Goal: Task Accomplishment & Management: Use online tool/utility

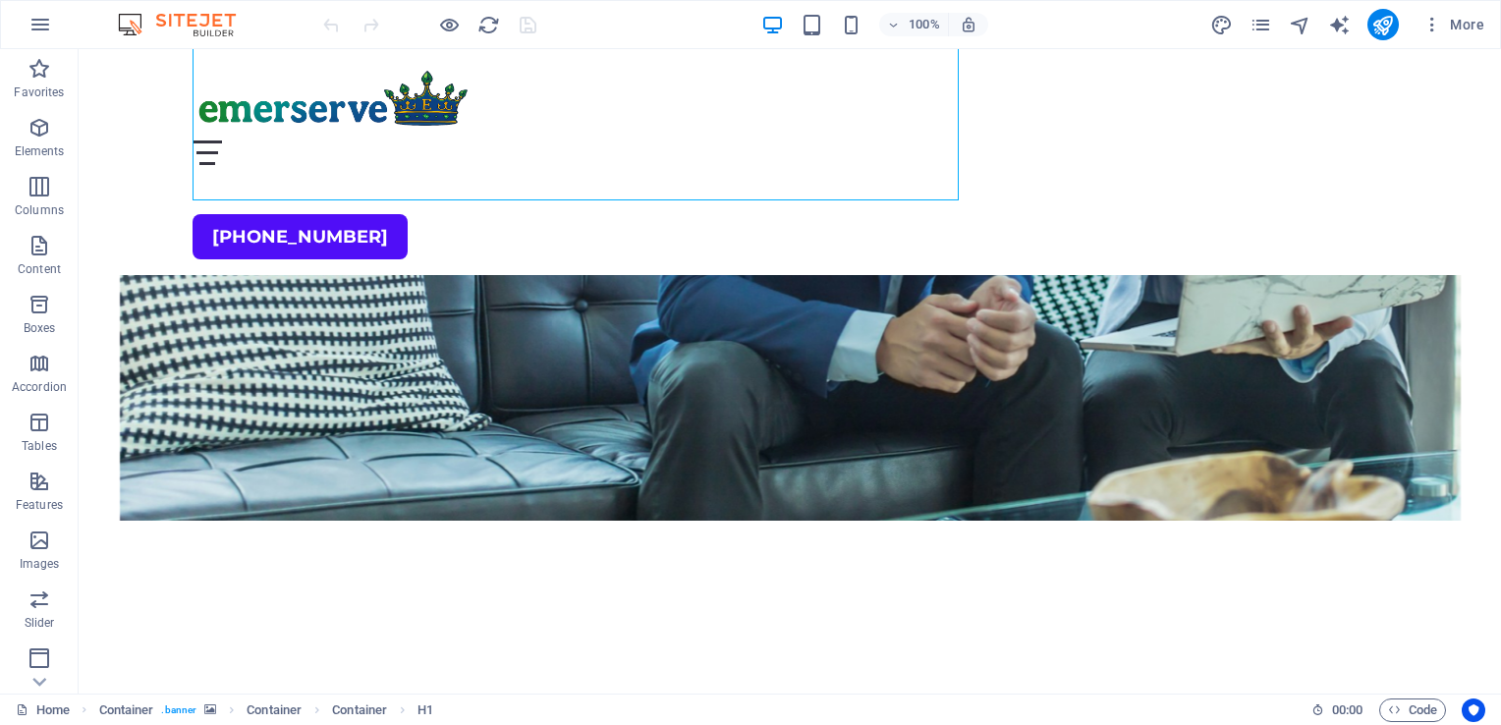
scroll to position [498, 0]
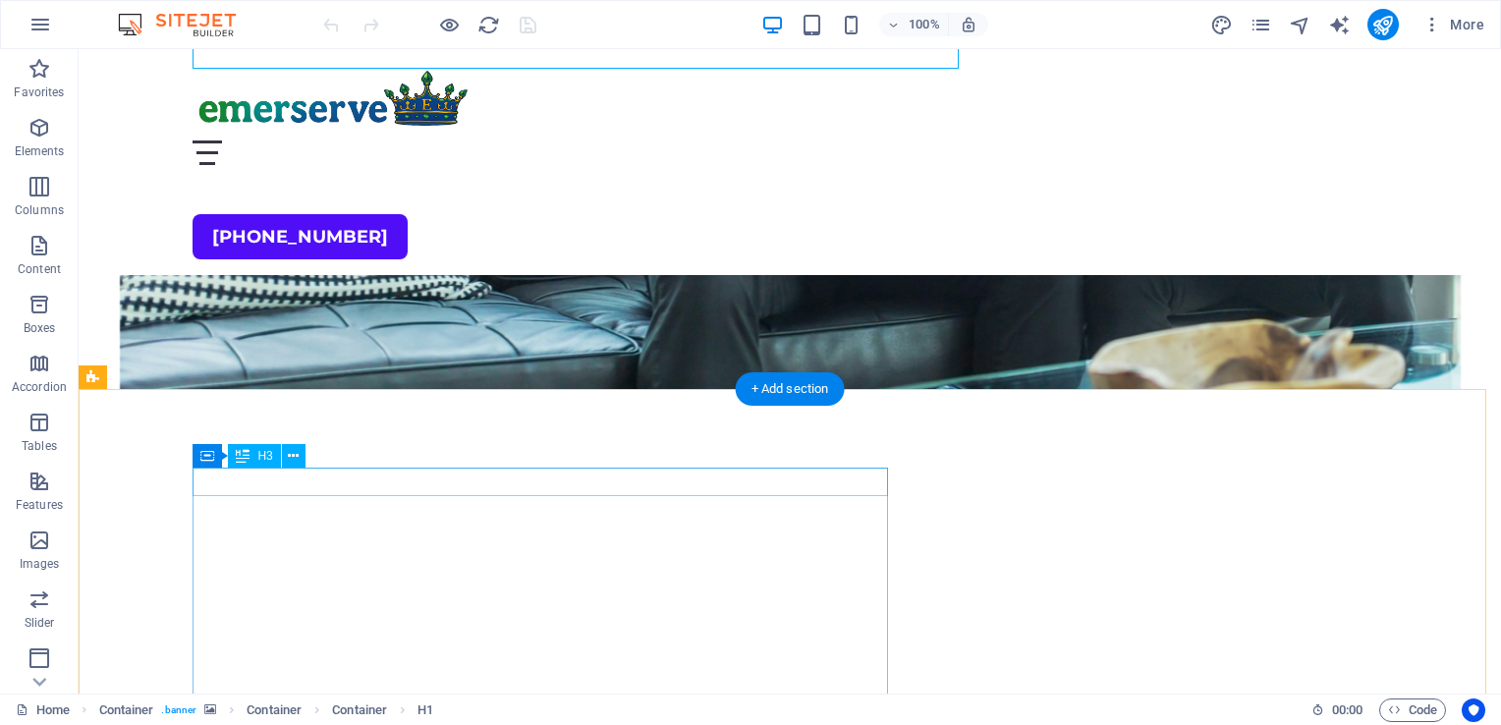
click at [392, 480] on div "Drag here to replace the existing content. Press “Ctrl” if you want to create a…" at bounding box center [790, 371] width 1422 height 644
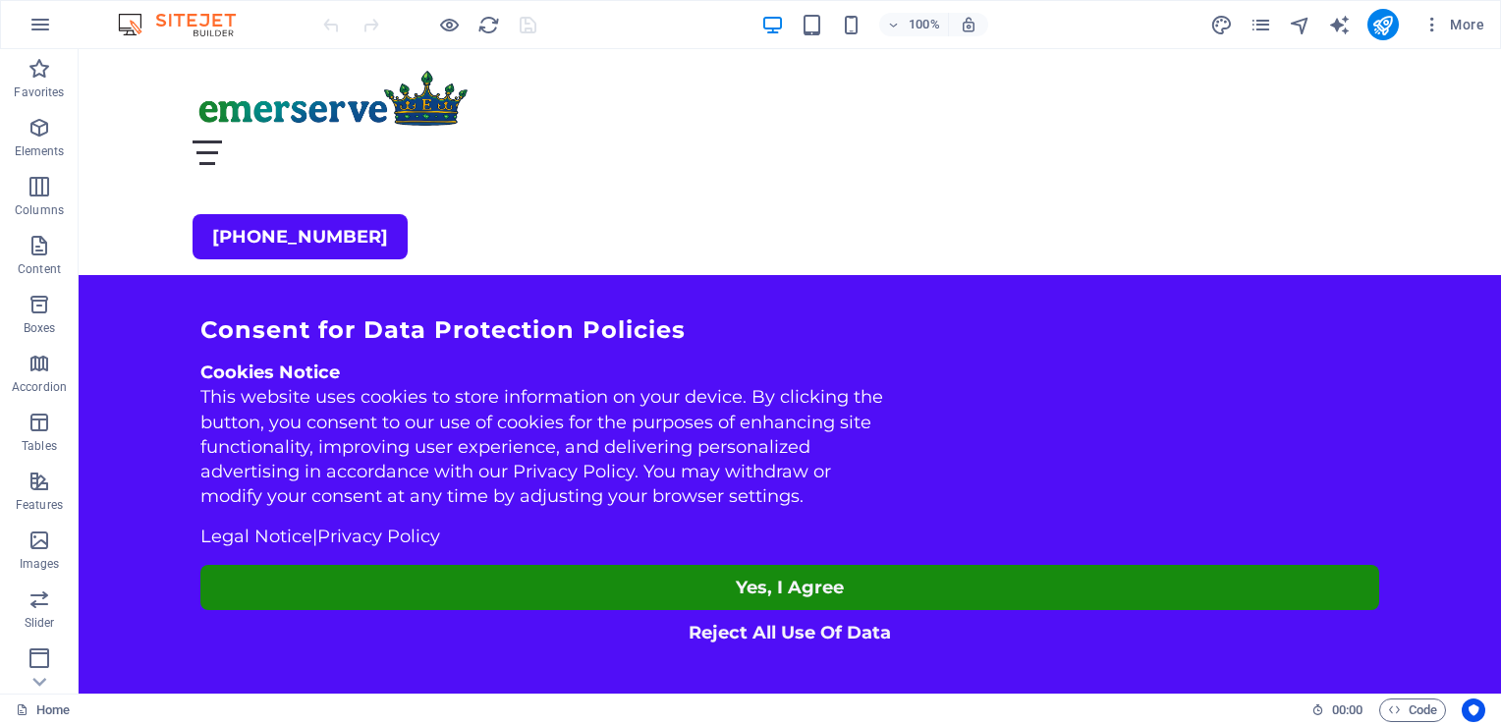
scroll to position [1891, 0]
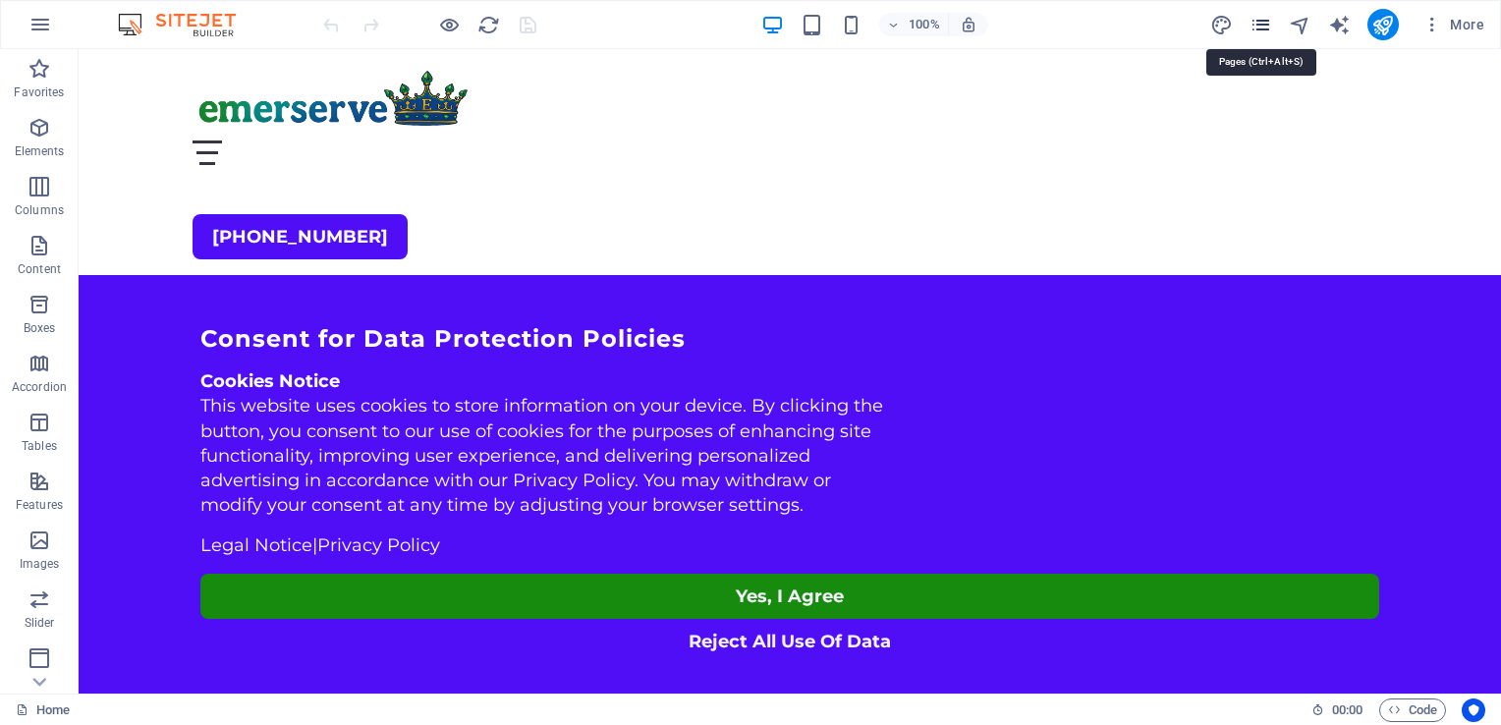
click at [1256, 29] on icon "pages" at bounding box center [1260, 25] width 23 height 23
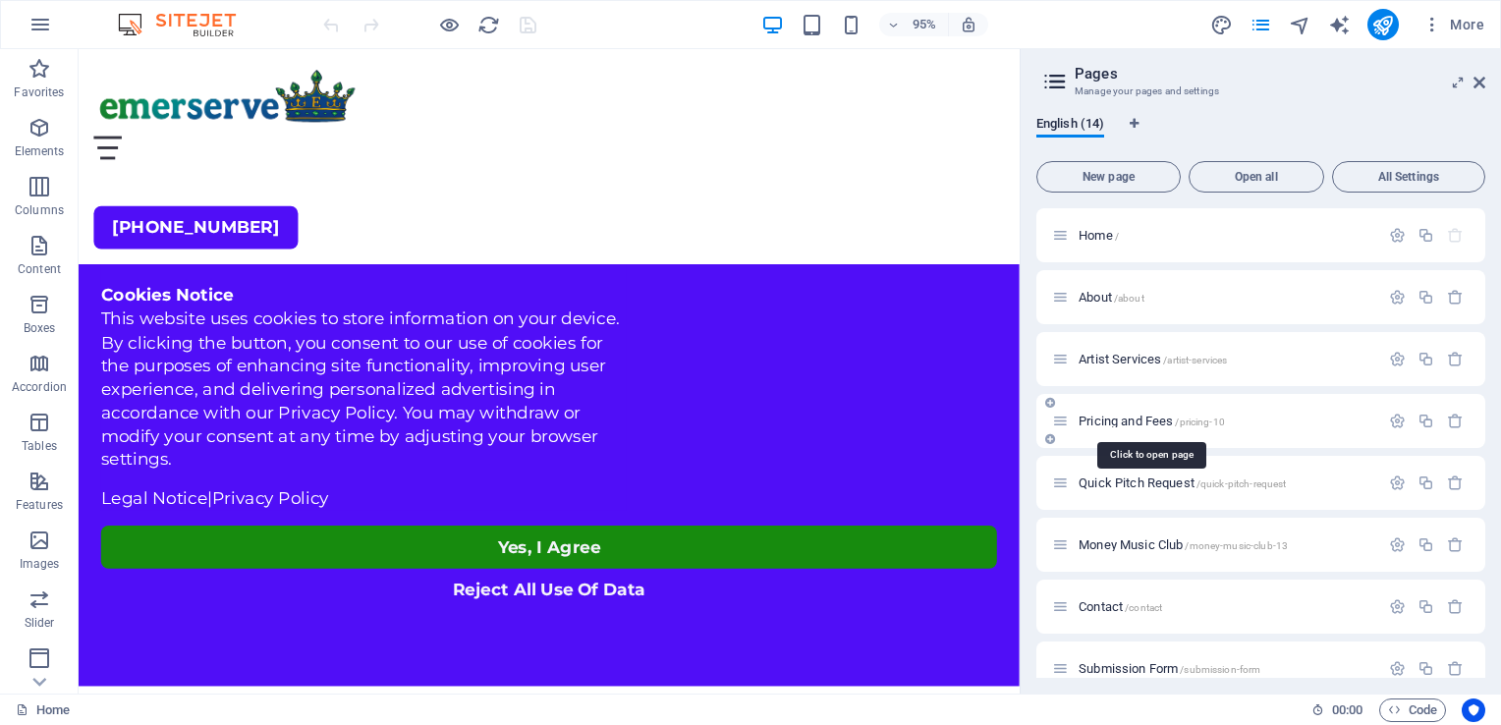
click at [1098, 422] on span "Pricing and Fees /pricing-10" at bounding box center [1151, 420] width 146 height 15
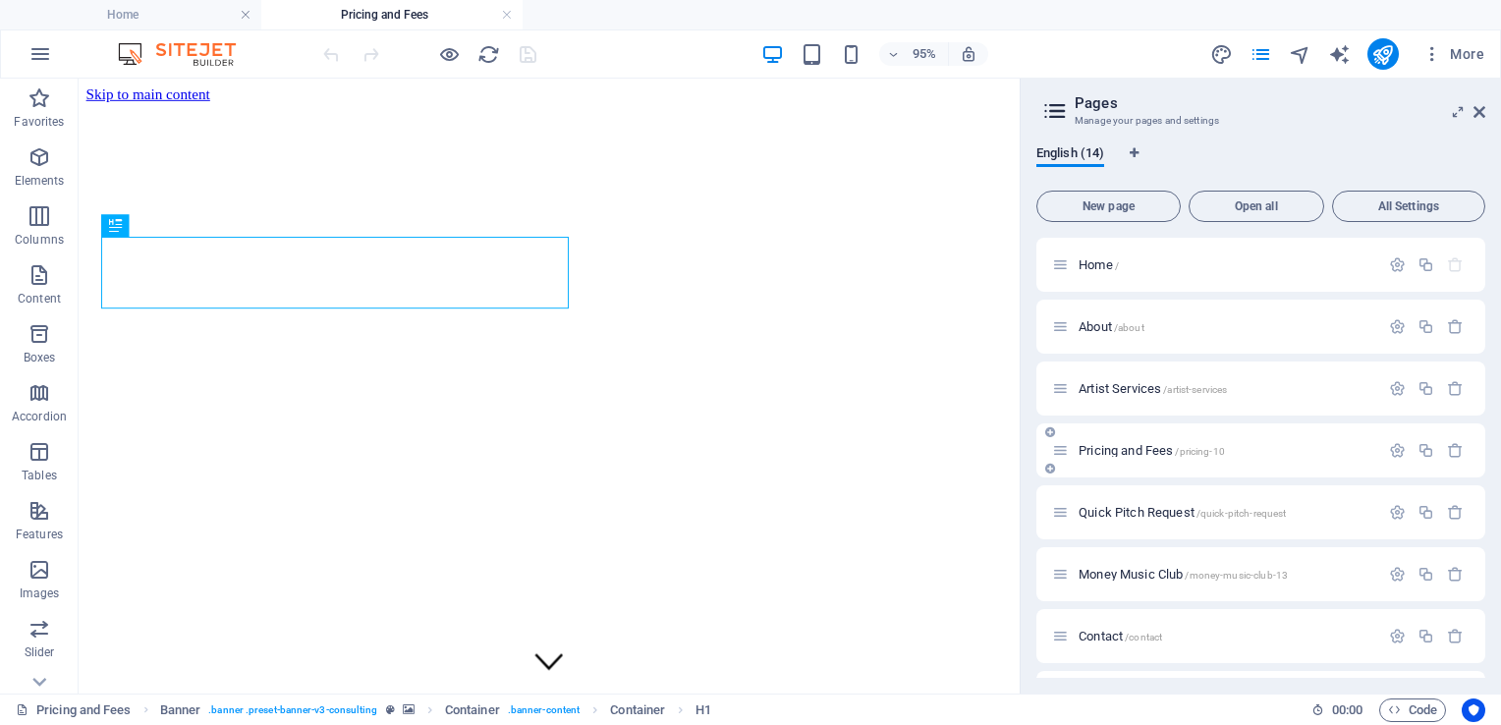
scroll to position [0, 0]
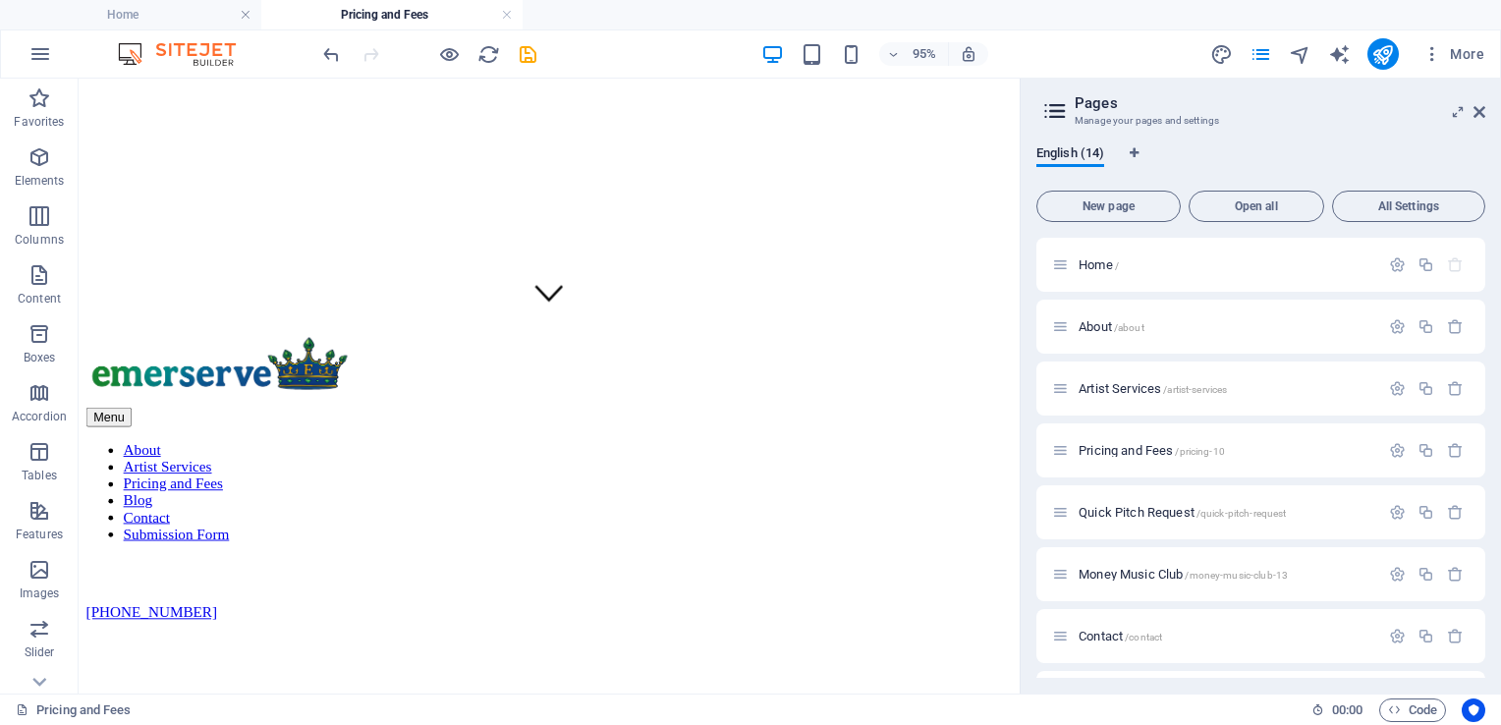
scroll to position [379, 0]
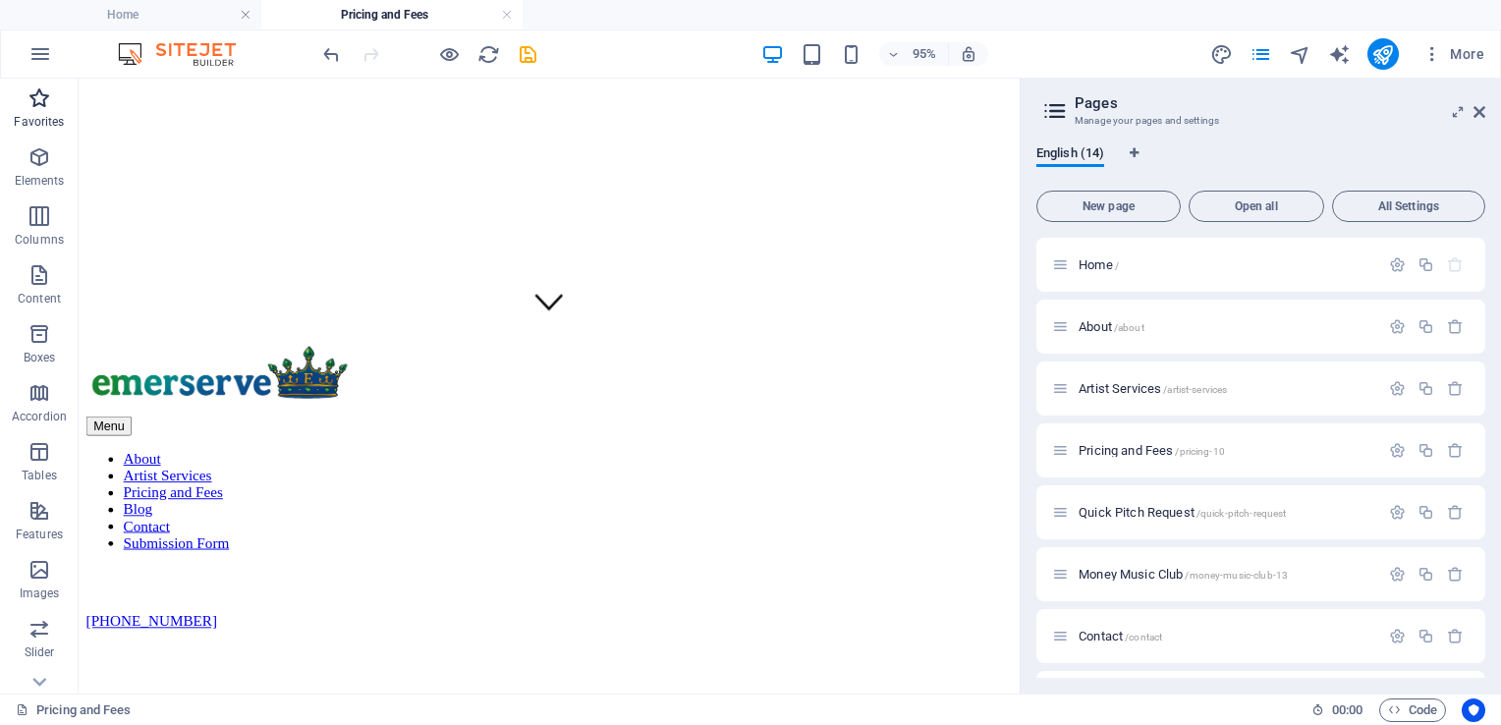
click at [43, 101] on icon "button" at bounding box center [39, 98] width 24 height 24
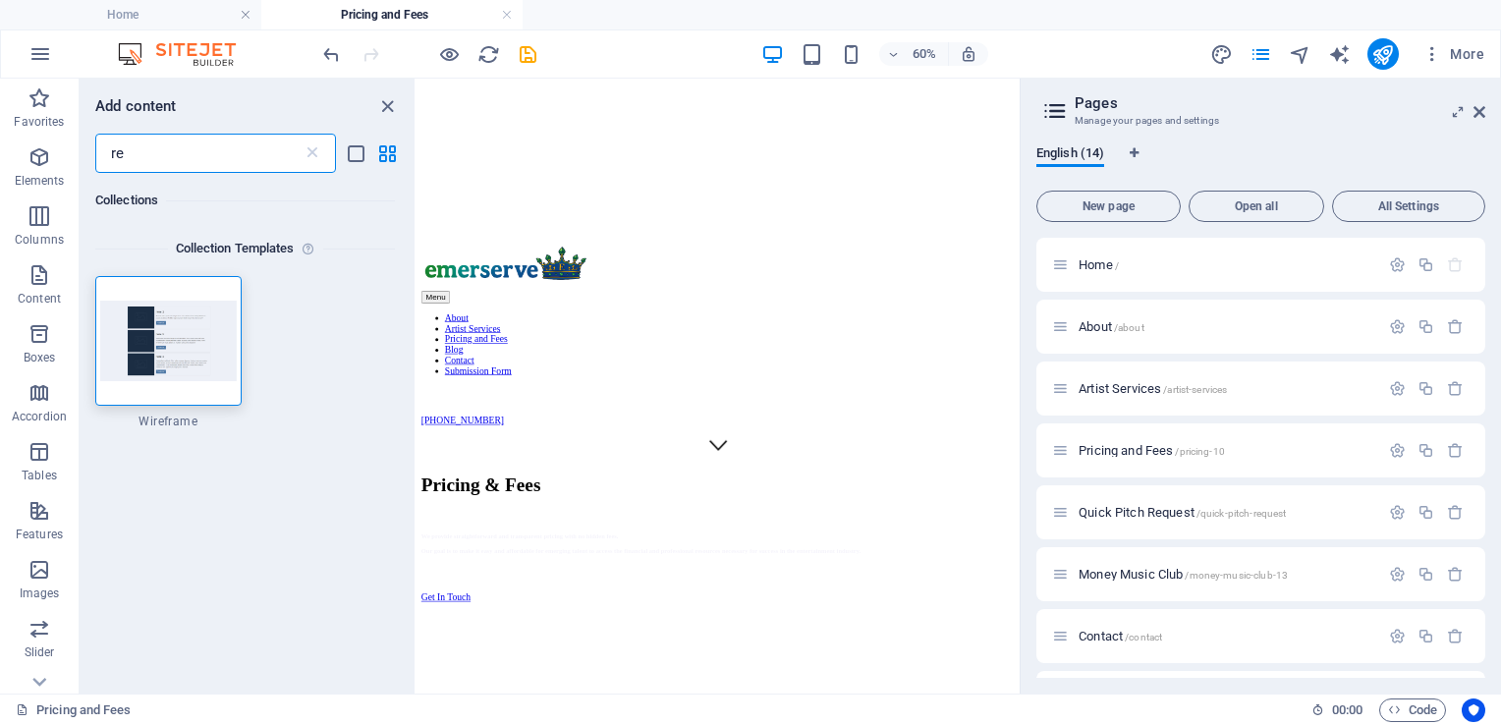
type input "r"
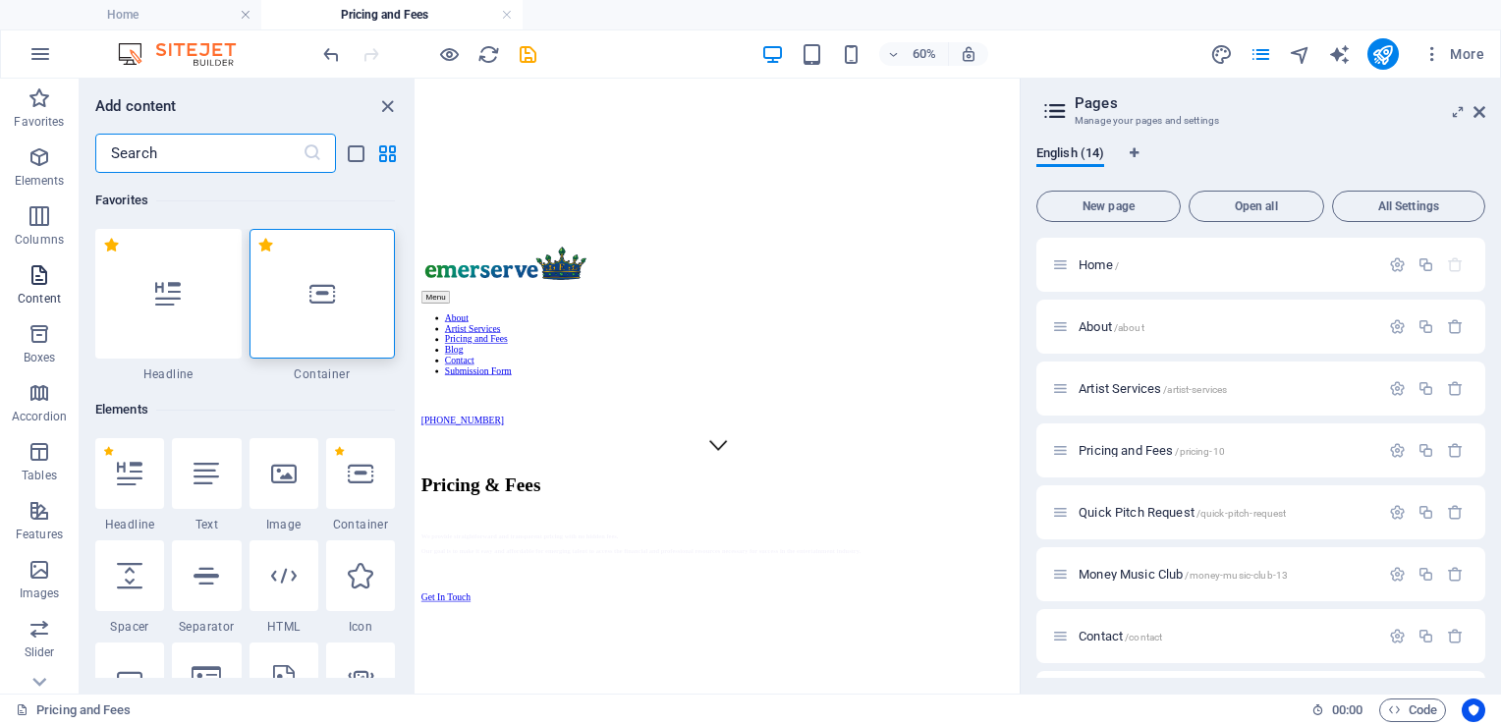
click at [48, 280] on icon "button" at bounding box center [39, 275] width 24 height 24
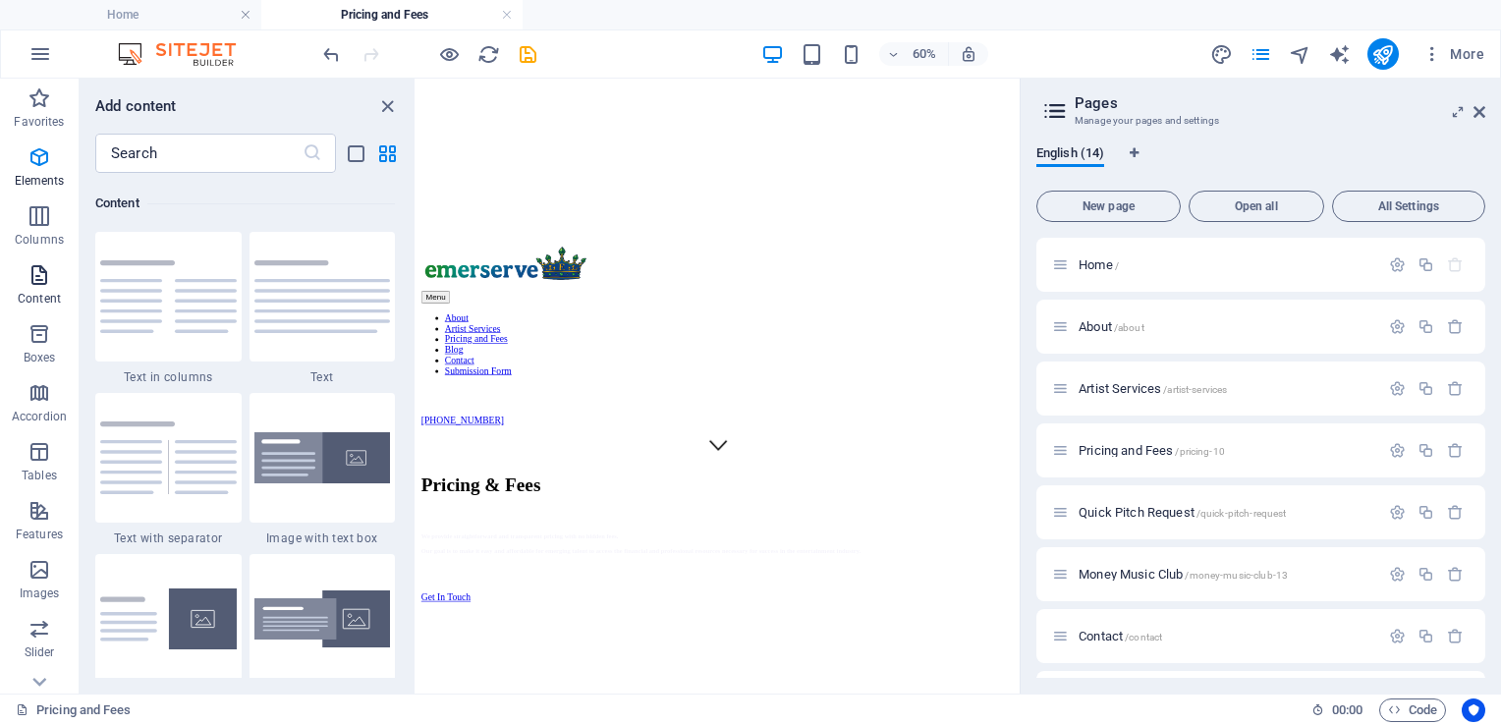
scroll to position [3436, 0]
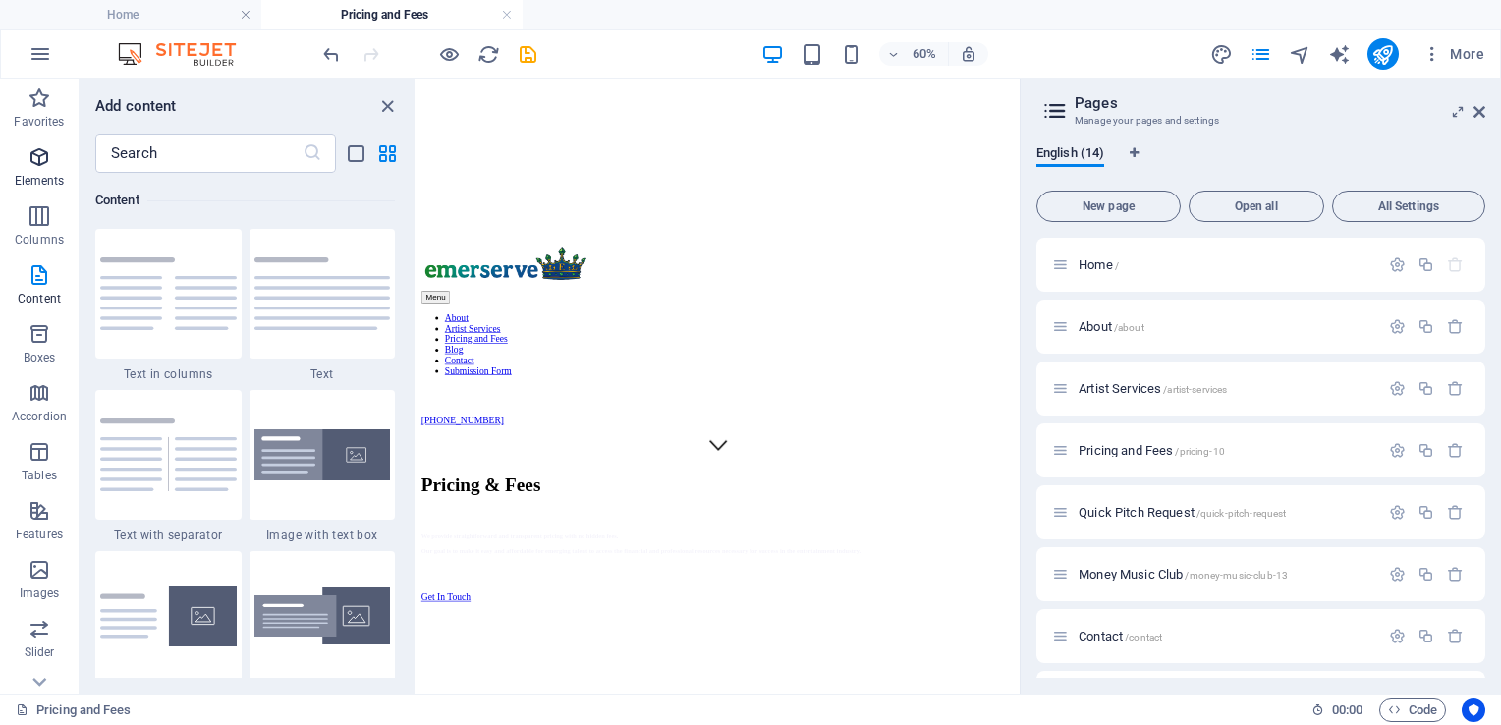
click at [40, 175] on p "Elements" at bounding box center [40, 181] width 50 height 16
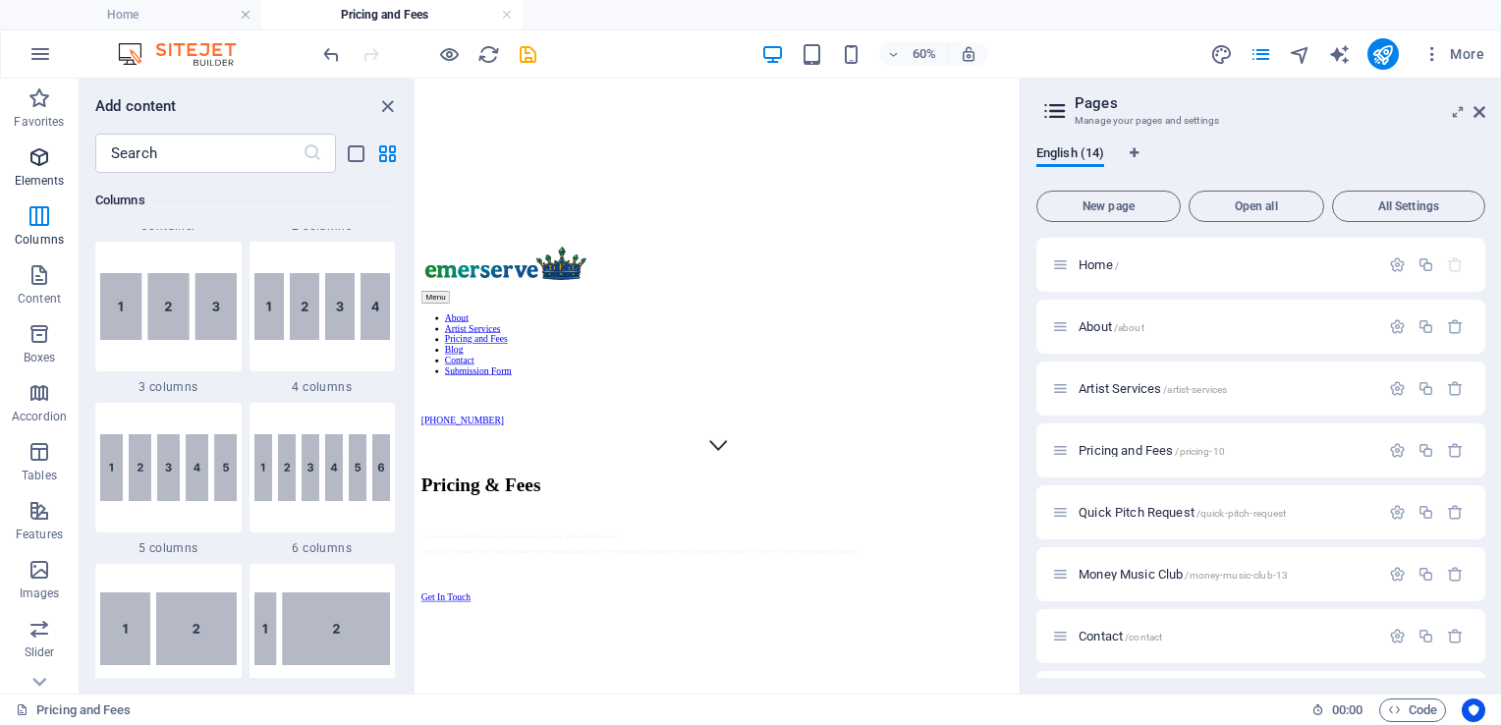
scroll to position [208, 0]
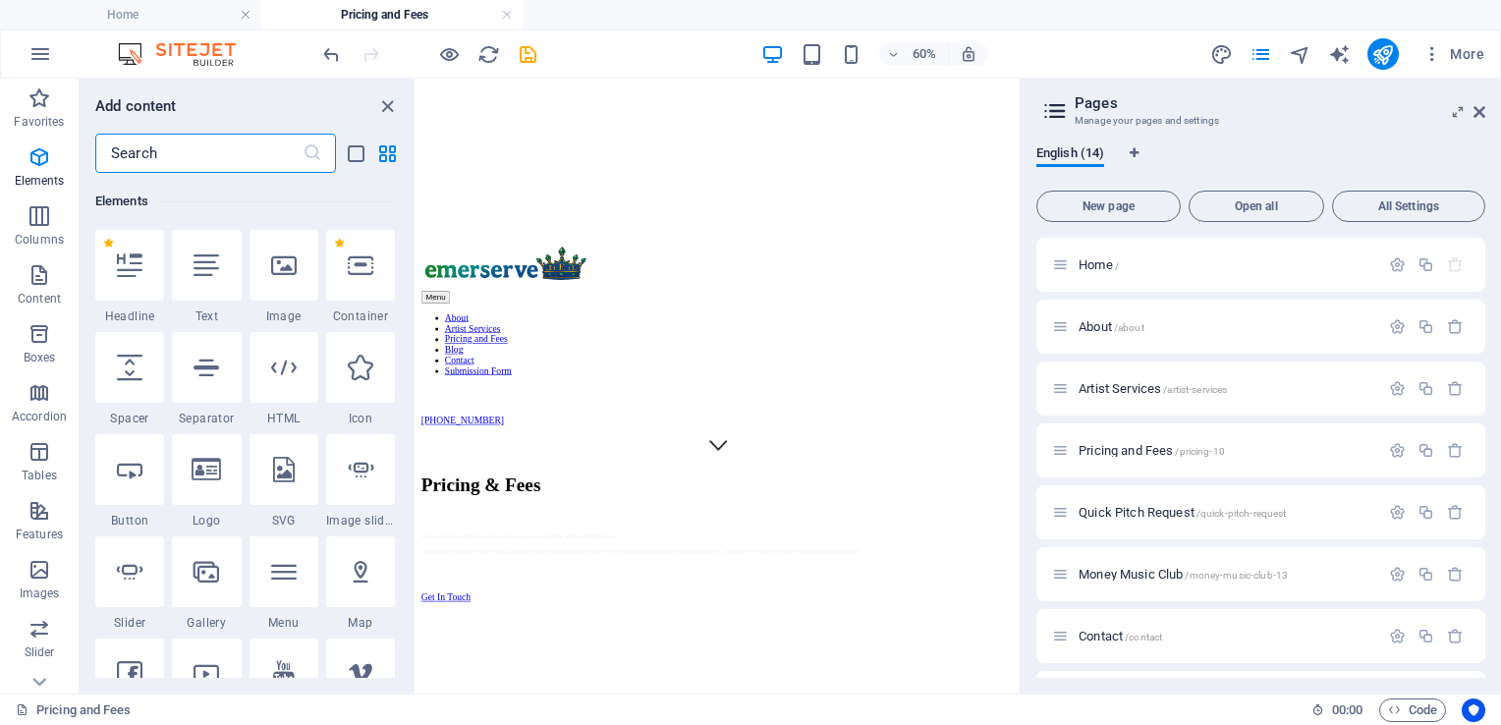
click at [158, 155] on input "text" at bounding box center [198, 153] width 207 height 39
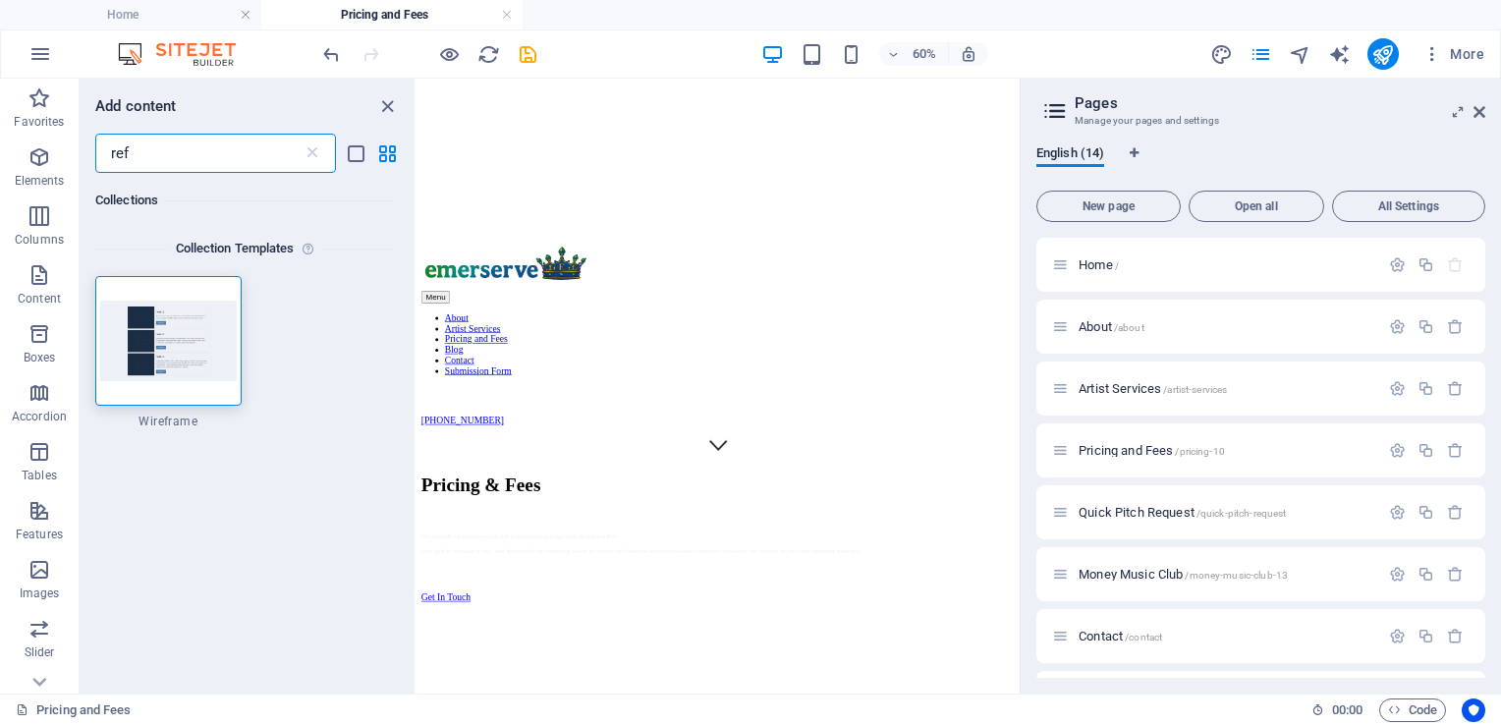
scroll to position [0, 0]
type input "r"
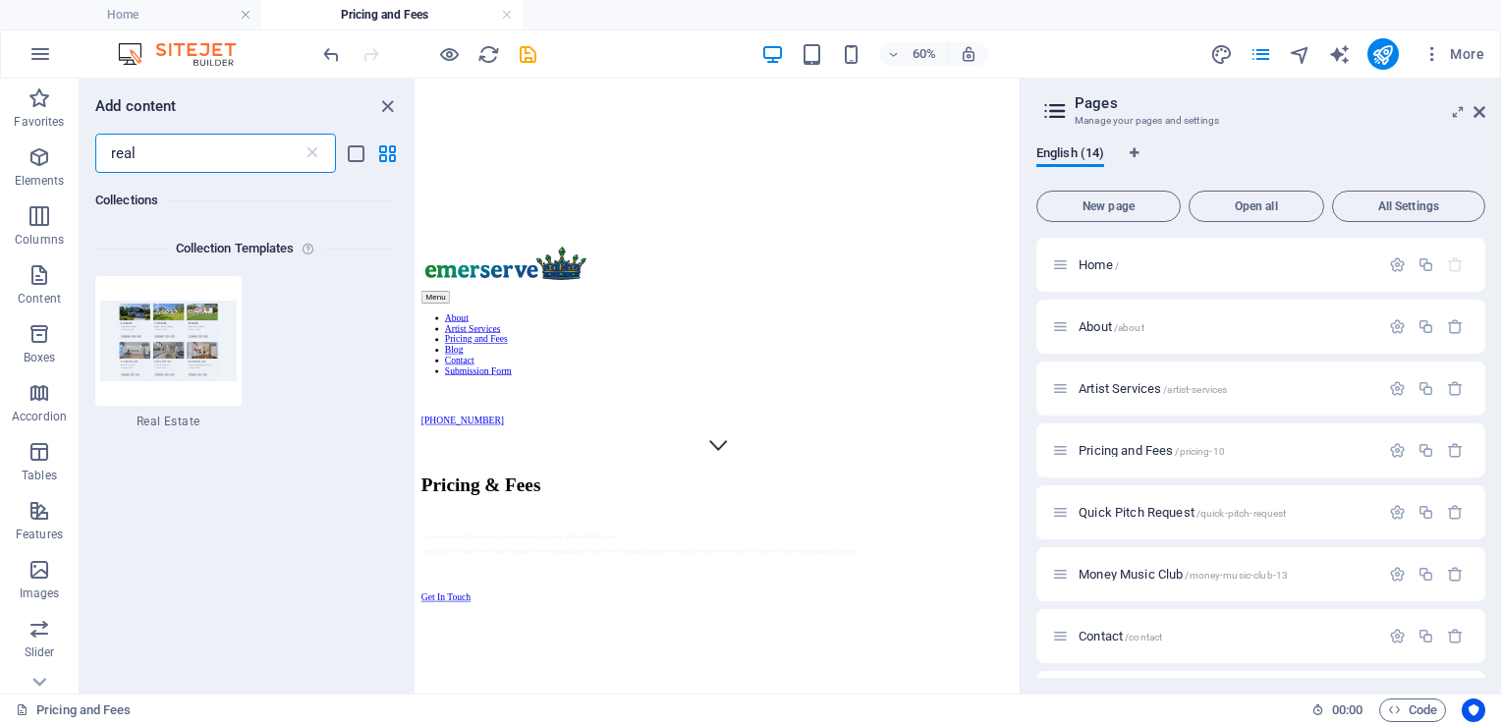
click at [137, 164] on input "real" at bounding box center [198, 153] width 207 height 39
click at [143, 157] on input "real" at bounding box center [198, 153] width 207 height 39
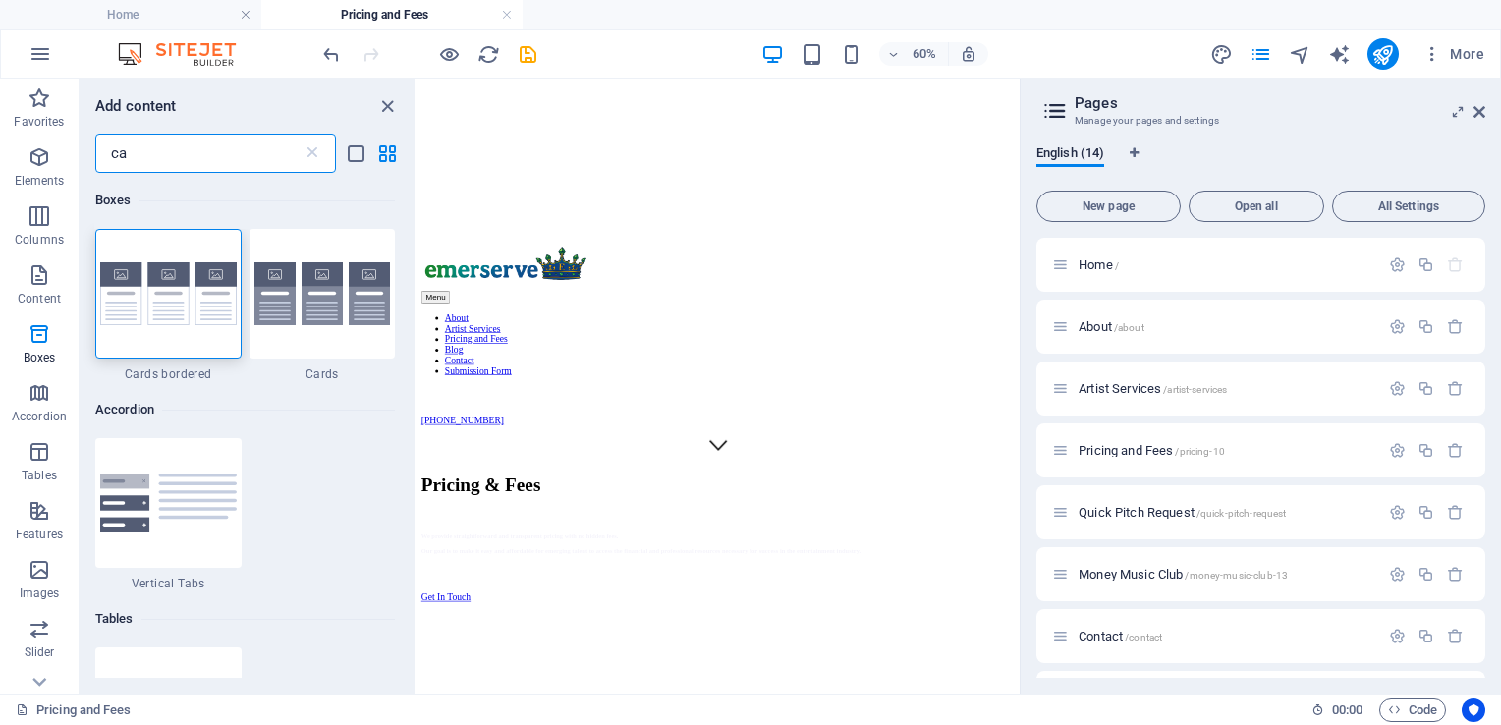
type input "c"
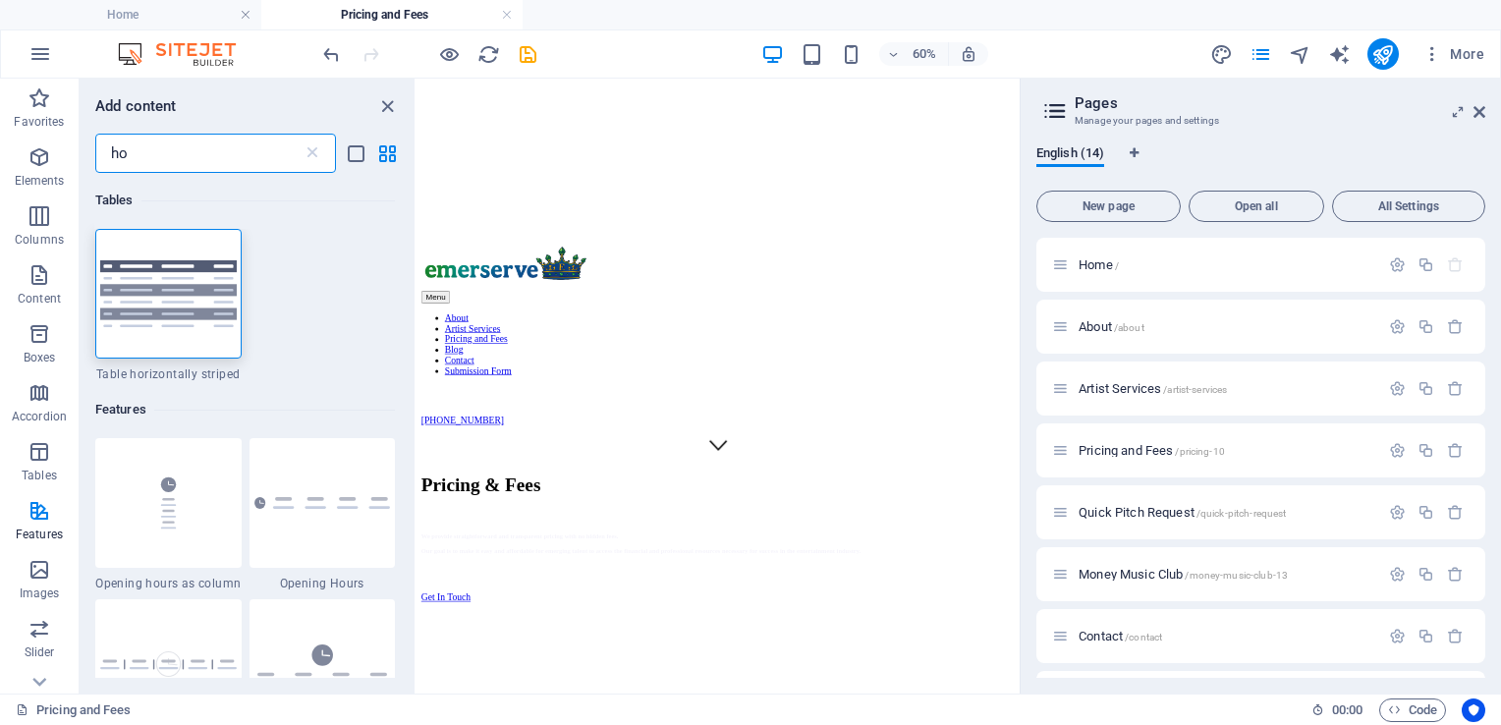
type input "h"
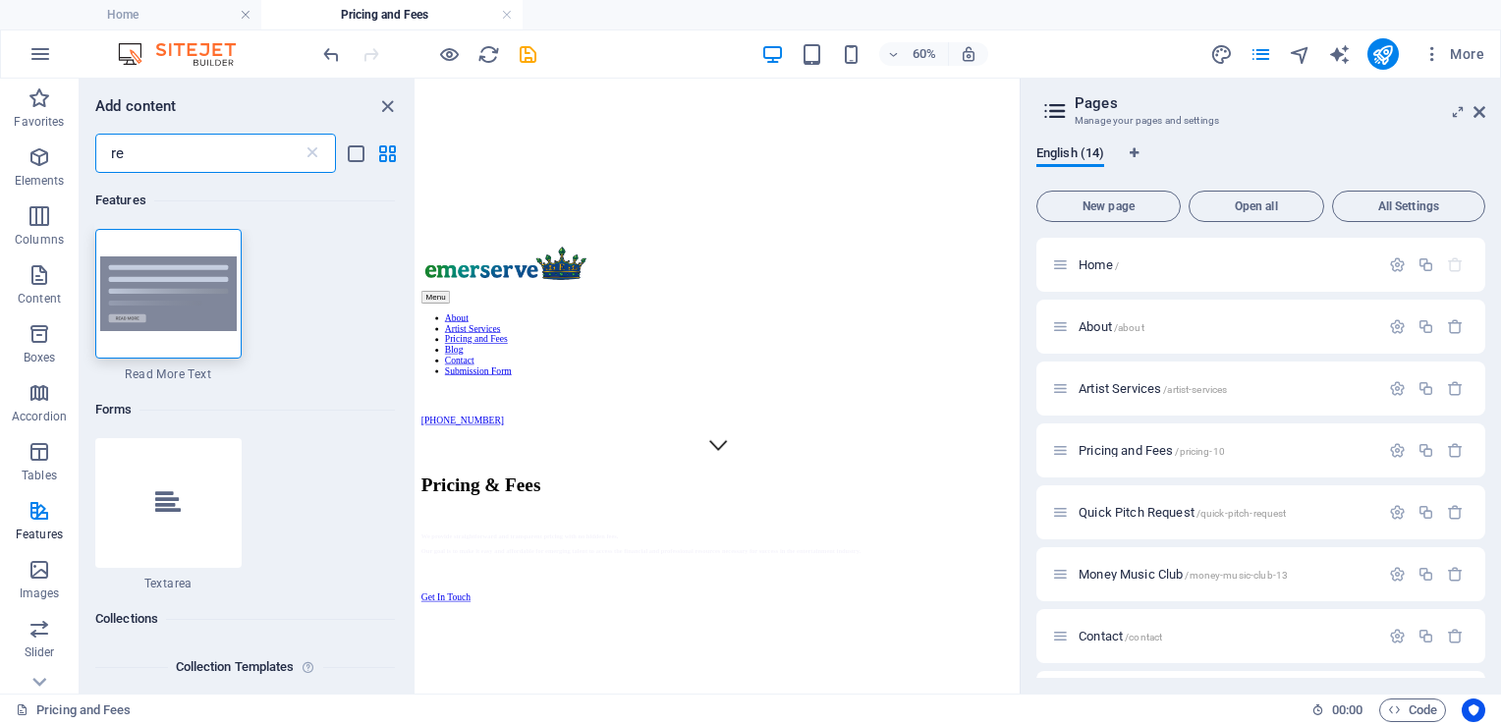
type input "r"
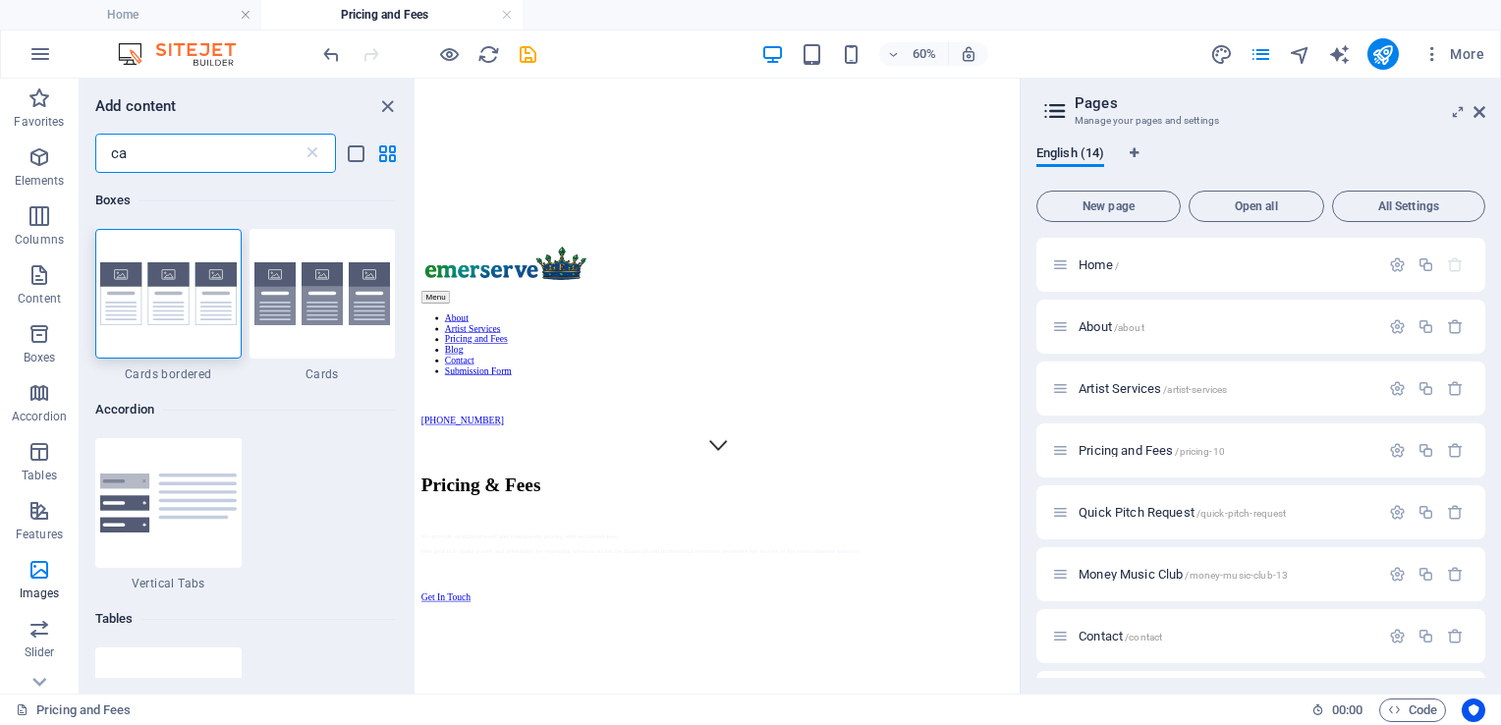
type input "c"
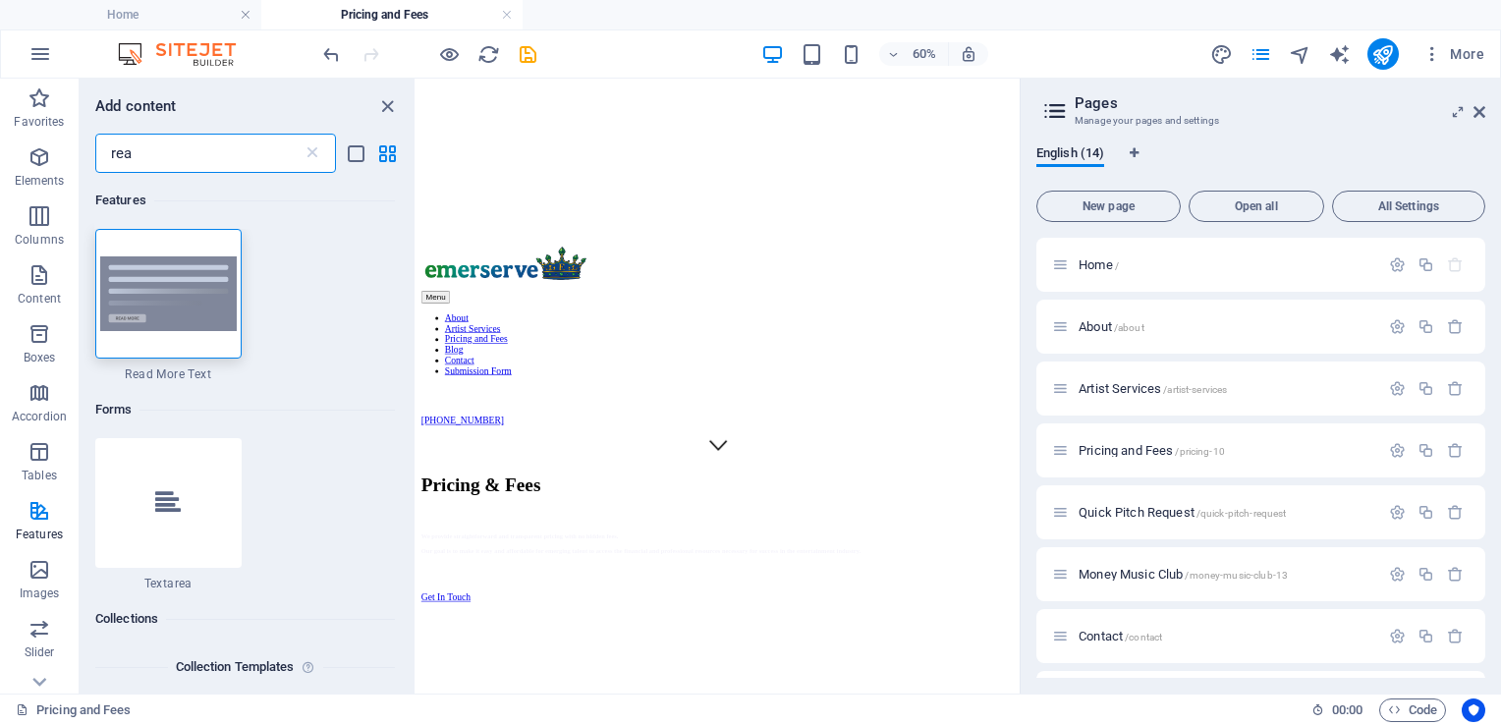
type input "real"
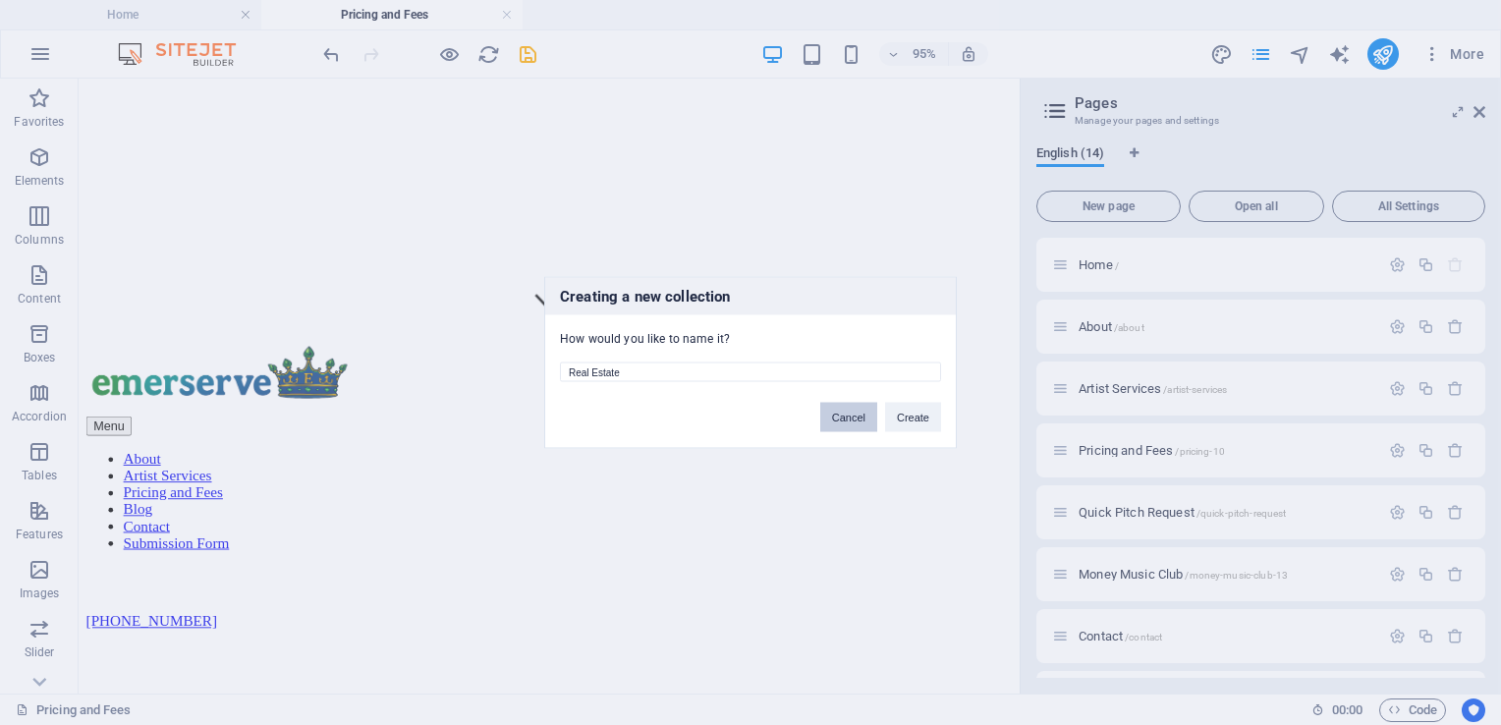
click at [852, 430] on button "Cancel" at bounding box center [848, 417] width 57 height 29
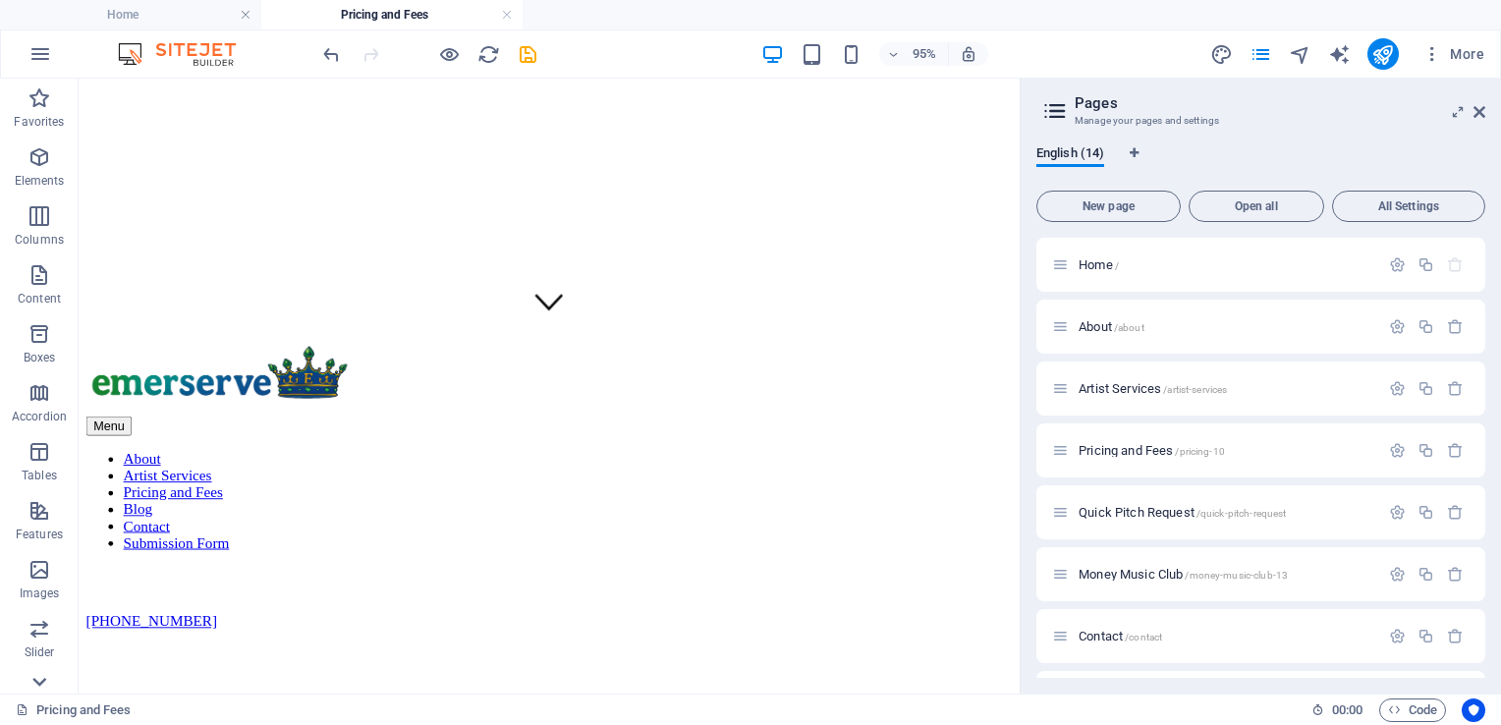
click at [45, 686] on icon at bounding box center [39, 681] width 27 height 27
click at [43, 254] on span "Features" at bounding box center [39, 254] width 79 height 47
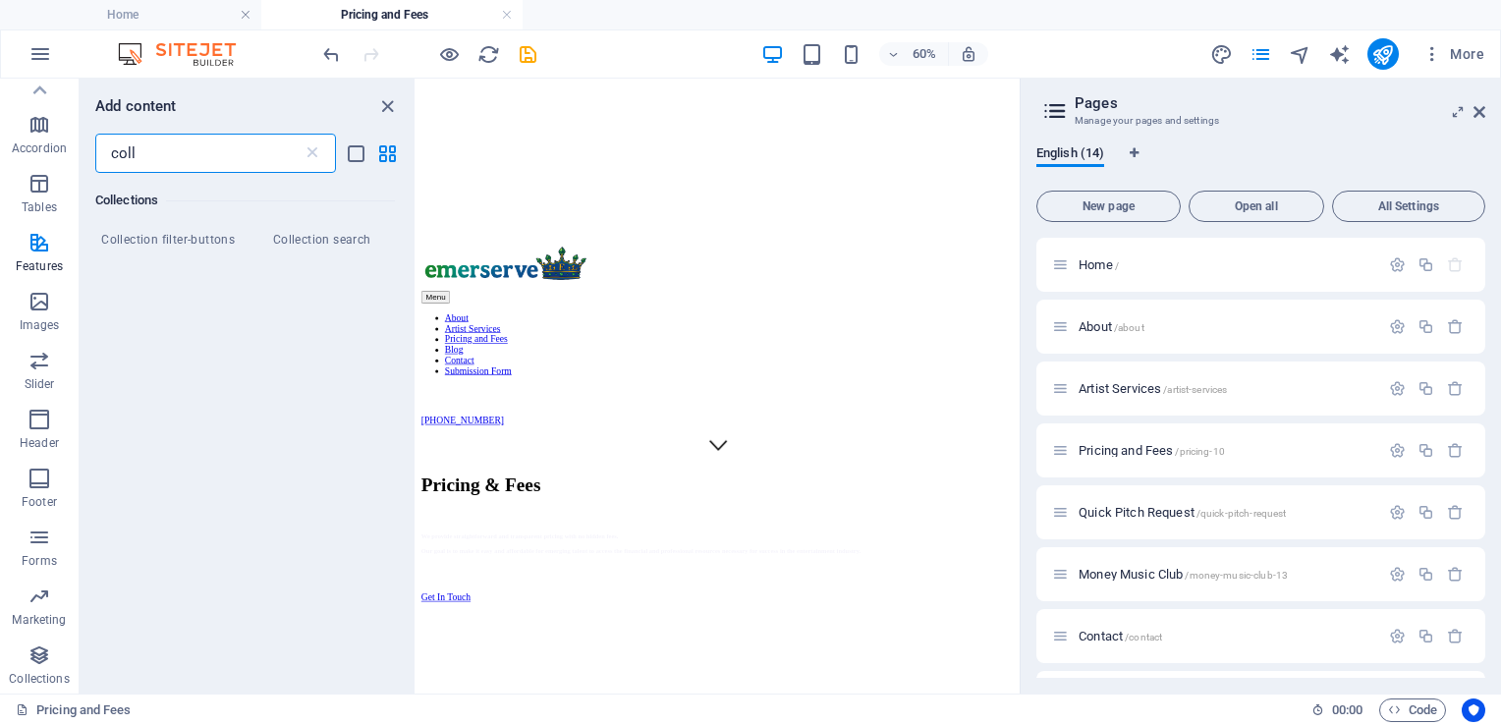
scroll to position [0, 0]
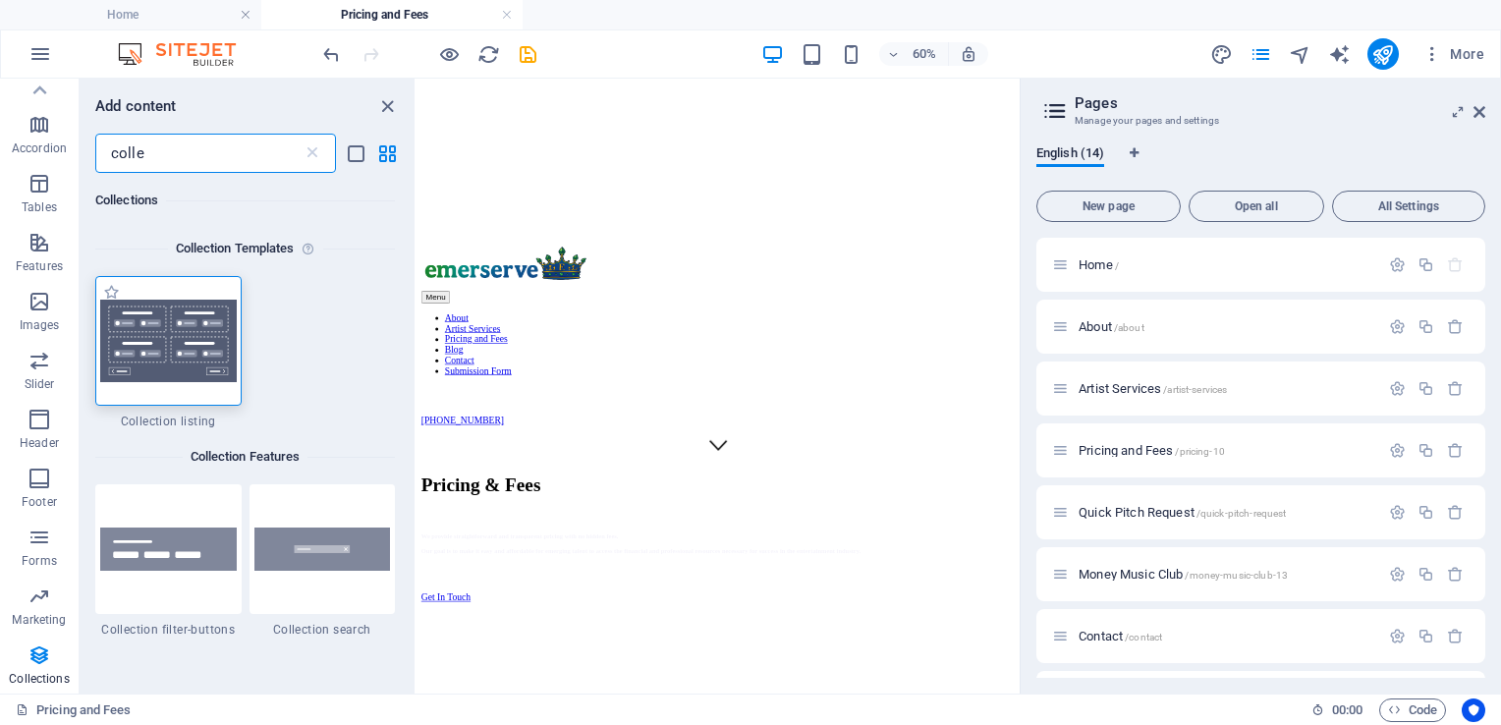
type input "colle"
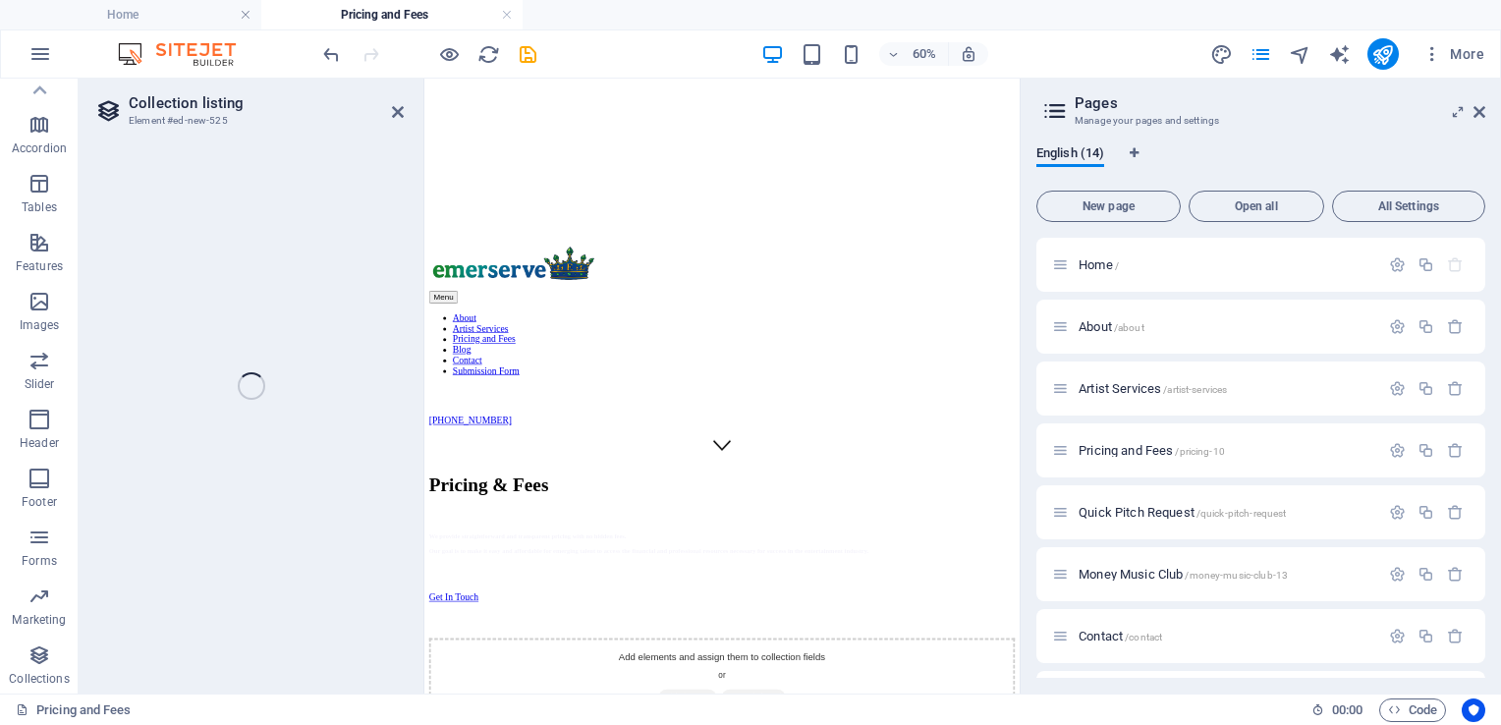
select select
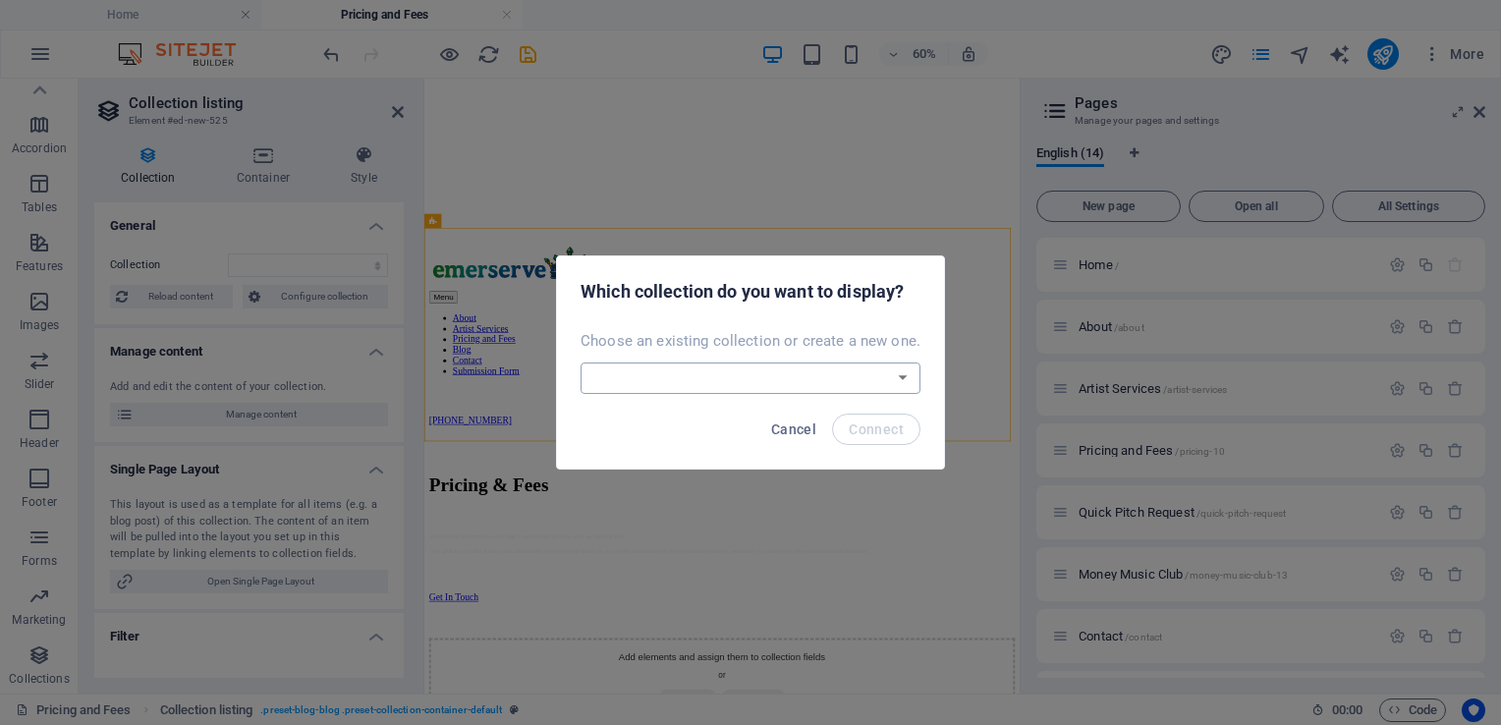
click at [902, 380] on select "Artist Roll Consulting Blog Create a new collection" at bounding box center [750, 377] width 340 height 31
select select "68db6bdd2cb884e21c03c4b6"
click at [582, 362] on select "Artist Roll Consulting Blog Create a new collection" at bounding box center [750, 377] width 340 height 31
click at [876, 435] on span "Connect" at bounding box center [876, 429] width 55 height 16
select select "68db6bdd2cb884e21c03c4b6"
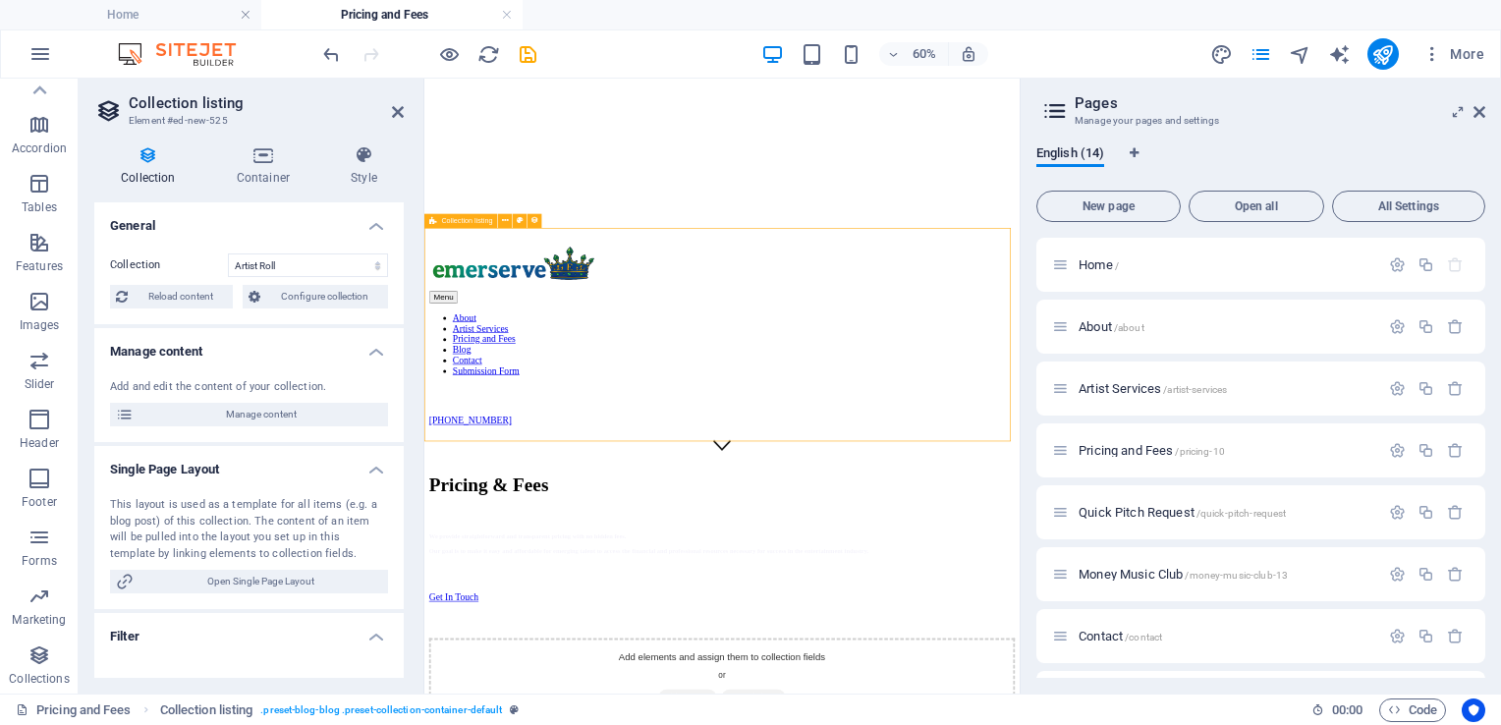
select select "createdAt_DESC"
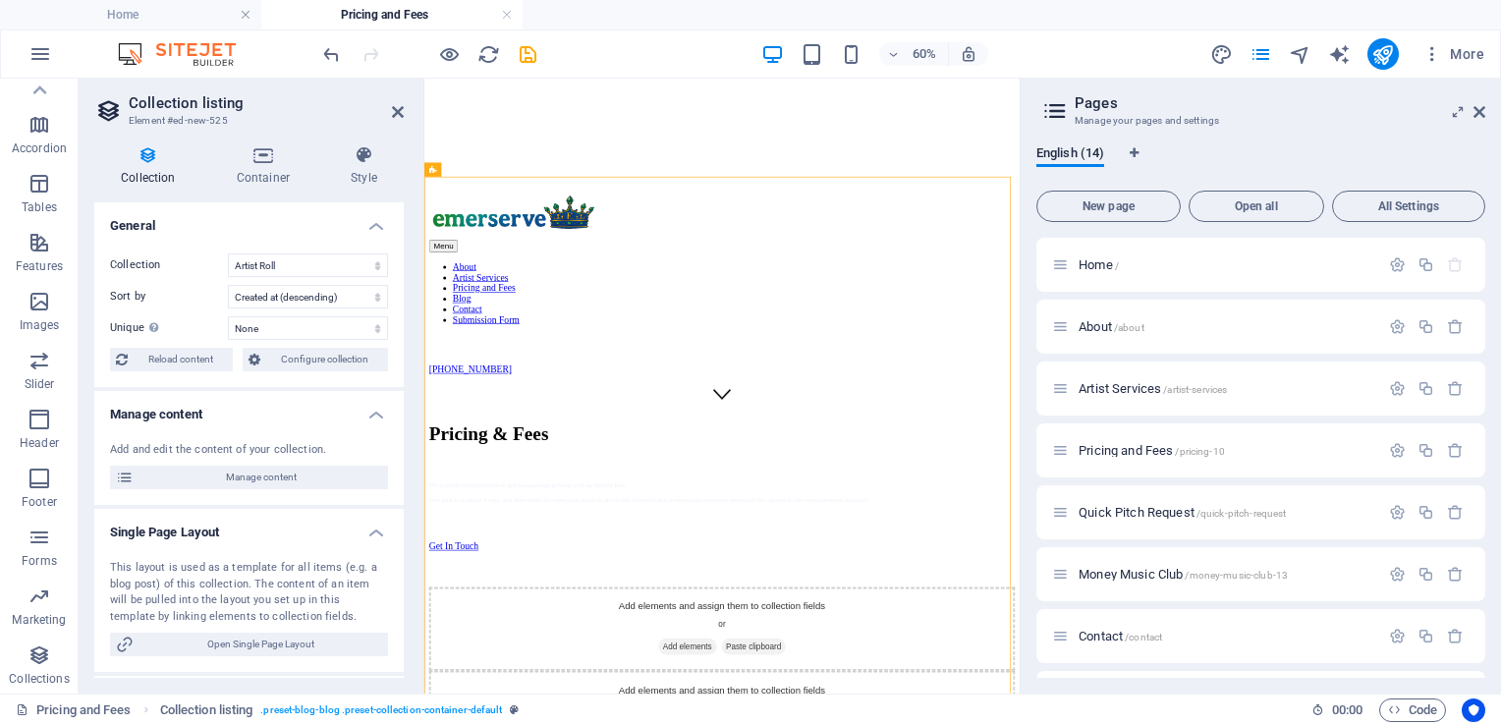
scroll to position [455, 0]
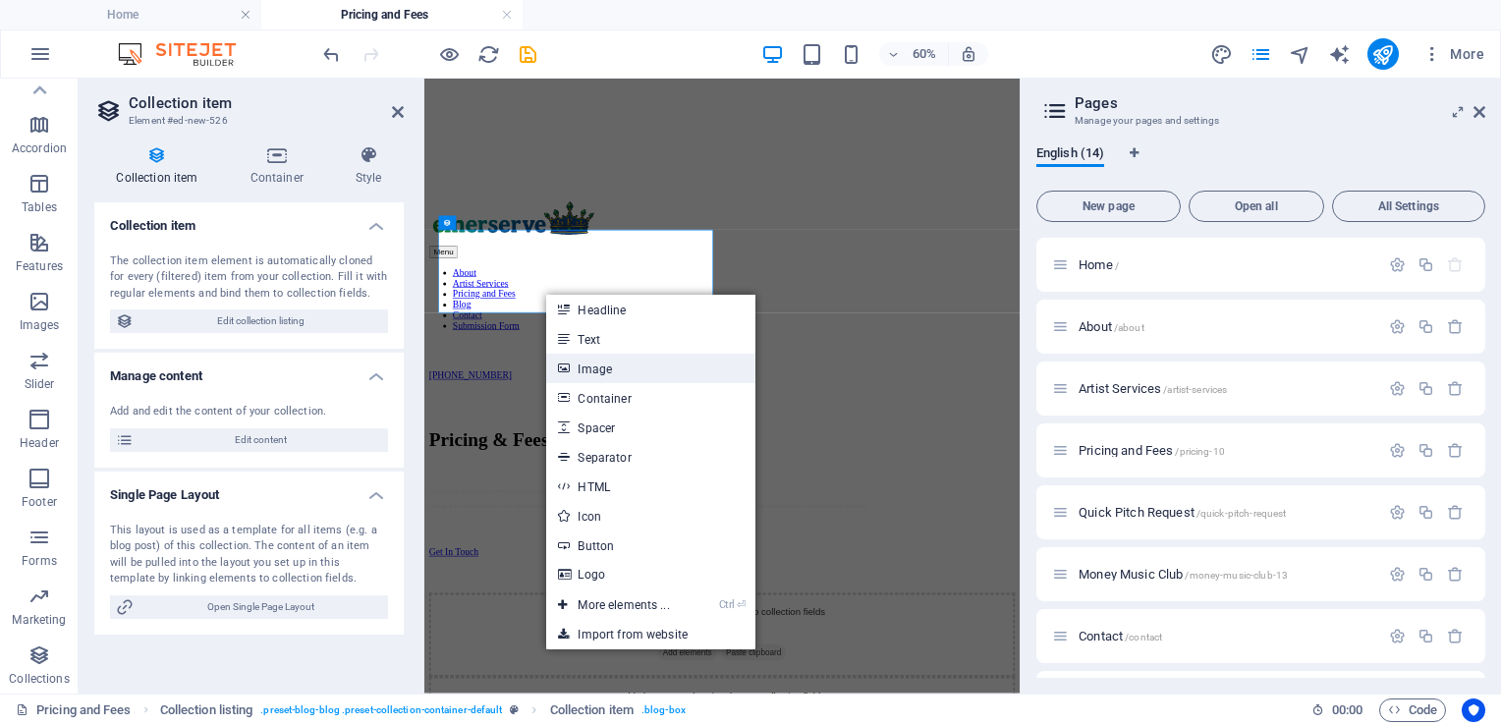
click at [593, 366] on link "Image" at bounding box center [650, 368] width 208 height 29
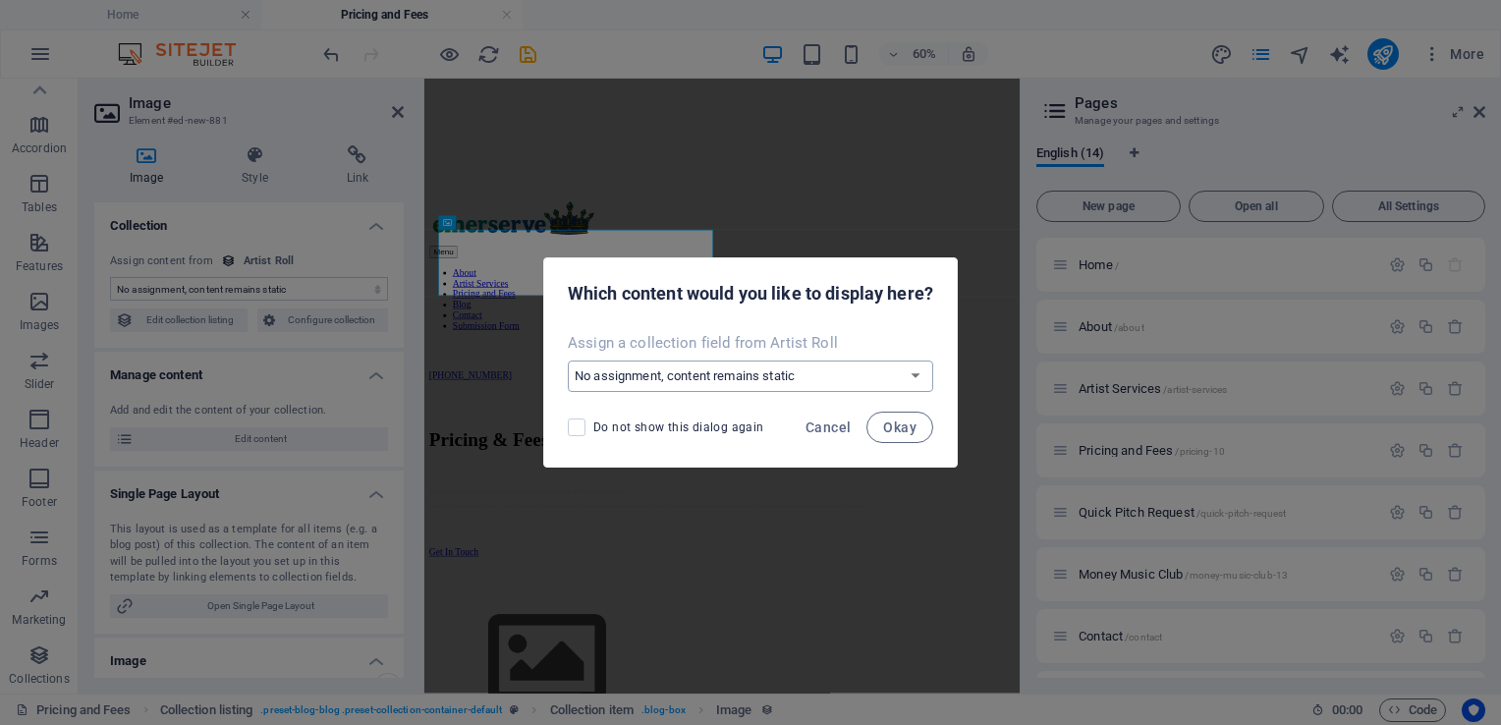
click at [915, 375] on select "No assignment, content remains static Create a new field Created at (Date) Upda…" at bounding box center [750, 375] width 365 height 31
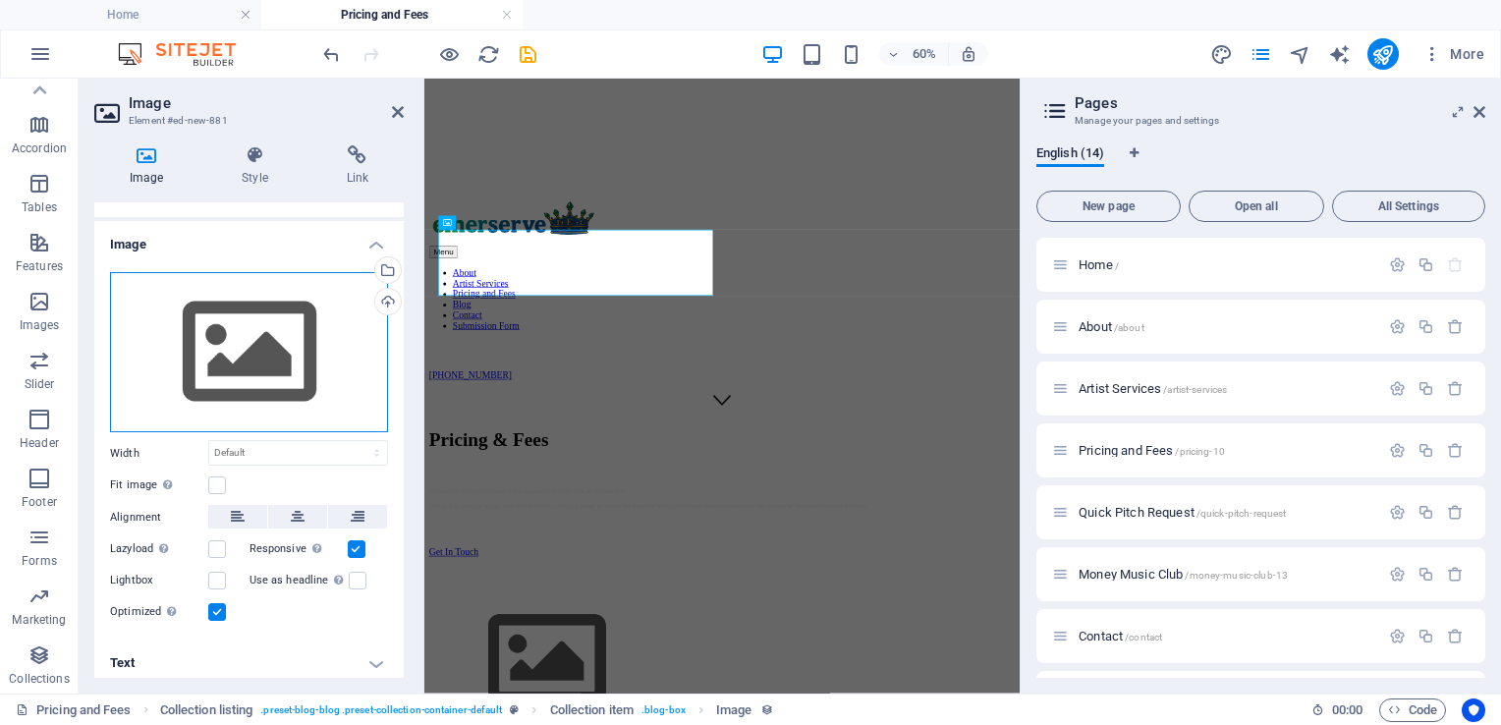
click at [227, 381] on div "Drag files here, click to choose files or select files from Files or our free s…" at bounding box center [249, 352] width 278 height 161
click at [227, 381] on body "[DOMAIN_NAME] Home Pricing and Fees Favorites Elements Columns Content Boxes Ac…" at bounding box center [750, 362] width 1501 height 725
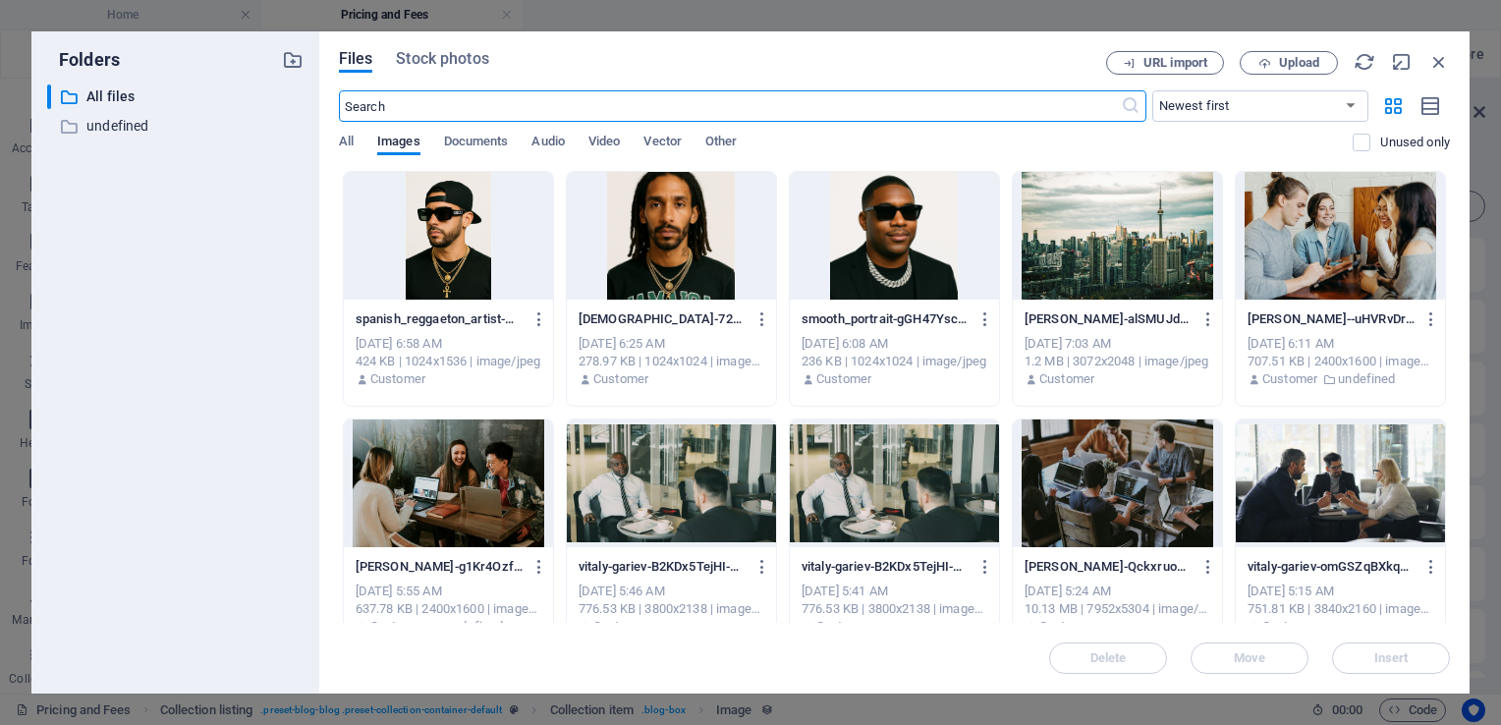
scroll to position [0, 0]
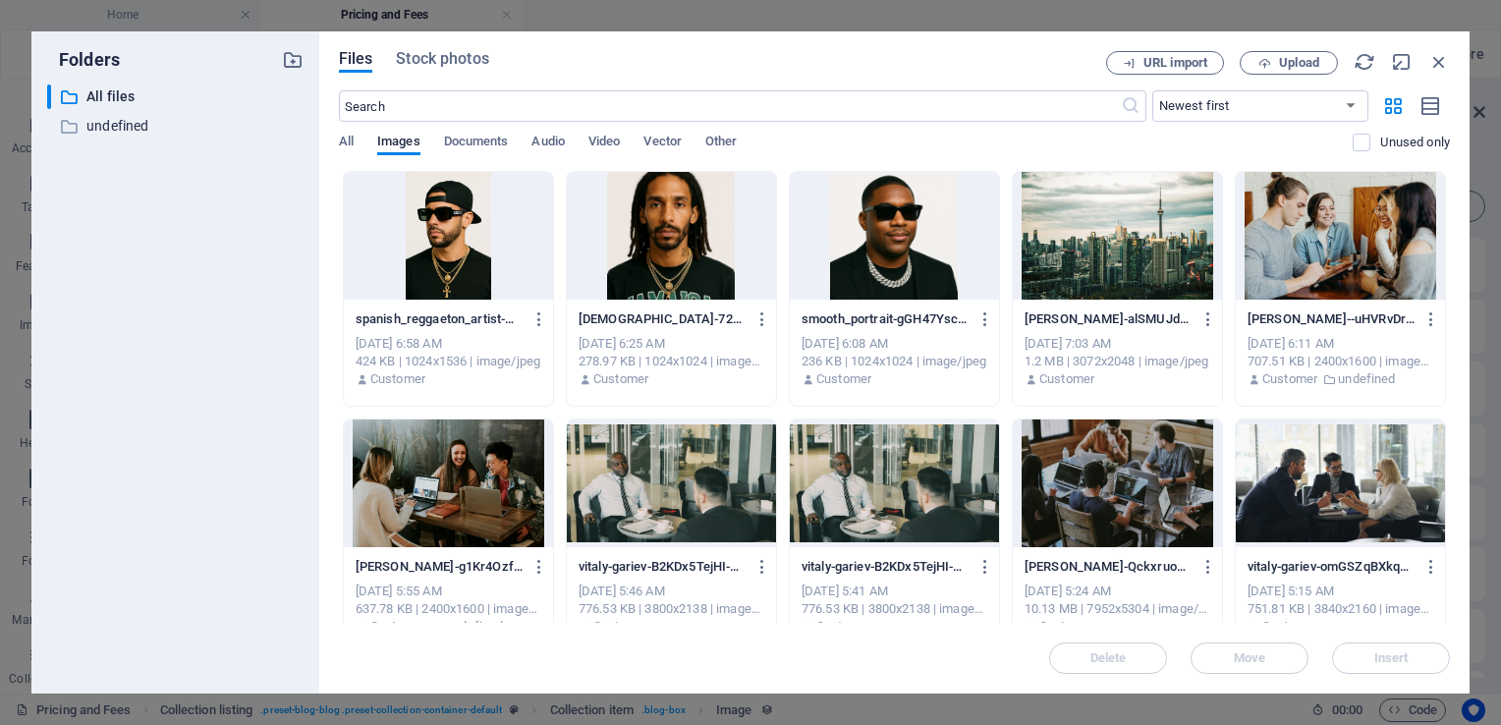
click at [1112, 259] on div at bounding box center [1117, 236] width 209 height 128
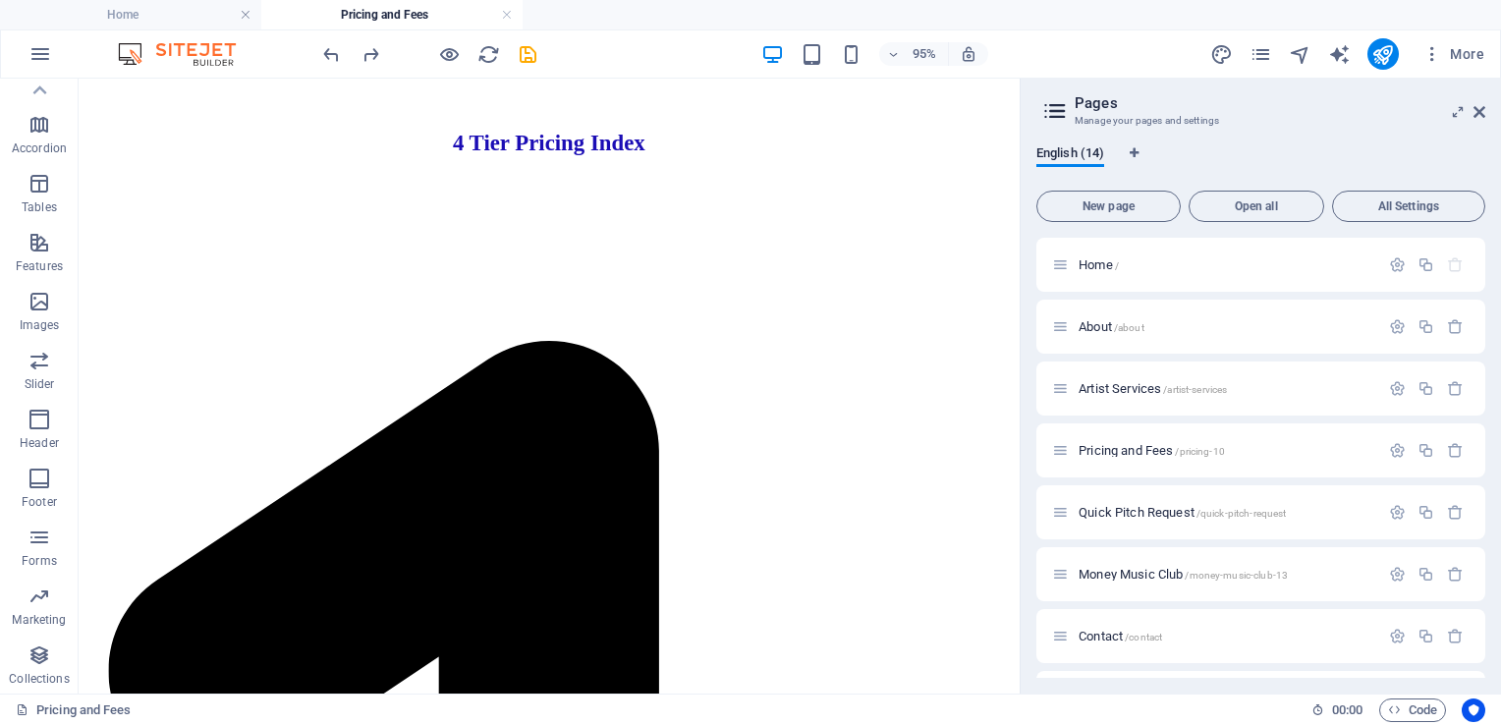
scroll to position [1425, 0]
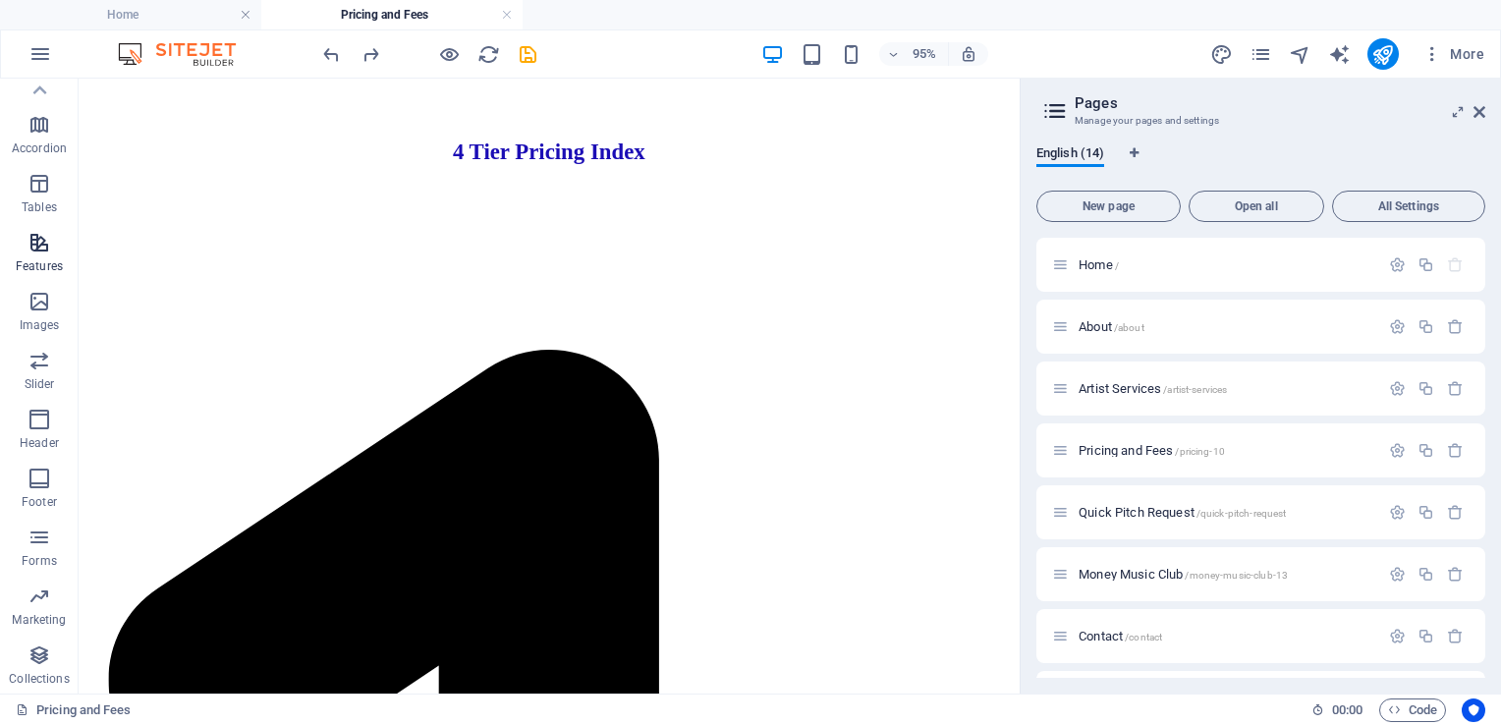
click at [30, 246] on icon "button" at bounding box center [39, 243] width 24 height 24
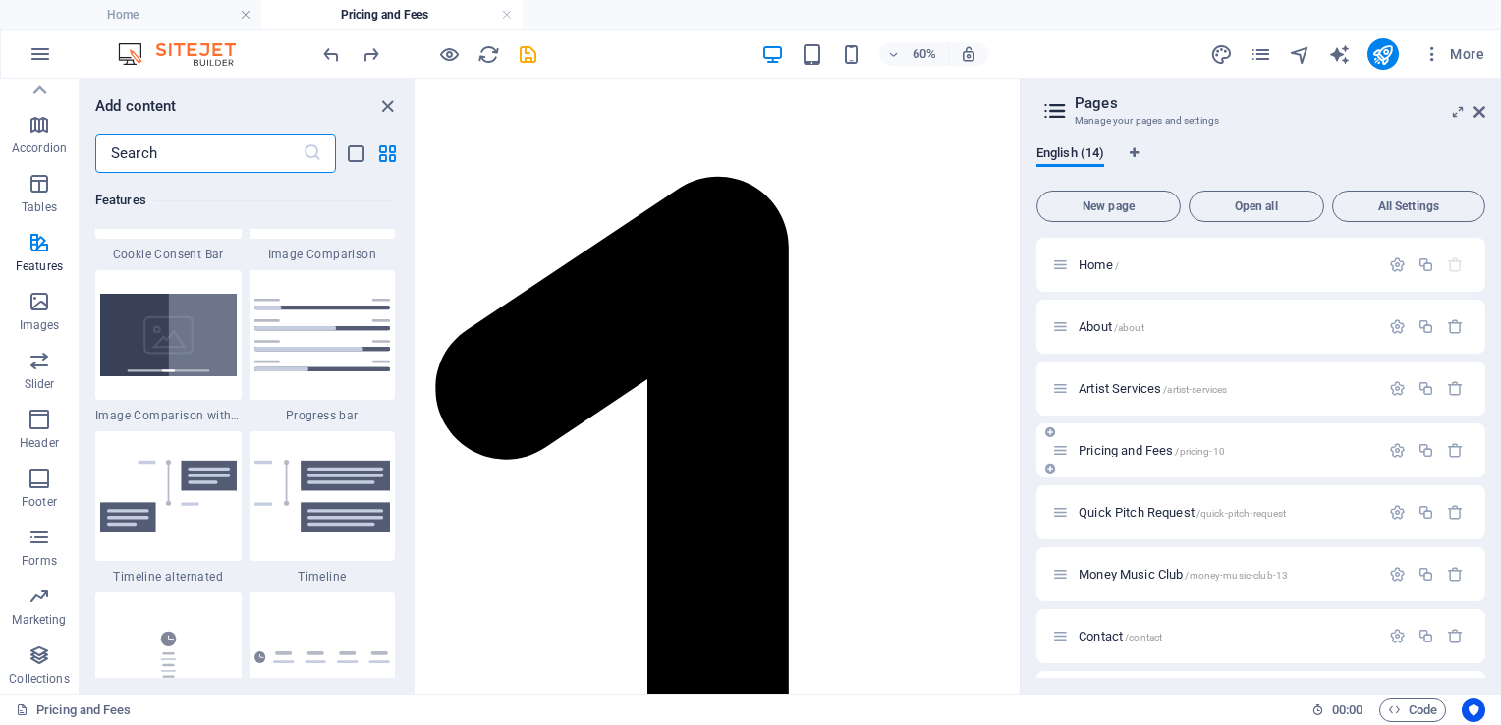
scroll to position [1552, 0]
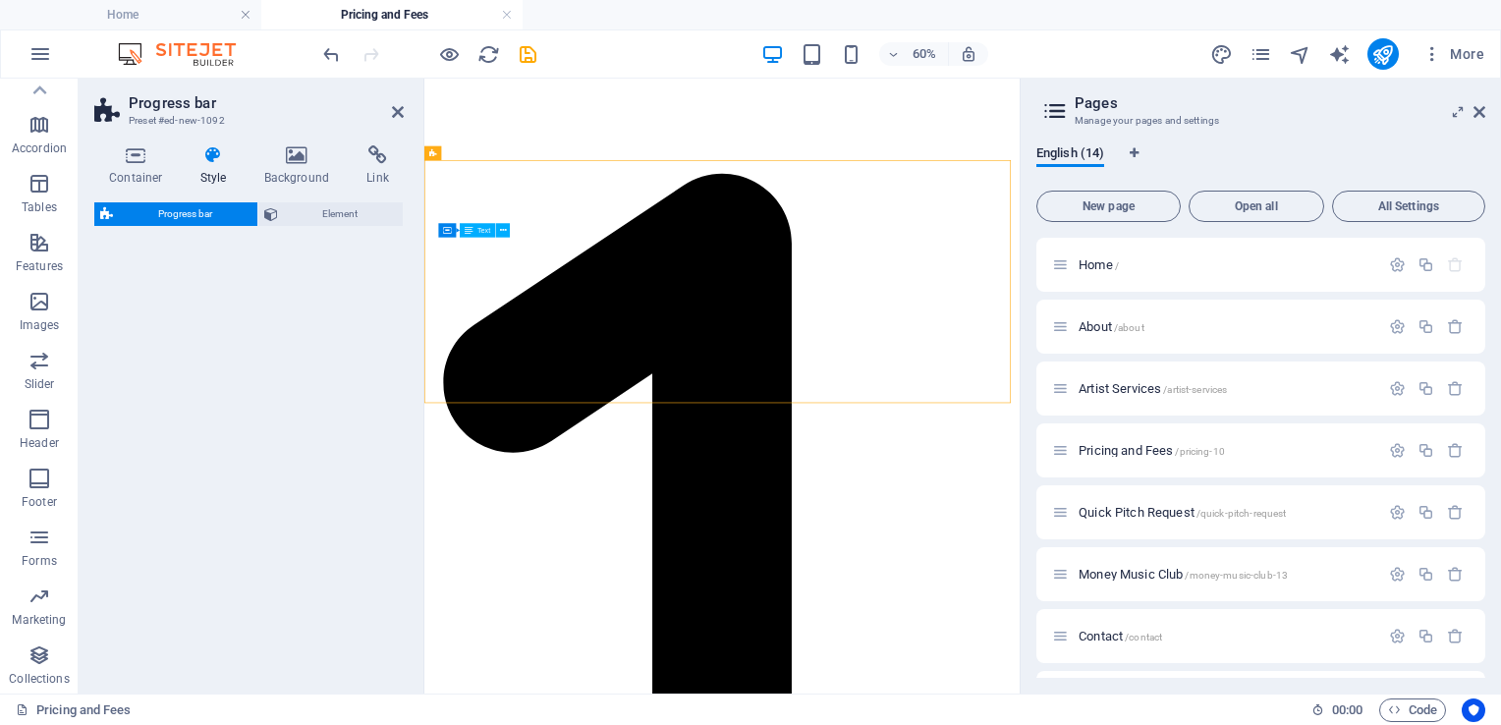
select select "rem"
select select "px"
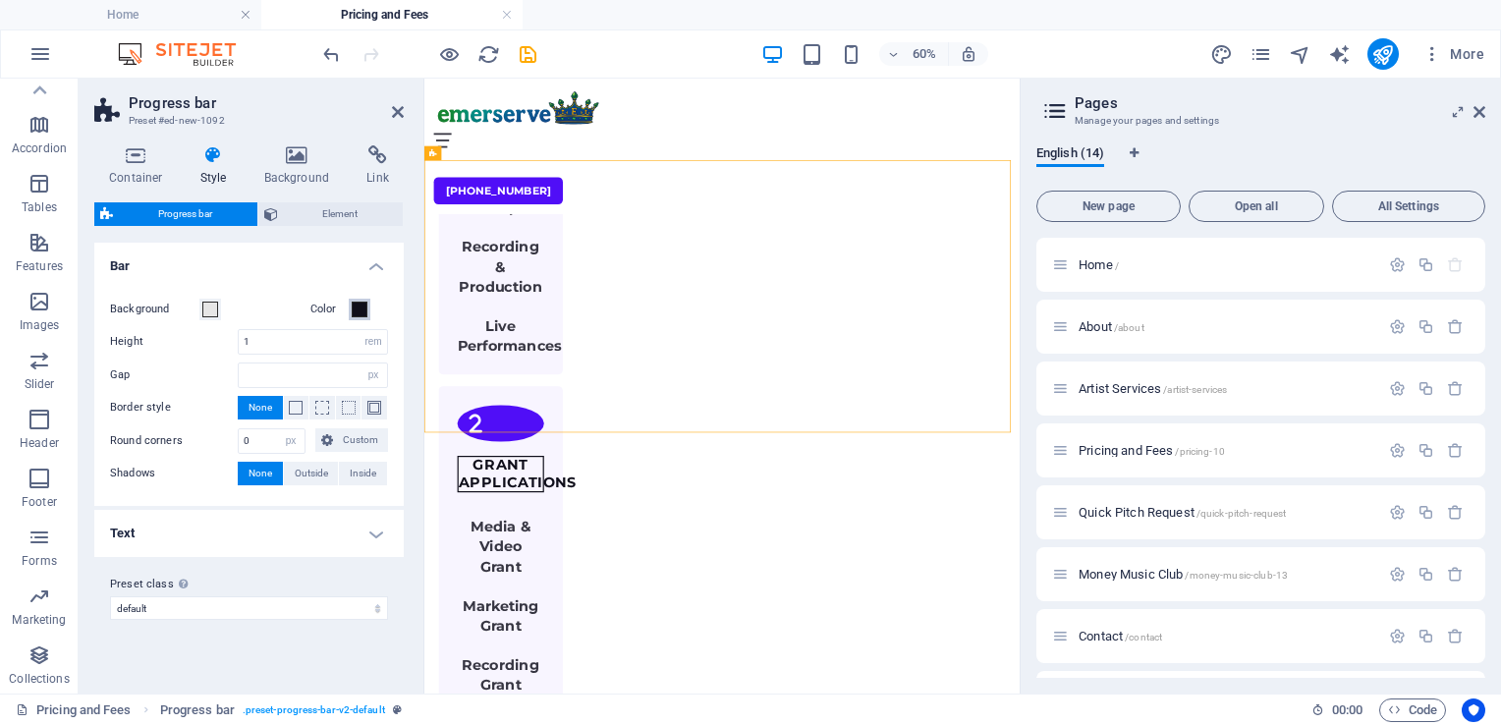
click at [365, 309] on span at bounding box center [360, 310] width 16 height 16
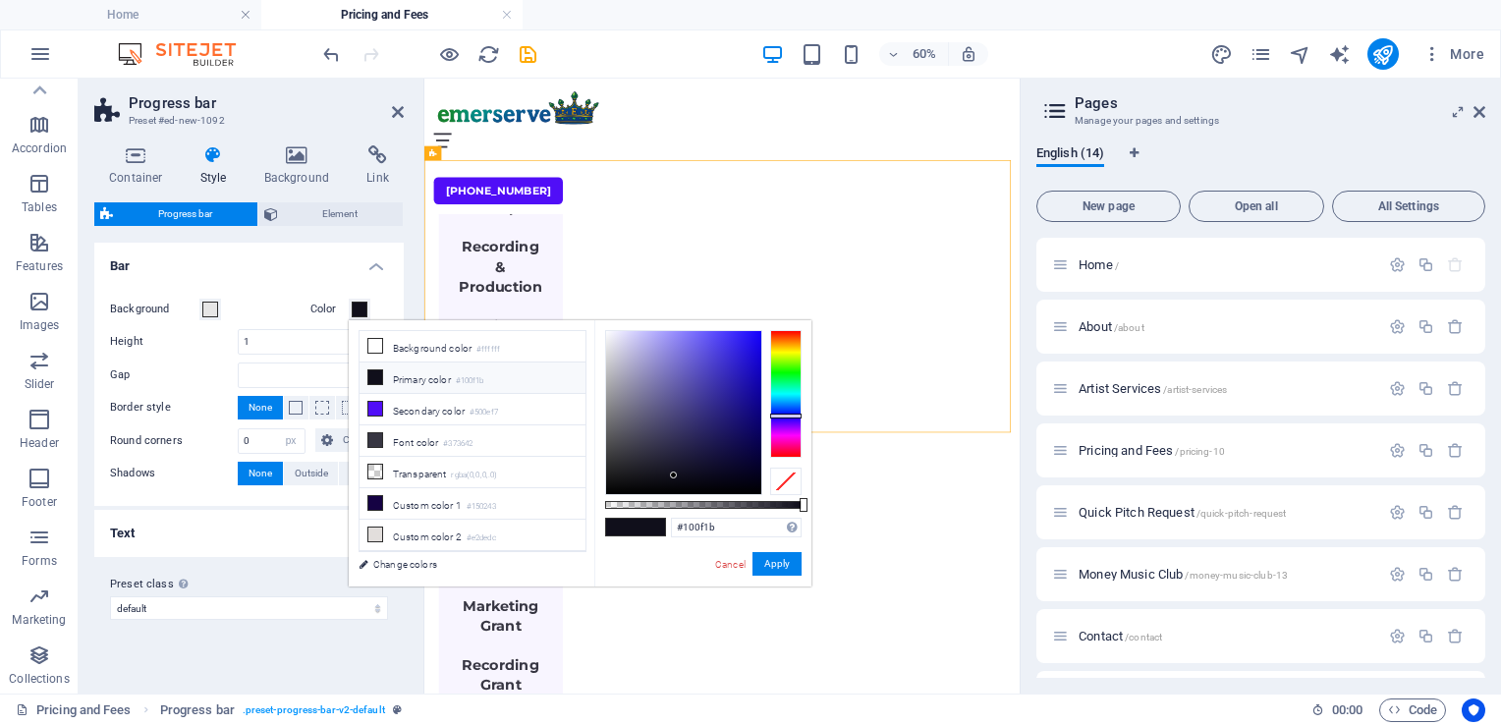
click at [357, 304] on span at bounding box center [360, 310] width 16 height 16
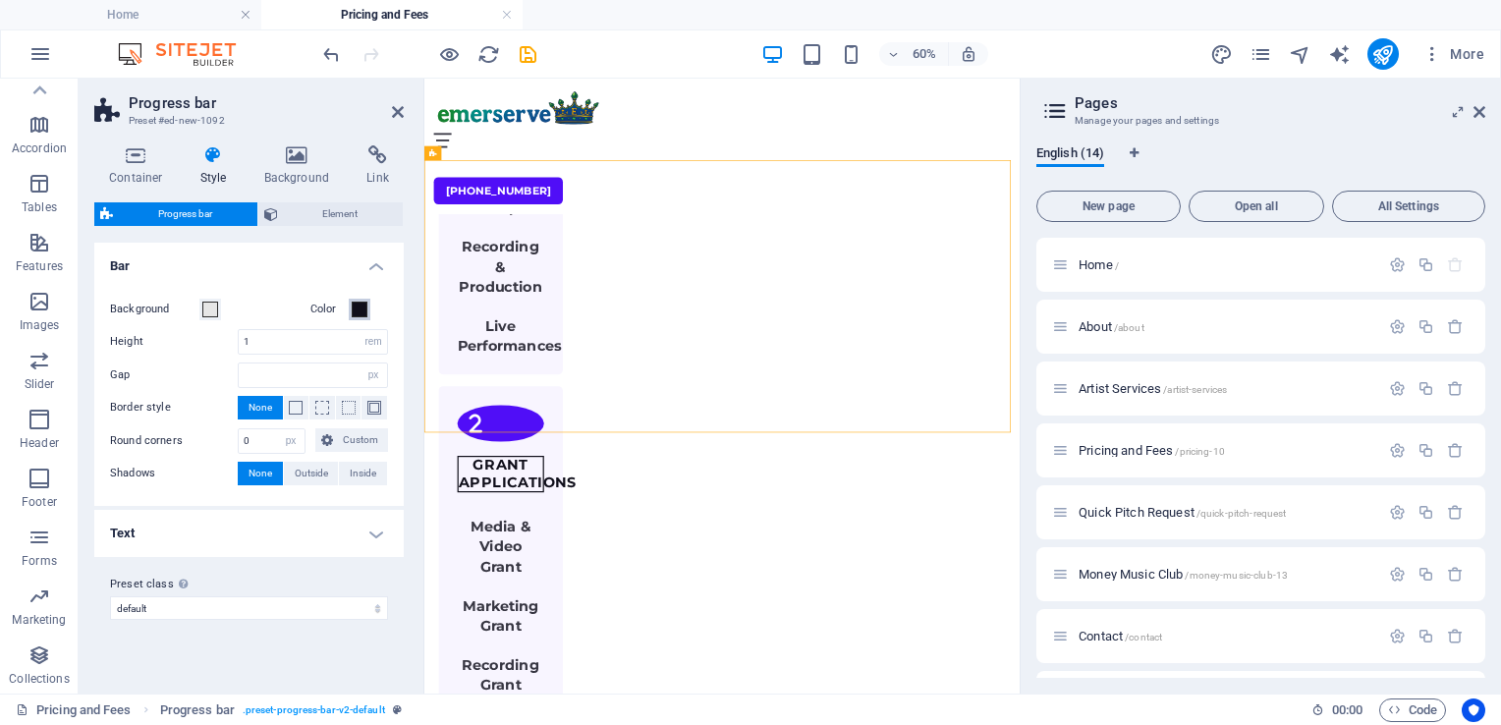
click at [357, 304] on span at bounding box center [360, 310] width 16 height 16
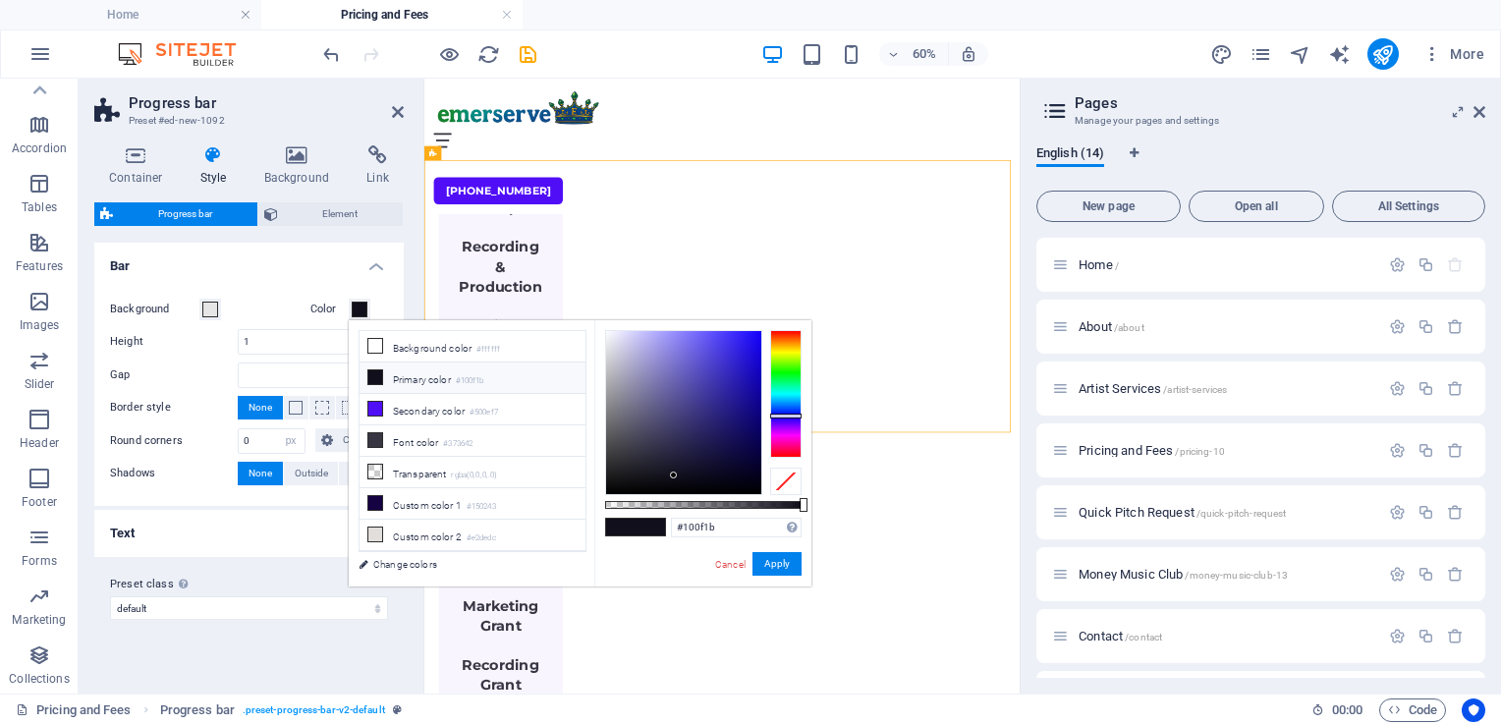
click at [359, 310] on span at bounding box center [360, 310] width 16 height 16
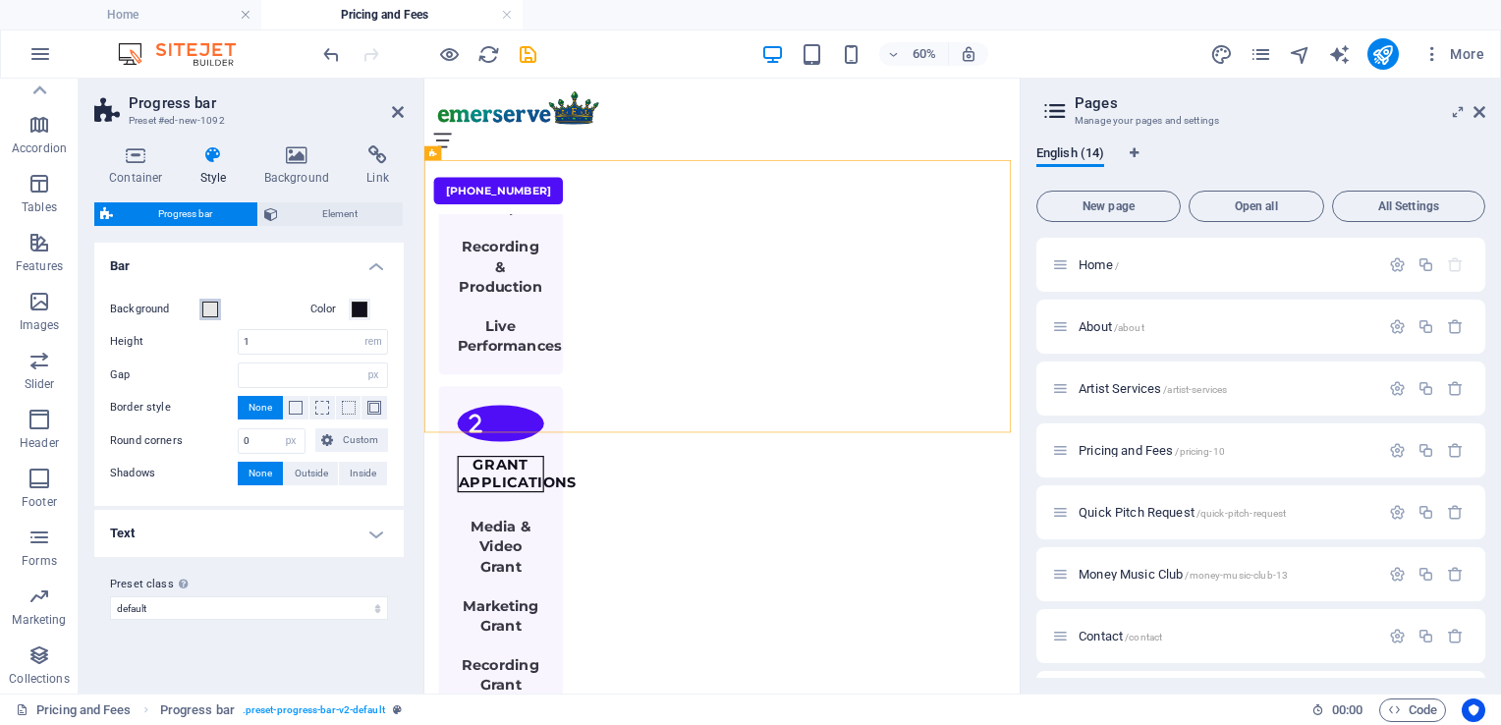
click at [207, 306] on span at bounding box center [210, 310] width 16 height 16
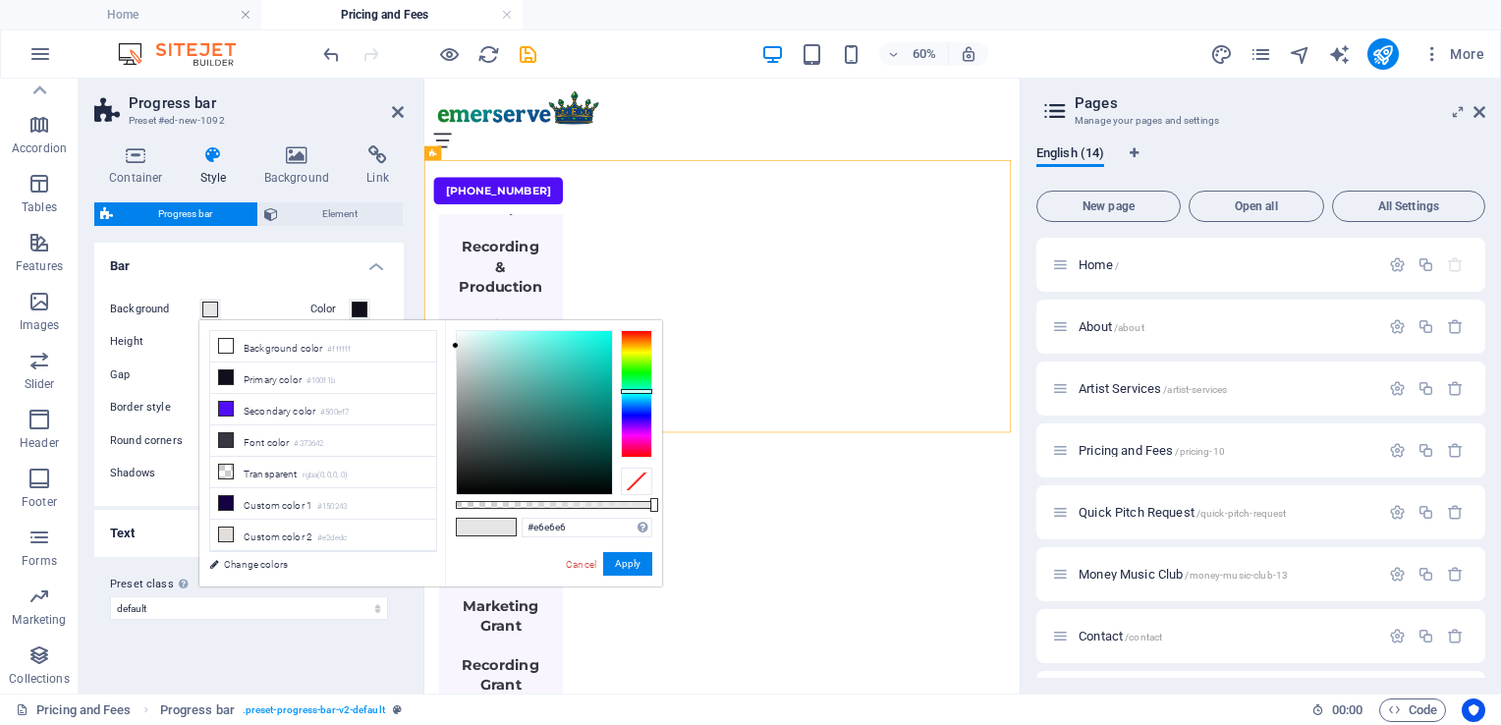
click at [645, 391] on div at bounding box center [636, 394] width 31 height 128
click at [644, 396] on div at bounding box center [636, 394] width 31 height 128
type input "#5be2f8"
click at [554, 334] on div at bounding box center [534, 412] width 155 height 163
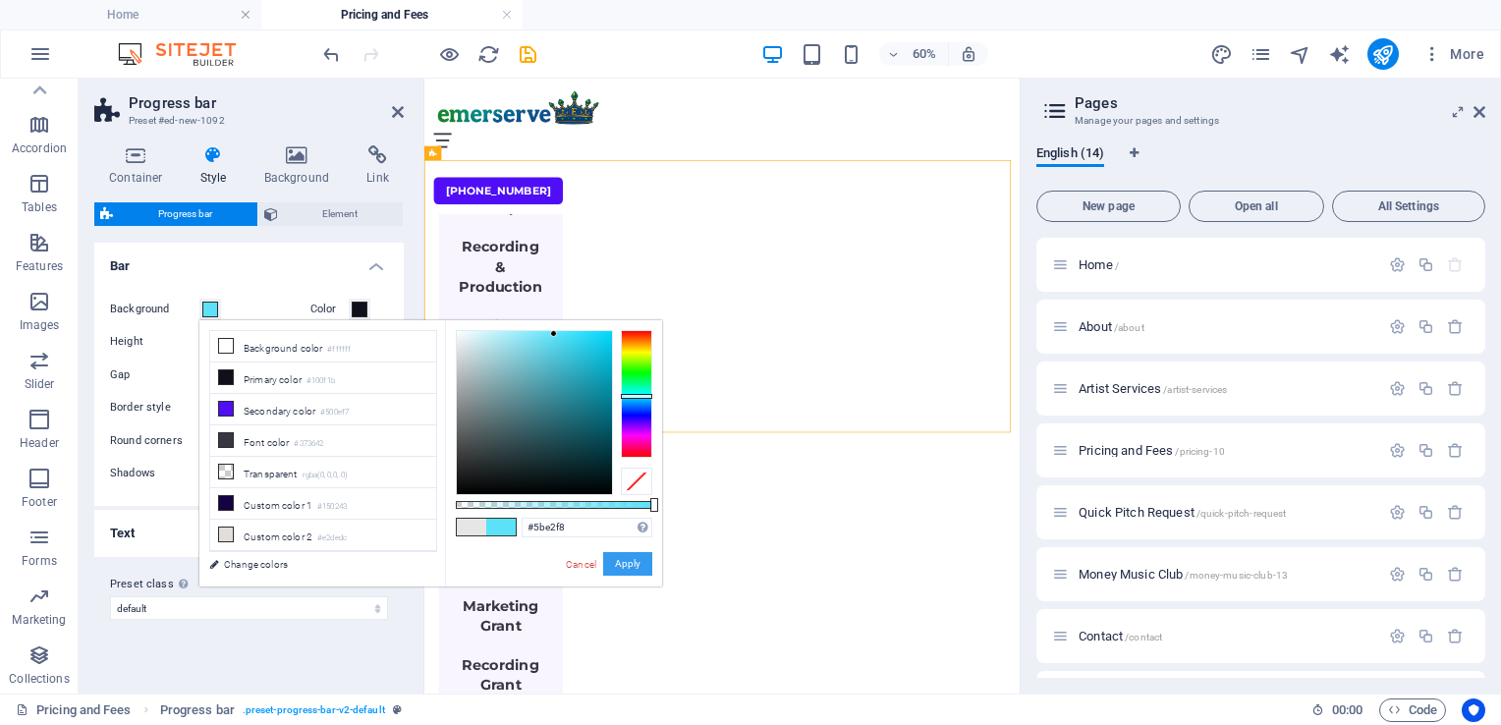
click at [624, 565] on button "Apply" at bounding box center [627, 564] width 49 height 24
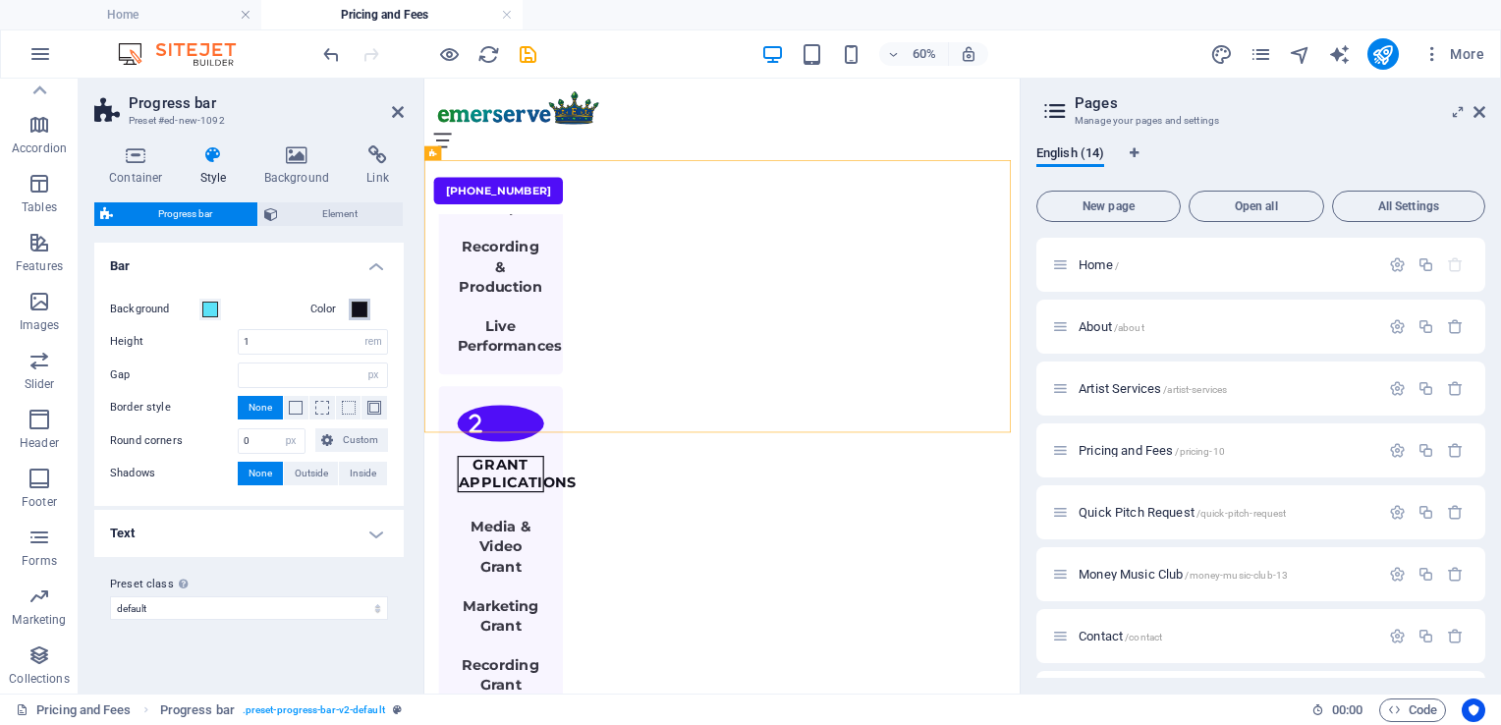
click at [358, 311] on span at bounding box center [360, 310] width 16 height 16
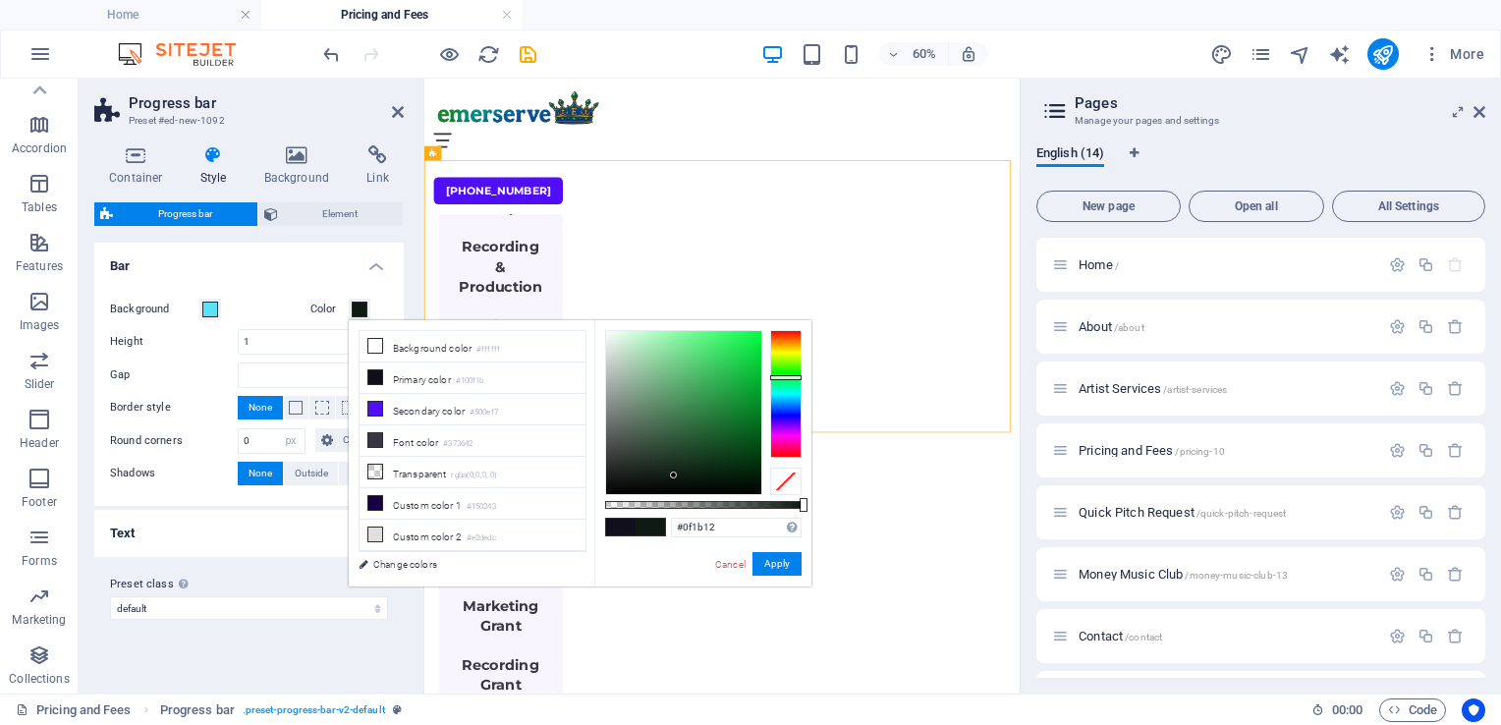
click at [788, 377] on div at bounding box center [785, 394] width 31 height 128
type input "#82f5a0"
click at [678, 336] on div at bounding box center [683, 412] width 155 height 163
click at [781, 564] on button "Apply" at bounding box center [776, 564] width 49 height 24
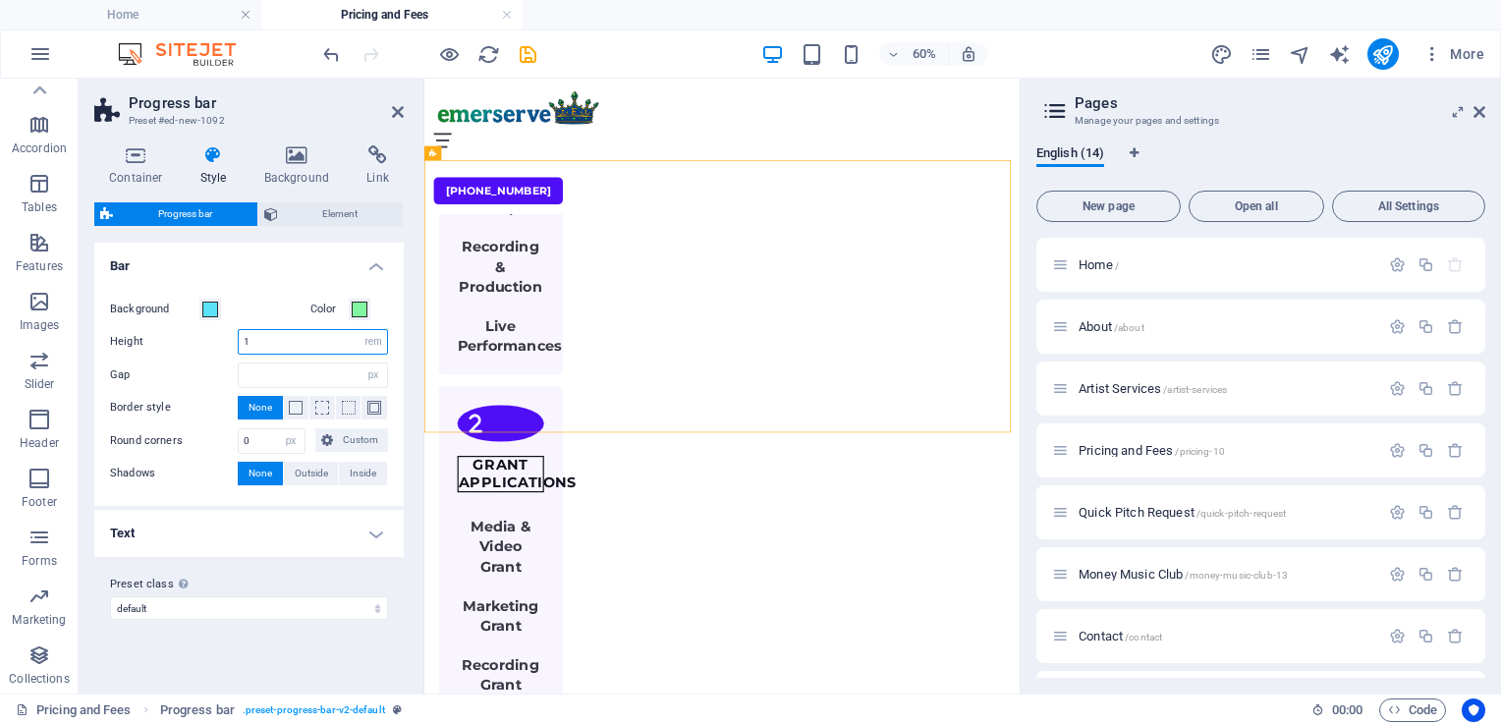
click at [302, 345] on input "1" at bounding box center [313, 342] width 148 height 24
type input "5"
click at [280, 274] on h4 "Bar" at bounding box center [248, 260] width 309 height 35
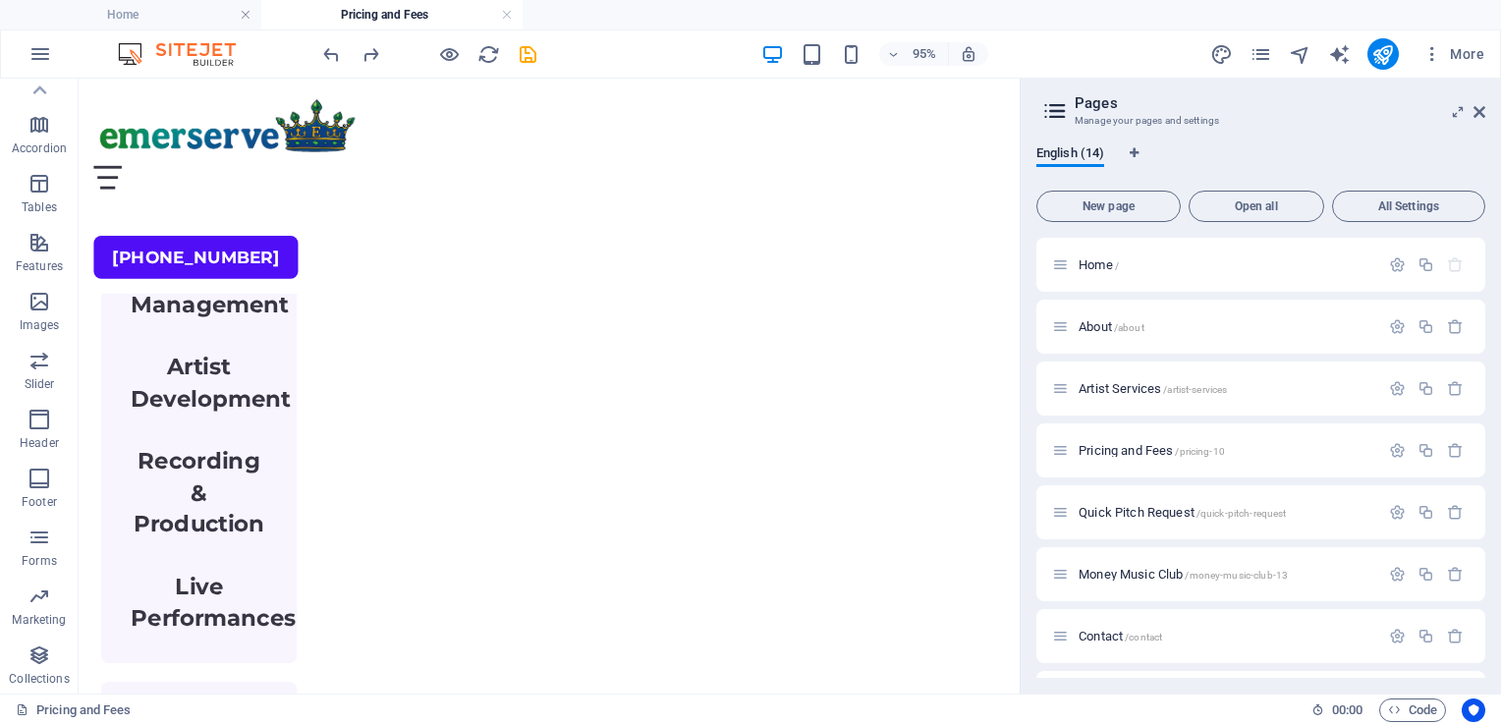
scroll to position [1487, 0]
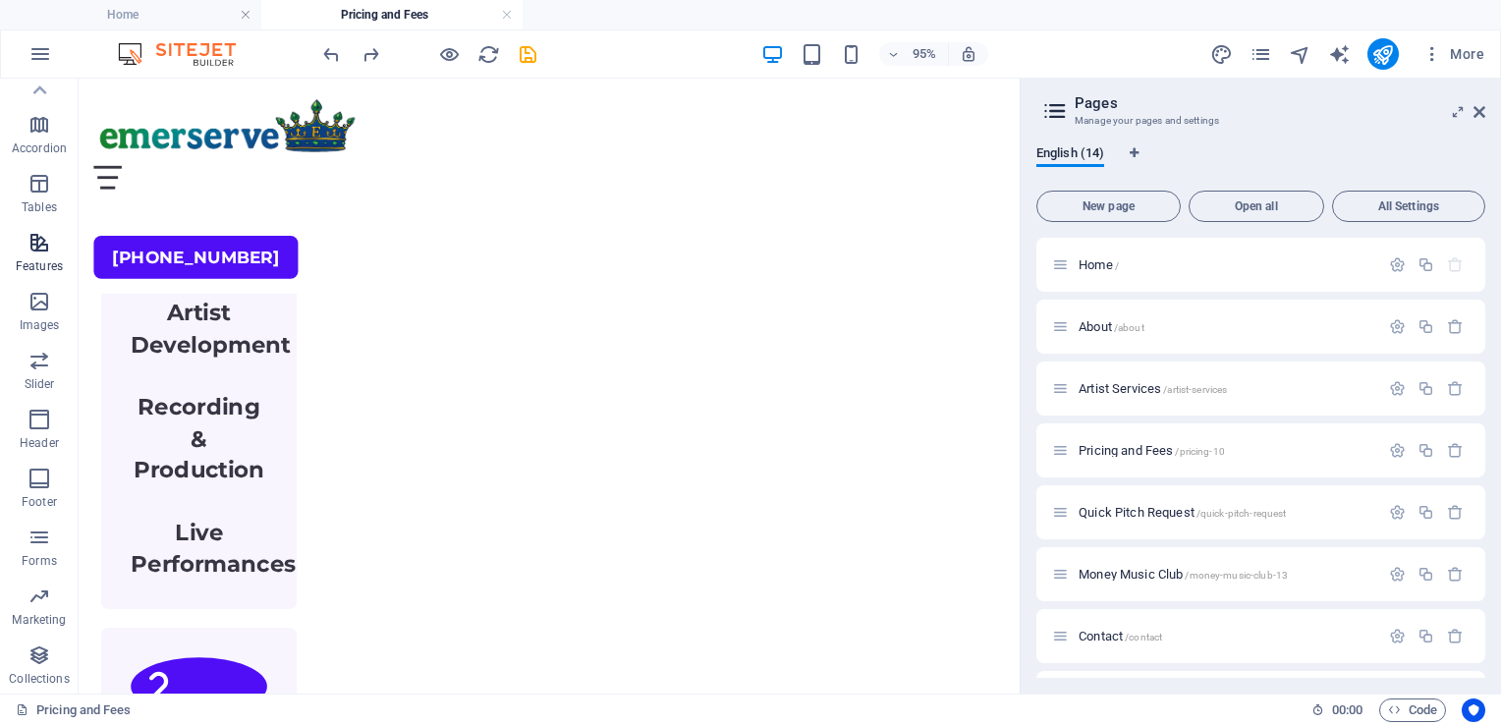
click at [33, 248] on icon "button" at bounding box center [39, 243] width 24 height 24
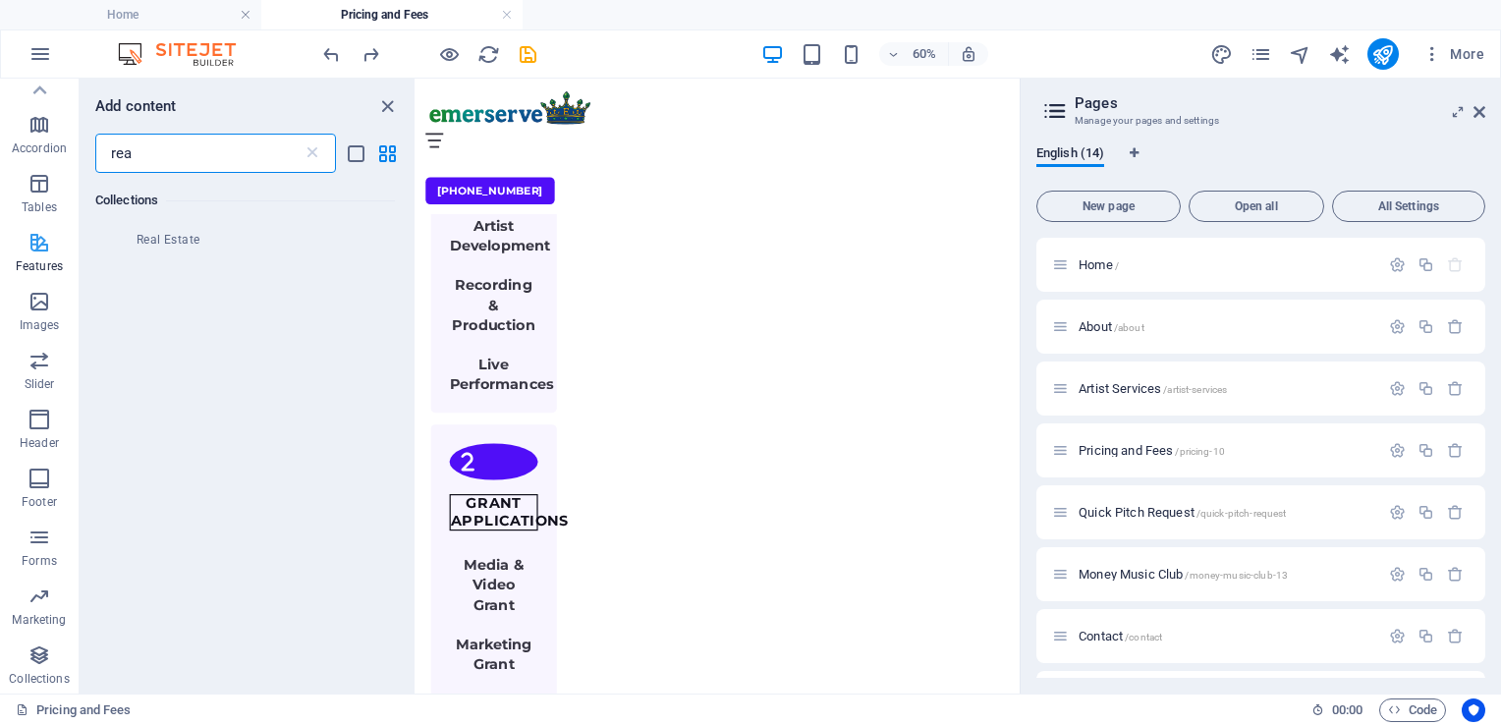
scroll to position [0, 0]
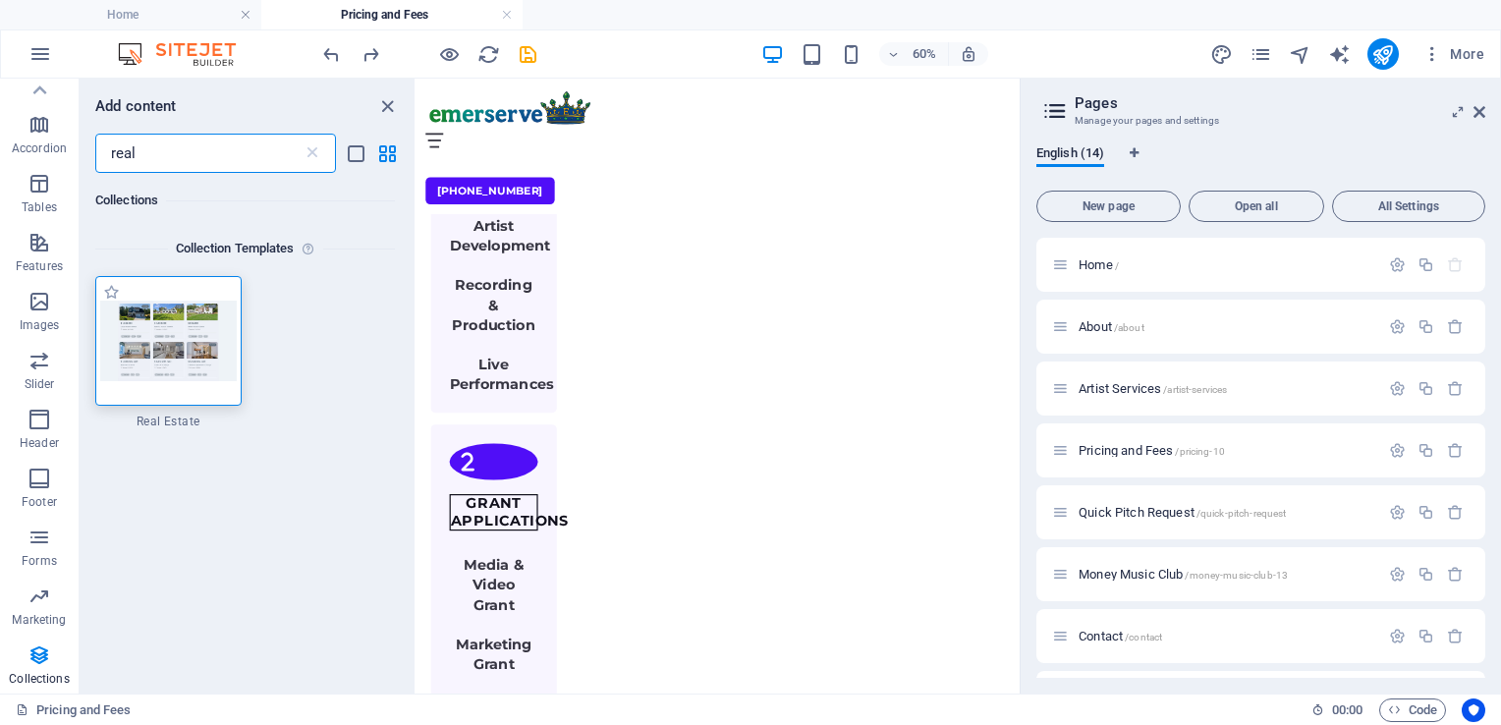
type input "real"
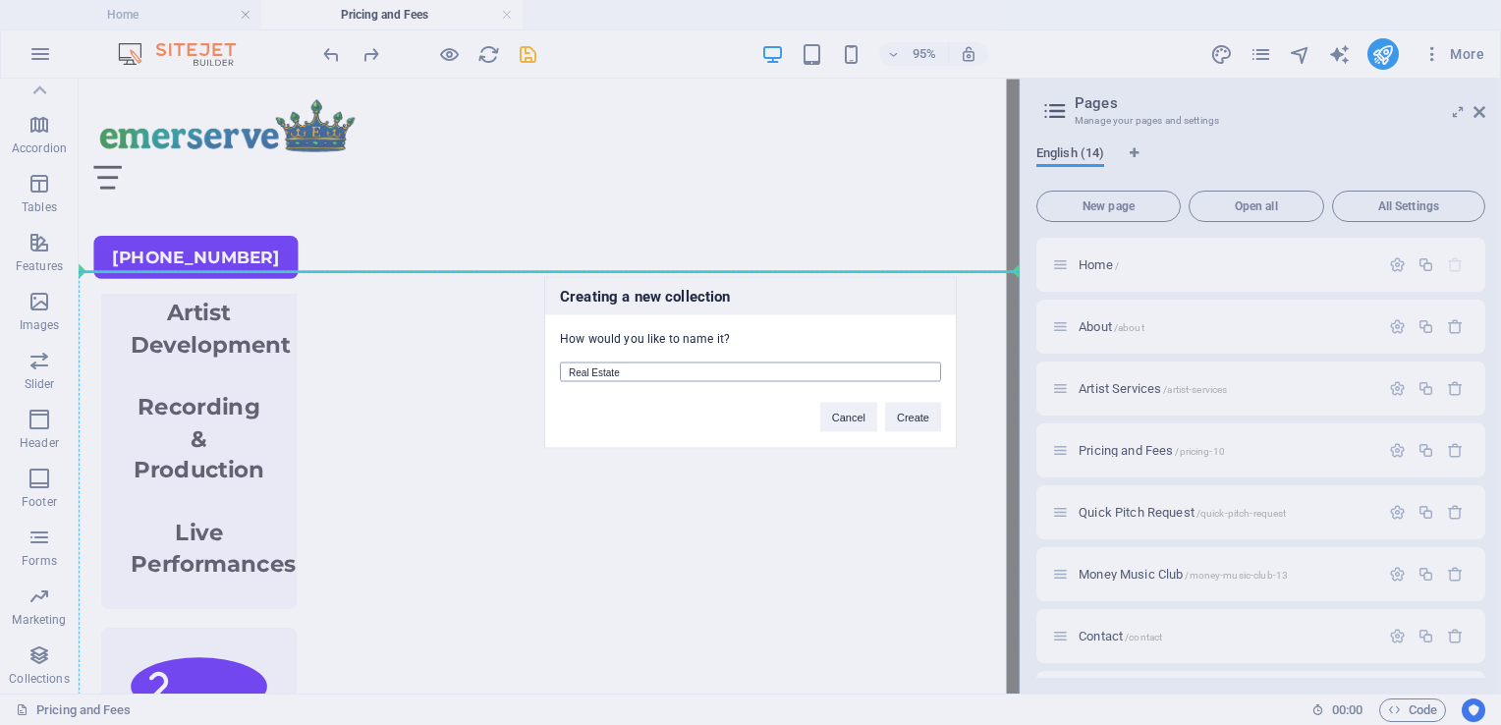
click at [713, 367] on input "Real Estate" at bounding box center [750, 372] width 381 height 20
click at [916, 423] on button "Create" at bounding box center [913, 417] width 56 height 29
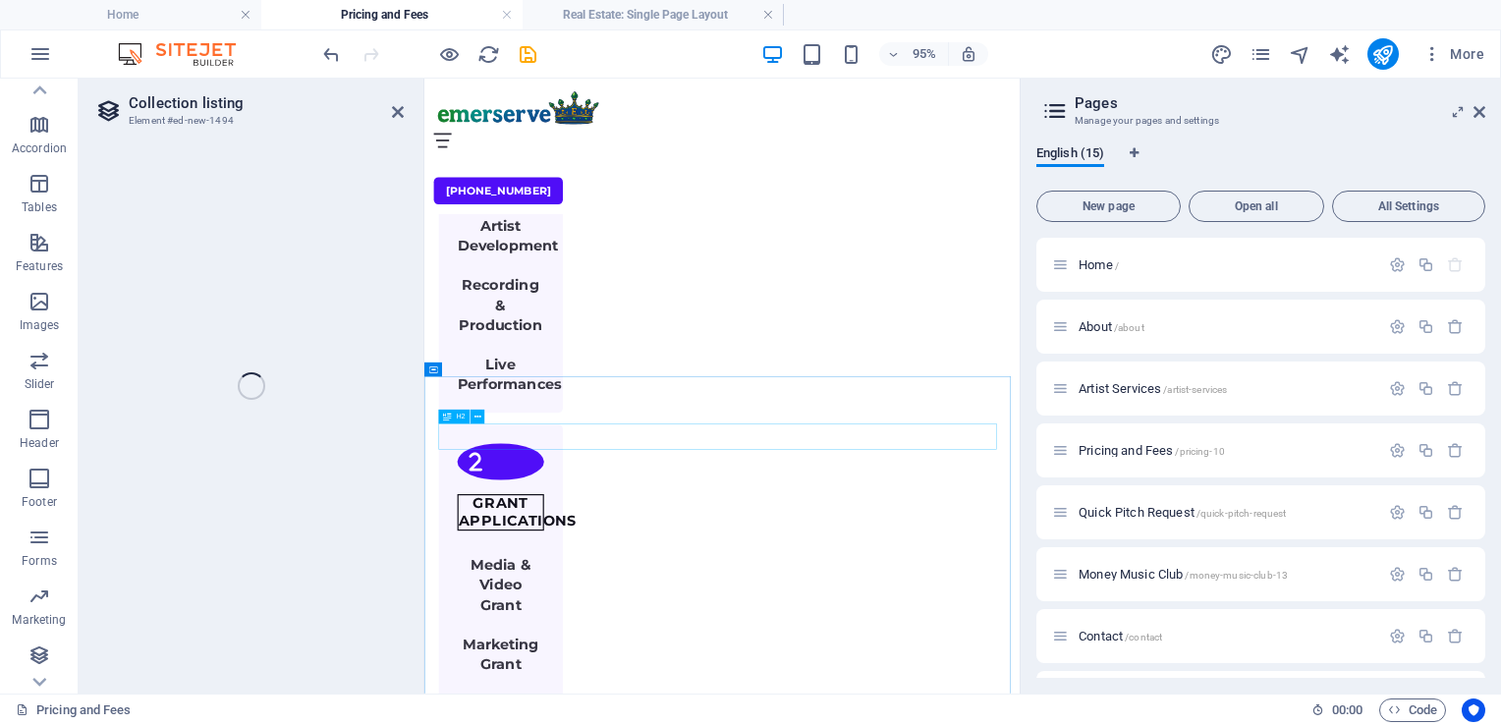
select select "68ddf6d7aee51c0e6700bbd2"
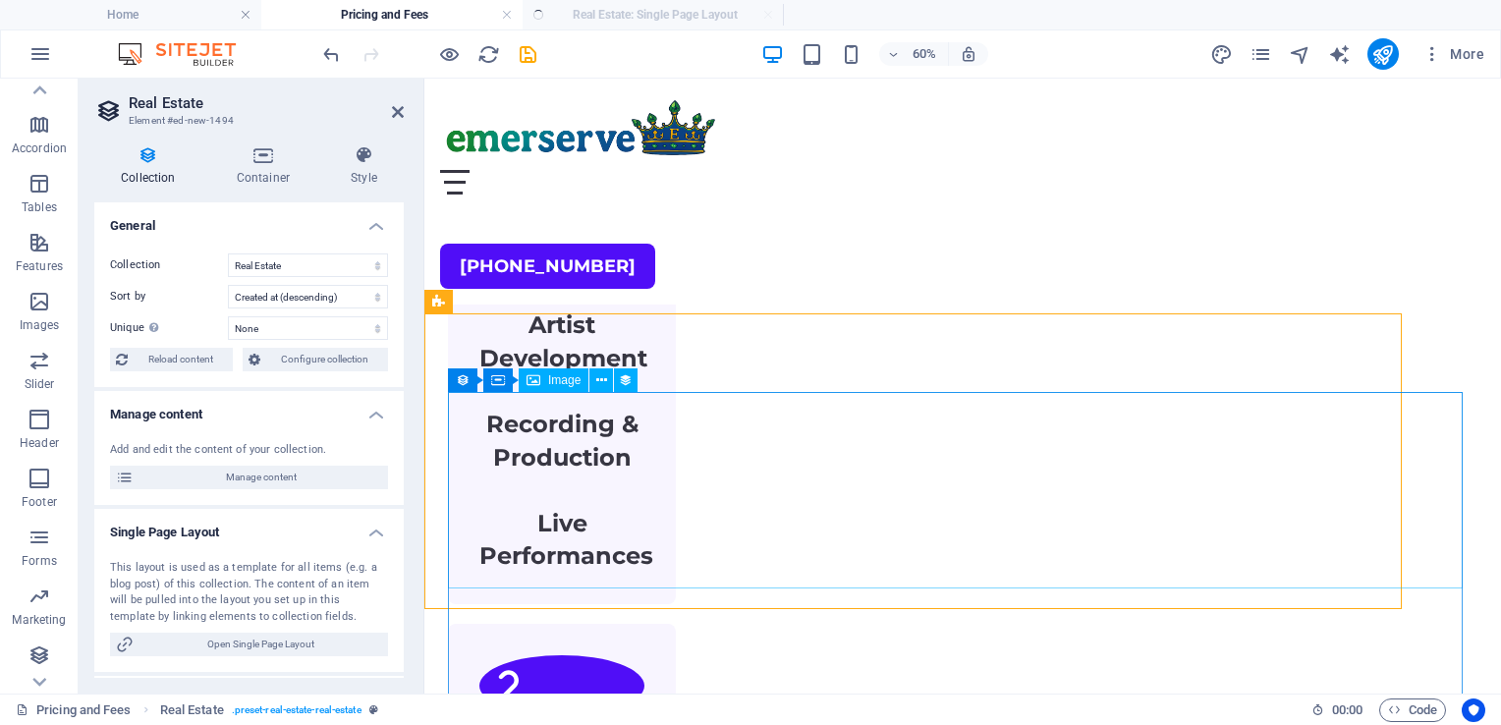
select select "createdAt_DESC"
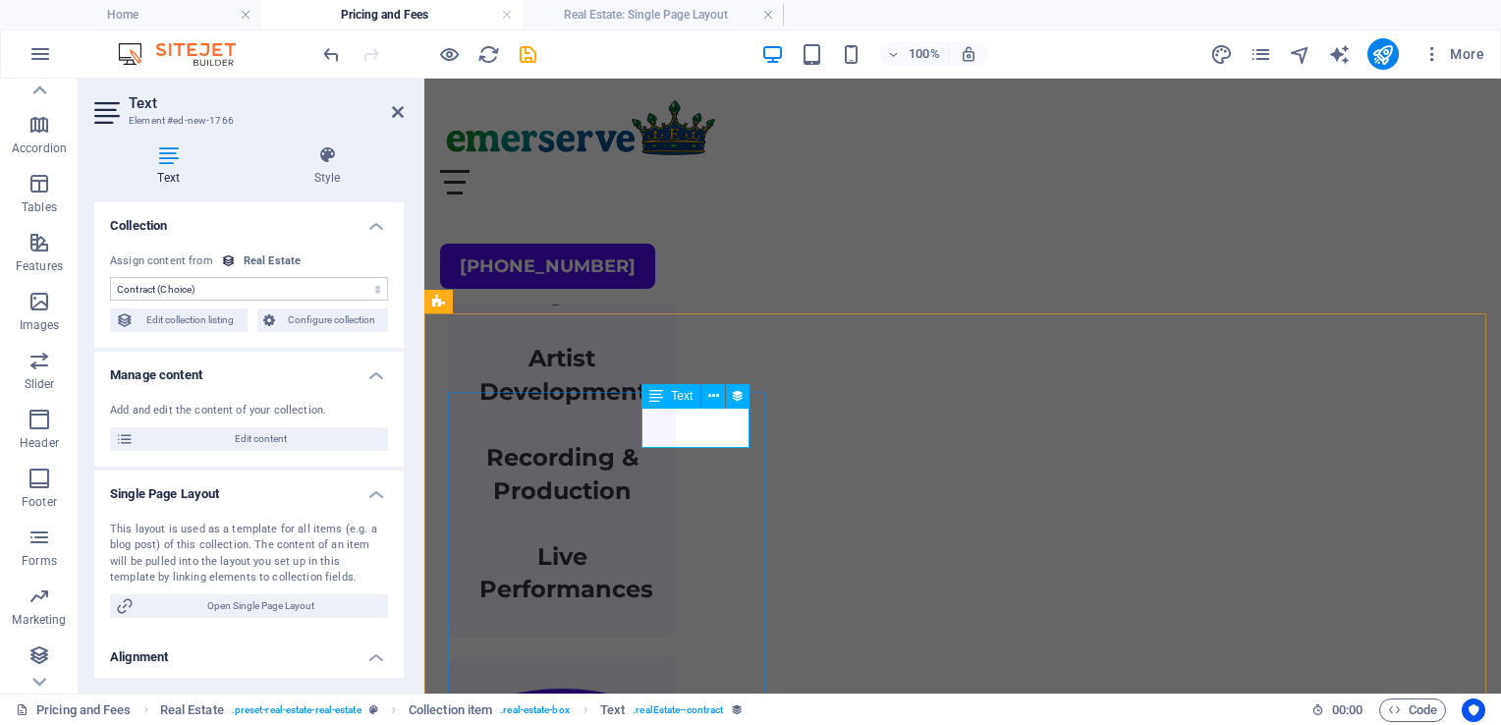
click at [292, 283] on select "No assignment, content remains static Created at (Date) Updated at (Date) Name …" at bounding box center [249, 289] width 278 height 24
click at [110, 277] on select "No assignment, content remains static Created at (Date) Updated at (Date) Name …" at bounding box center [249, 289] width 278 height 24
select select "contract"
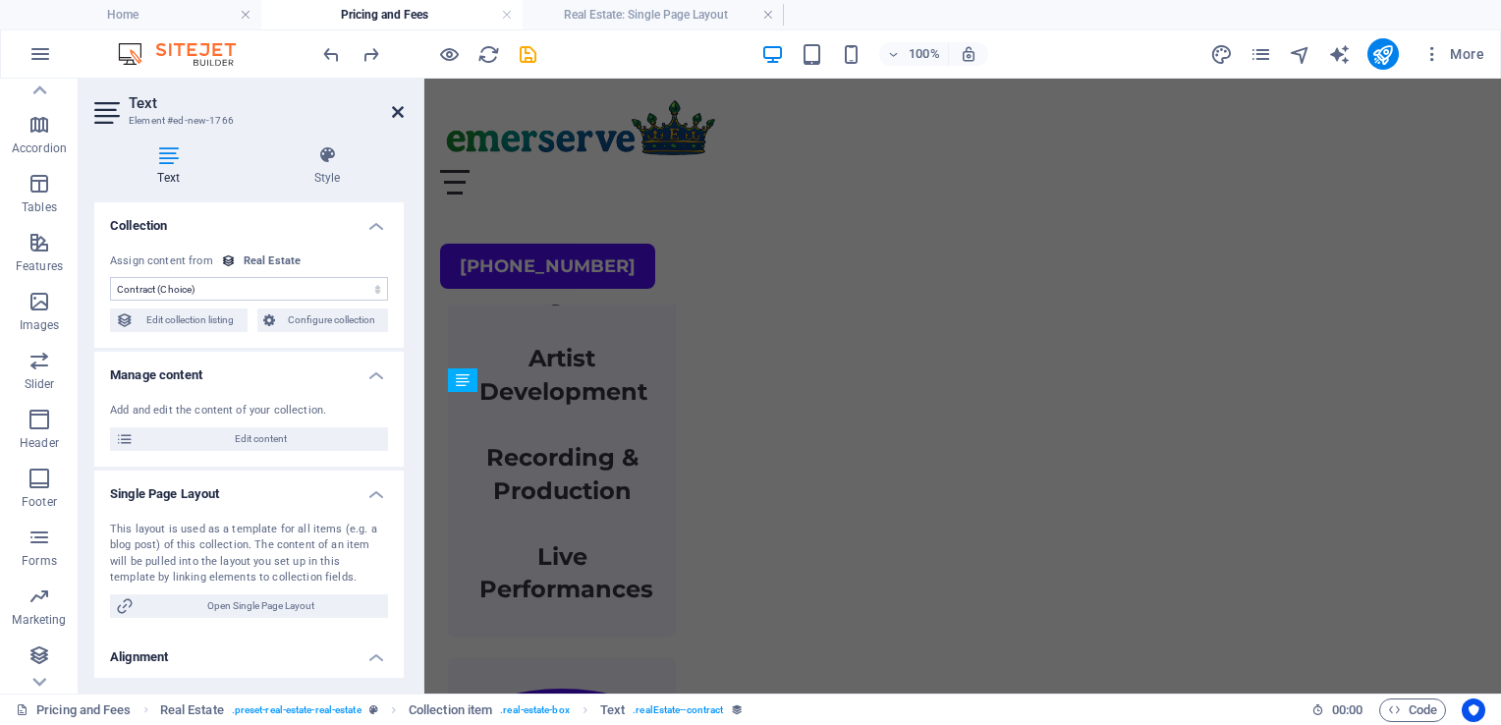
click at [393, 115] on icon at bounding box center [398, 112] width 12 height 16
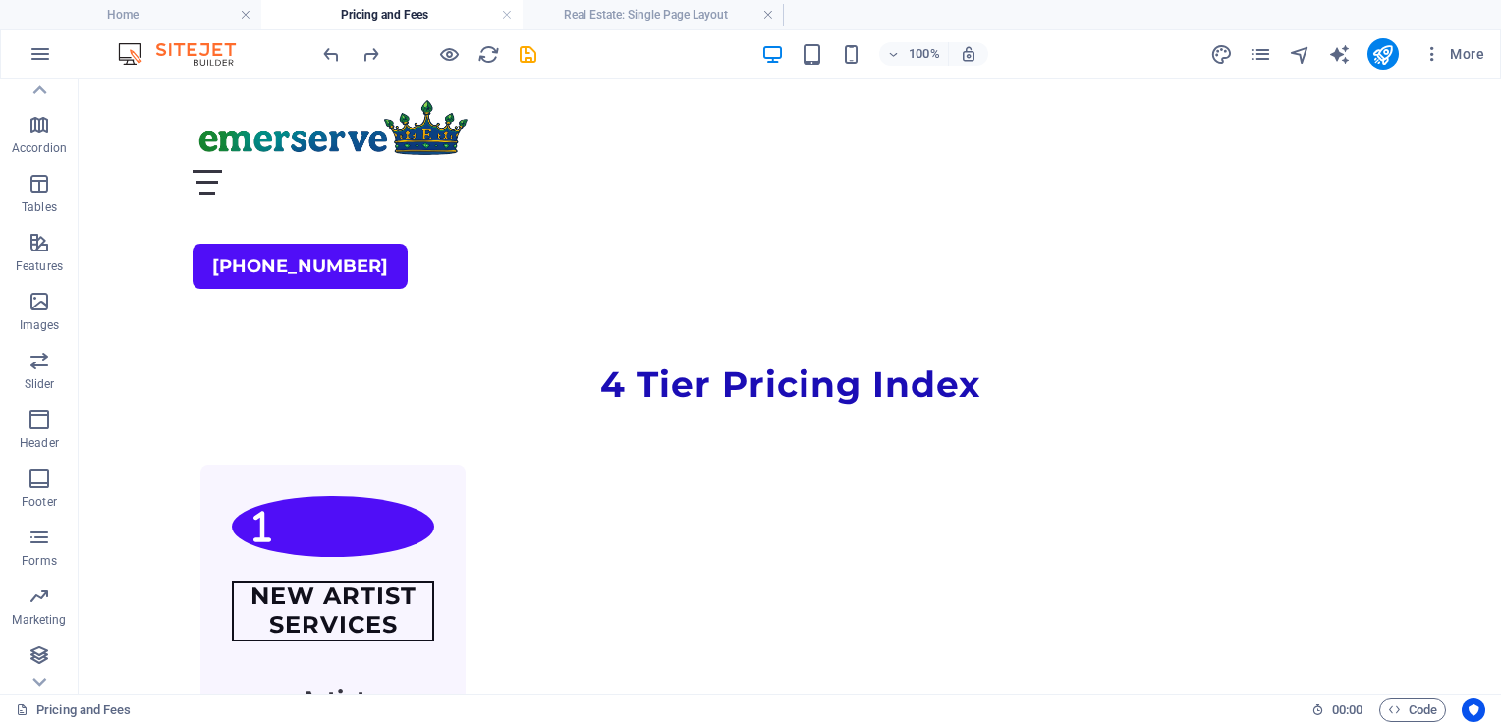
scroll to position [982, 0]
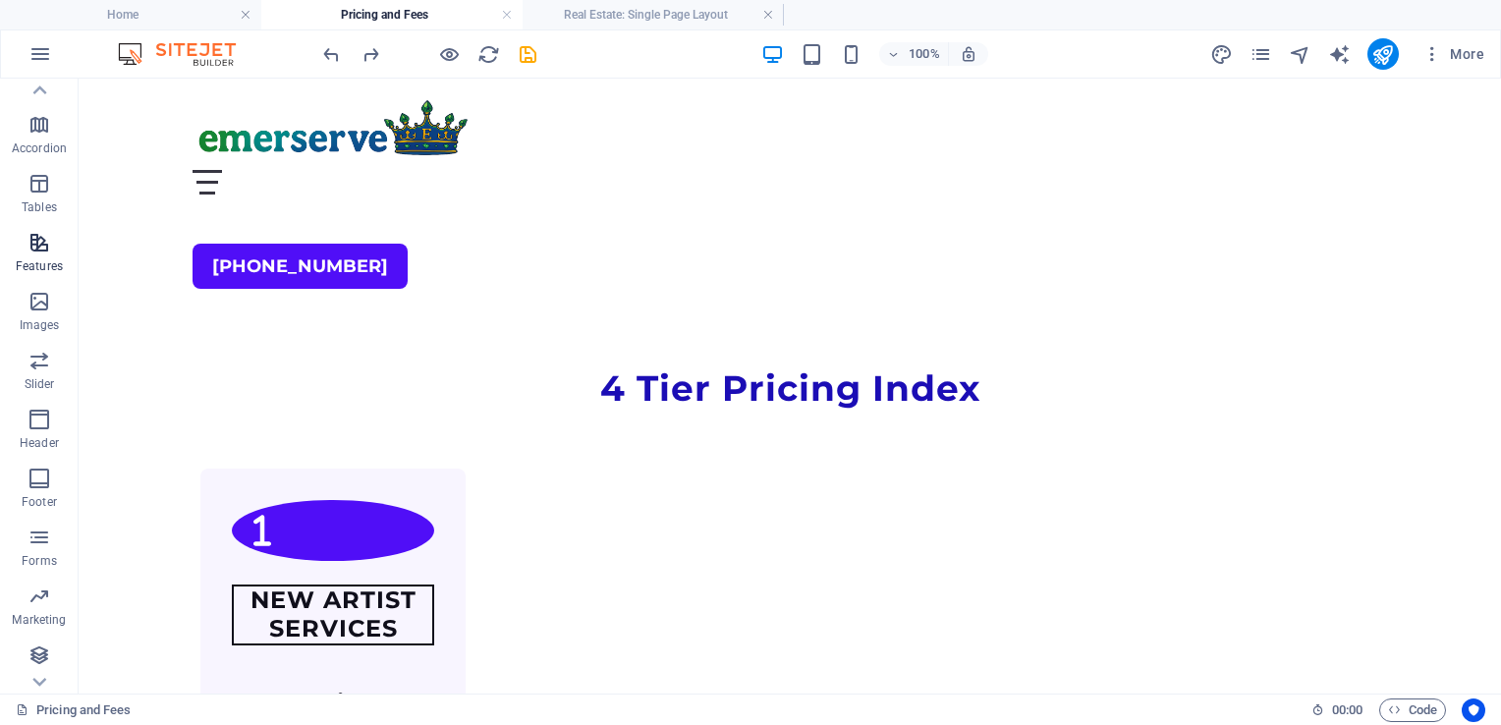
click at [39, 278] on span "Features" at bounding box center [39, 254] width 79 height 47
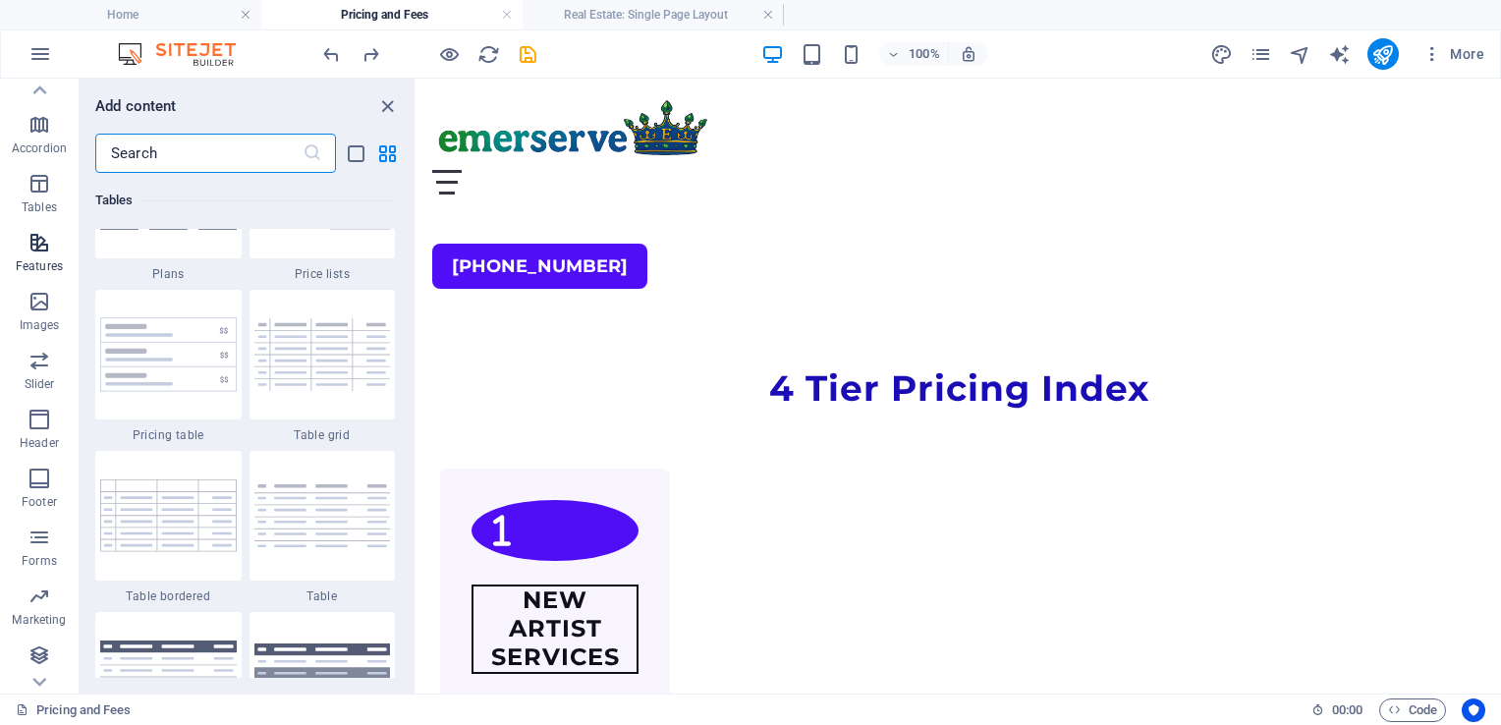
scroll to position [7656, 0]
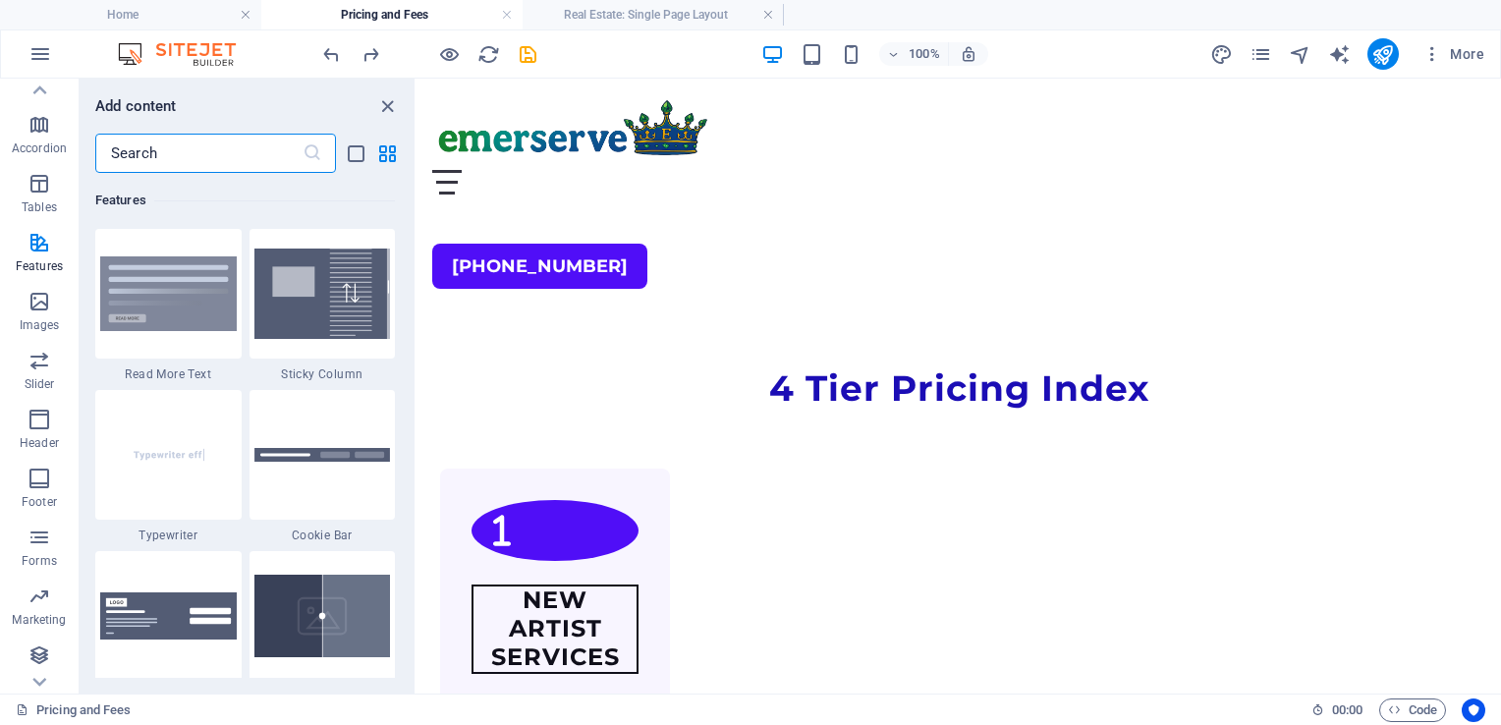
click at [185, 150] on input "text" at bounding box center [198, 153] width 207 height 39
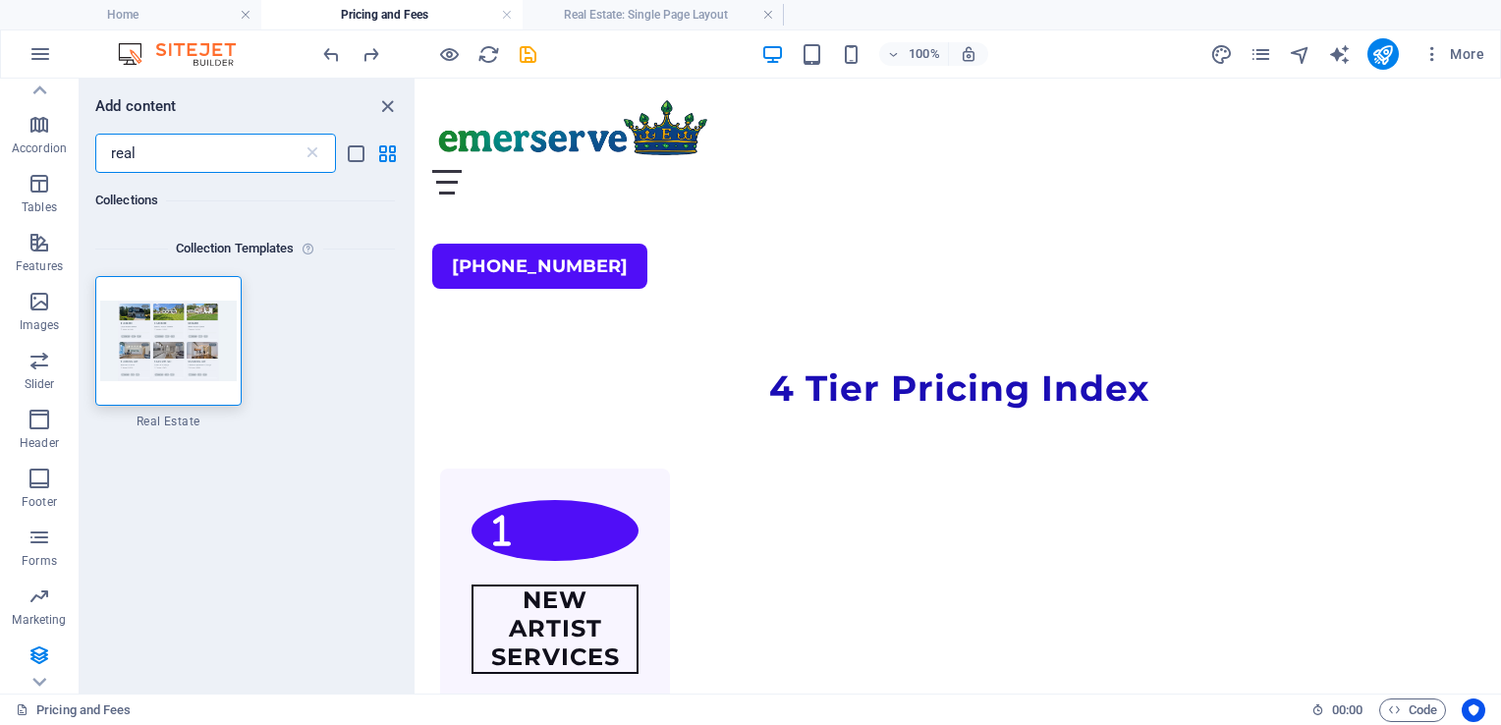
scroll to position [0, 0]
type input "real"
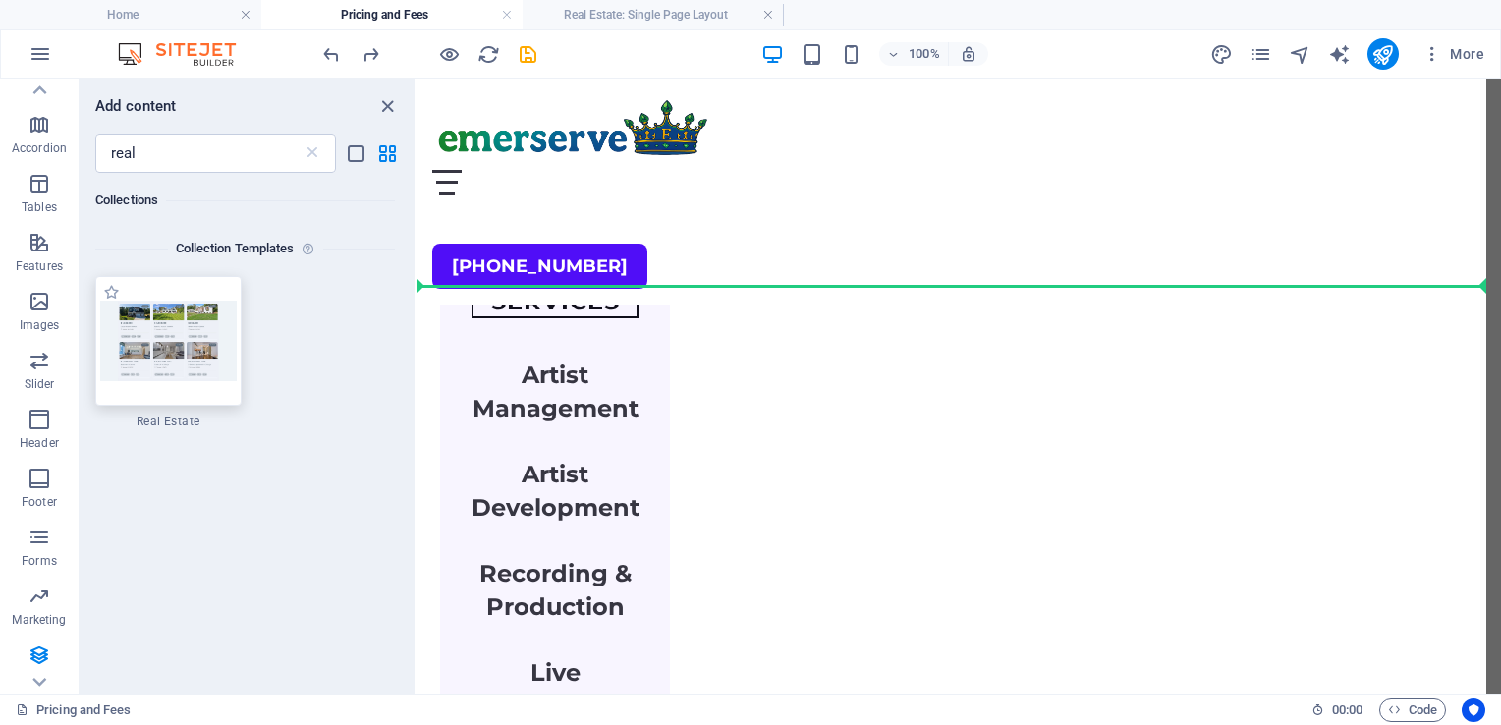
scroll to position [1497, 0]
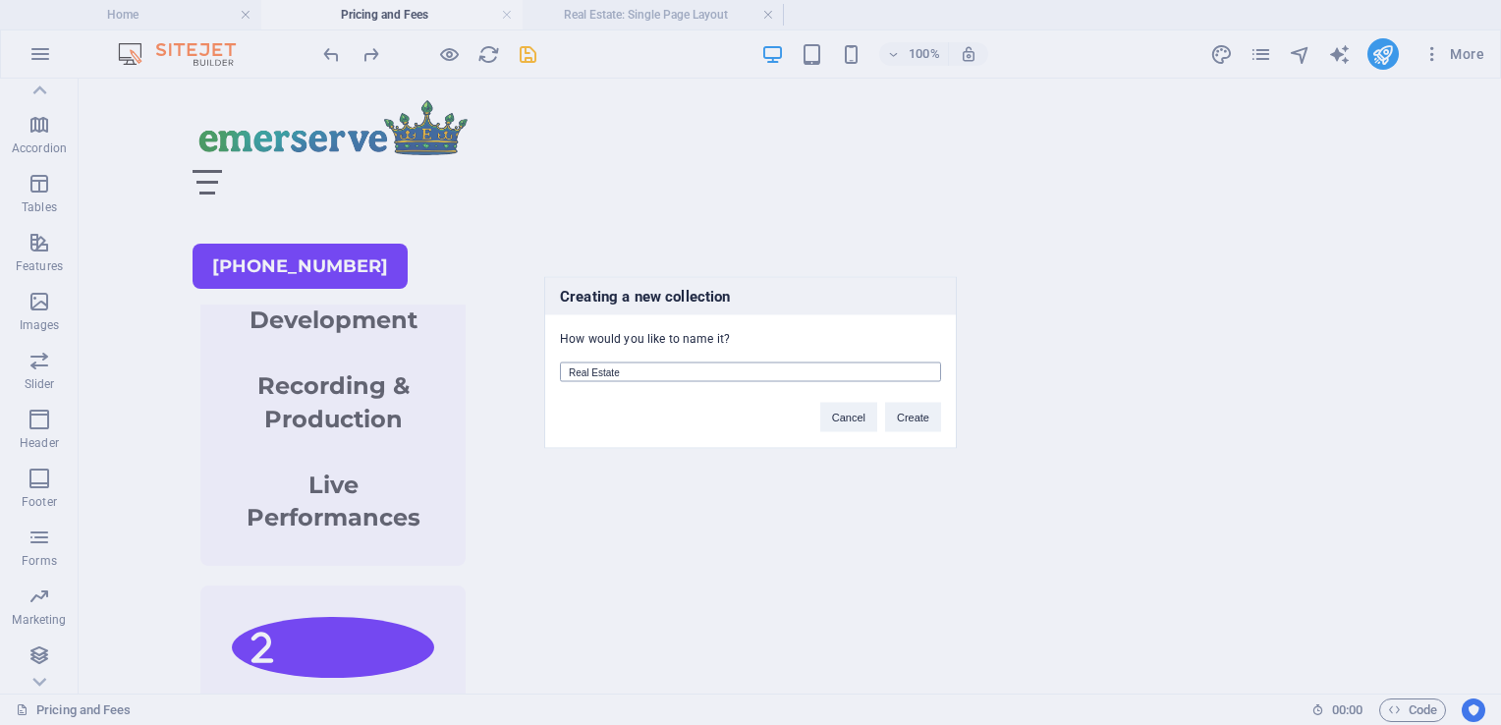
click at [693, 365] on input "Real Estate" at bounding box center [750, 372] width 381 height 20
type input "S"
type input "Fee Index"
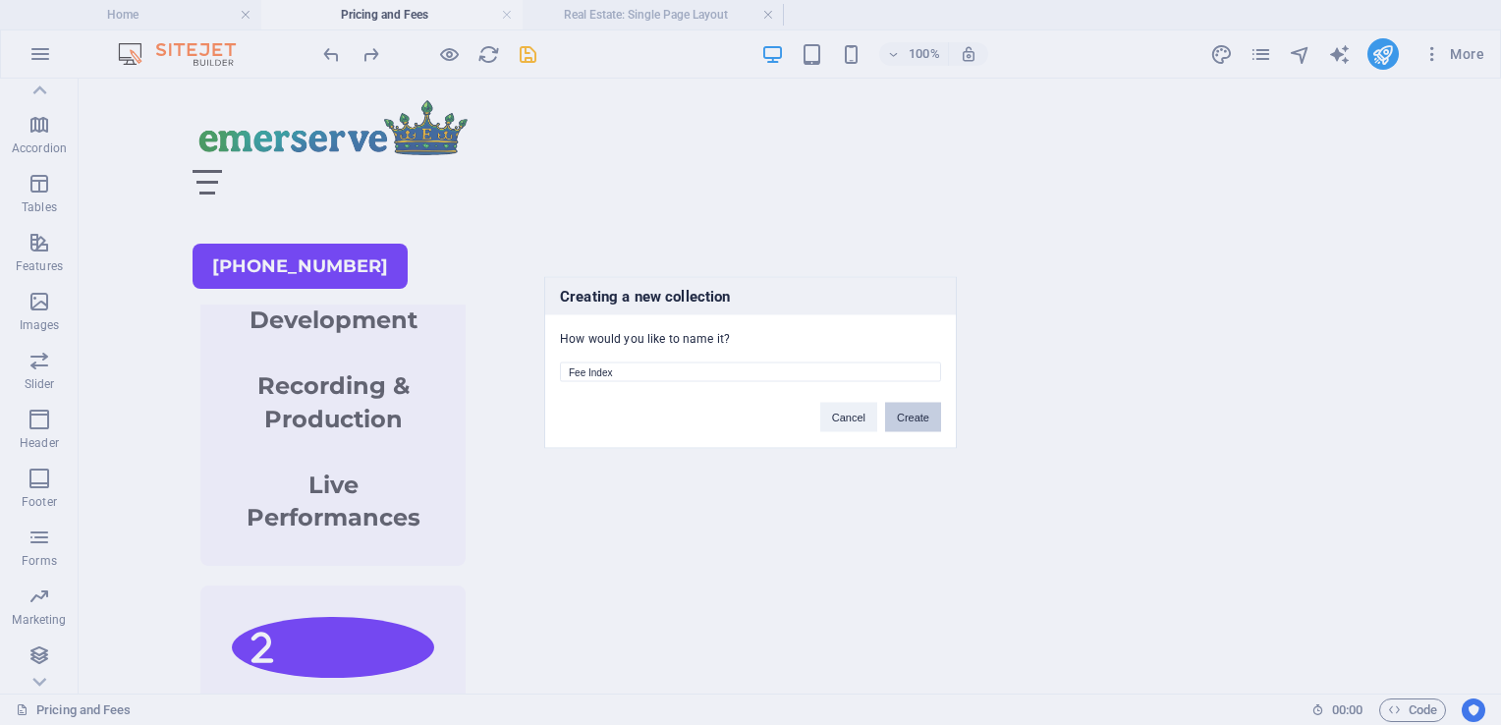
click at [910, 412] on button "Create" at bounding box center [913, 417] width 56 height 29
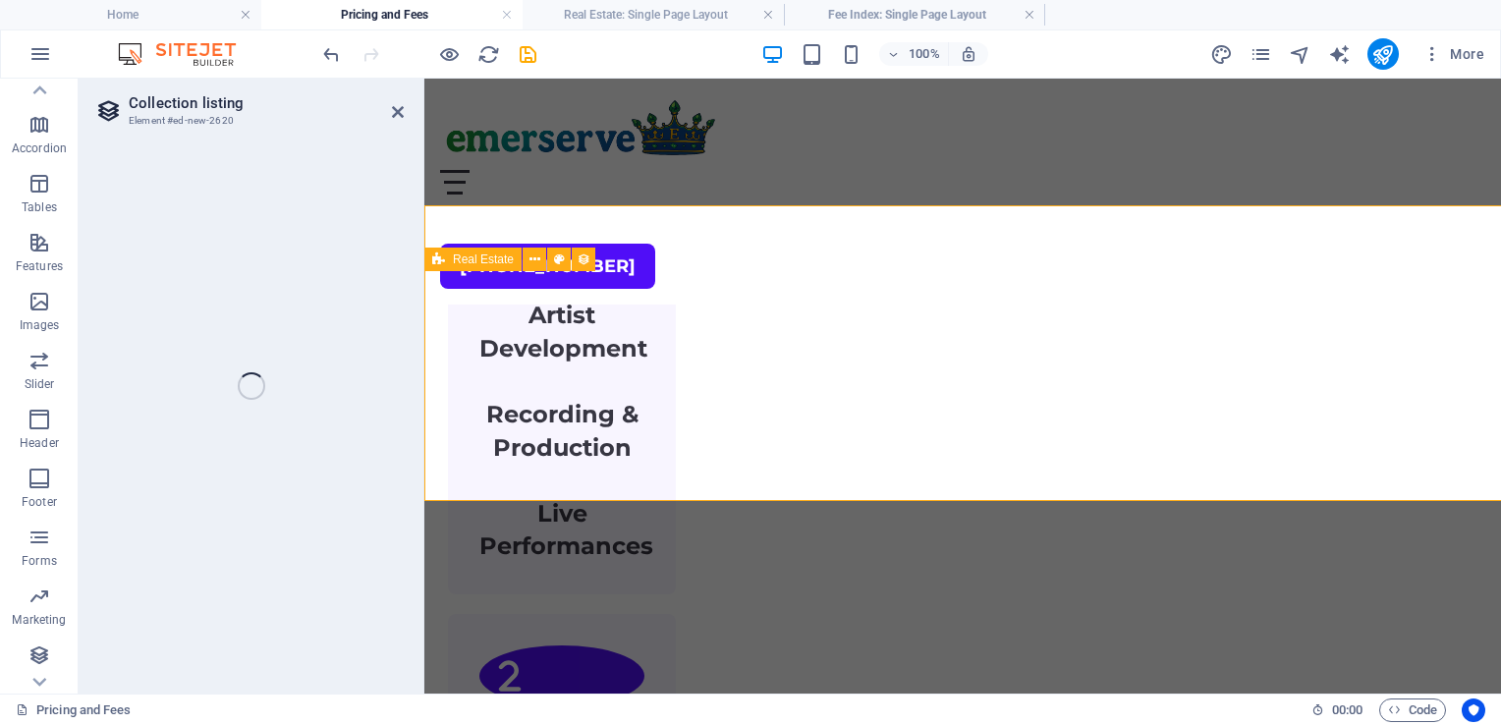
select select "68ddf8c17a0fb7b37302fd57"
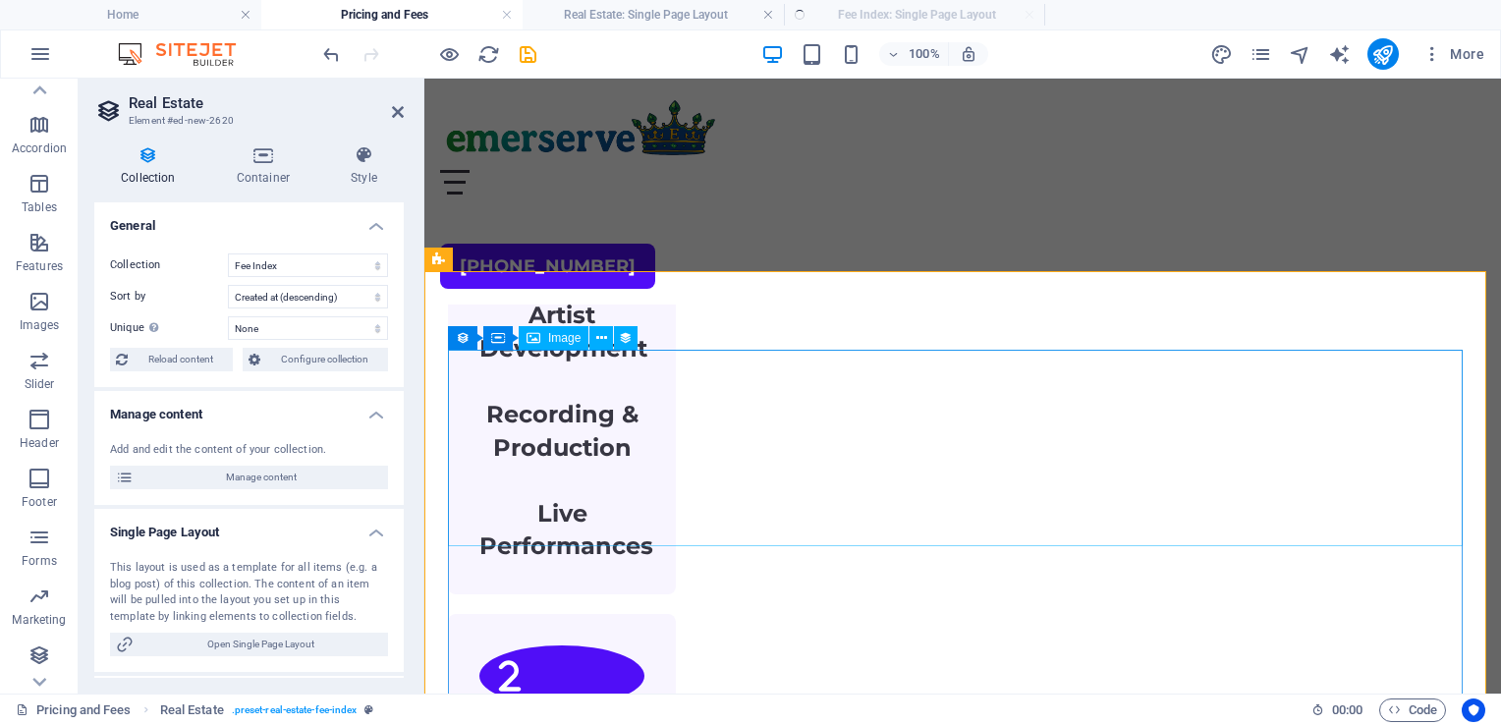
select select "createdAt_DESC"
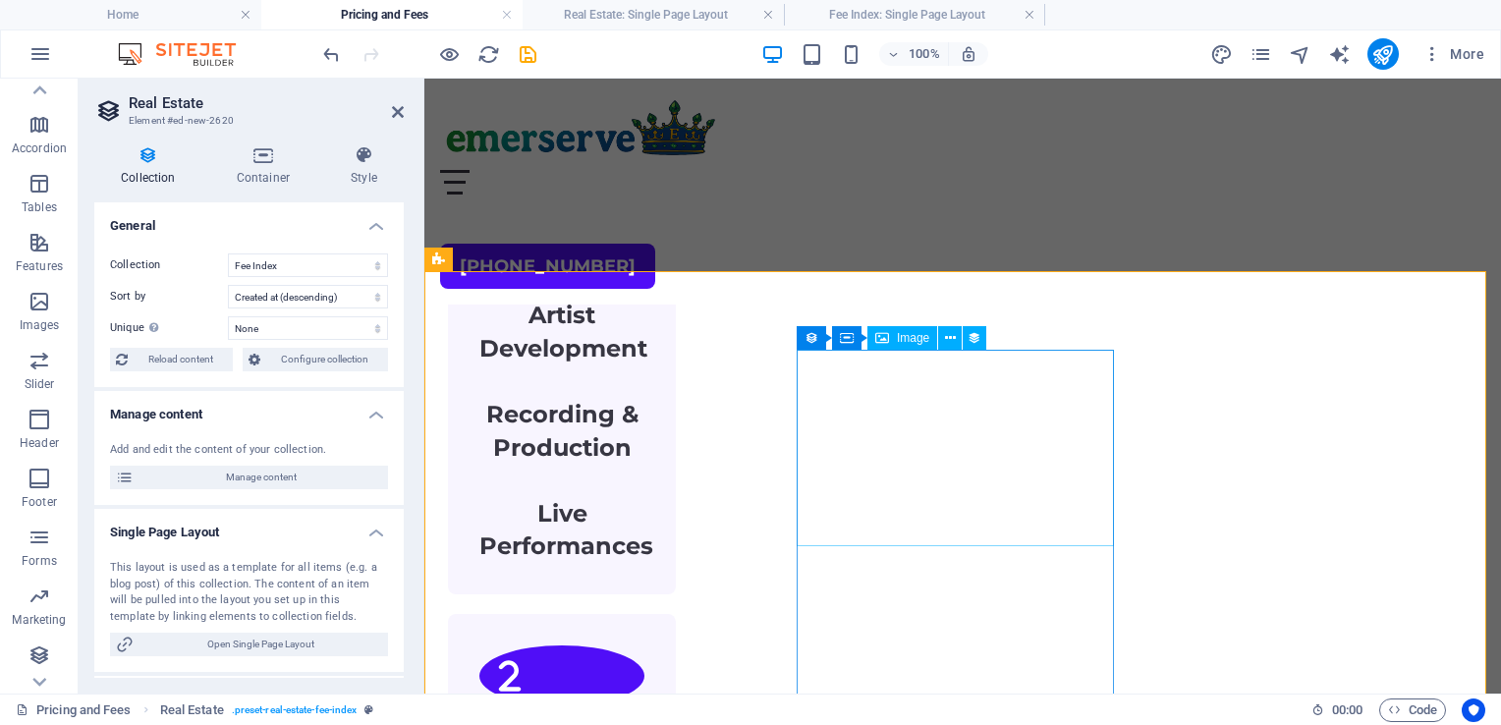
scroll to position [0, 0]
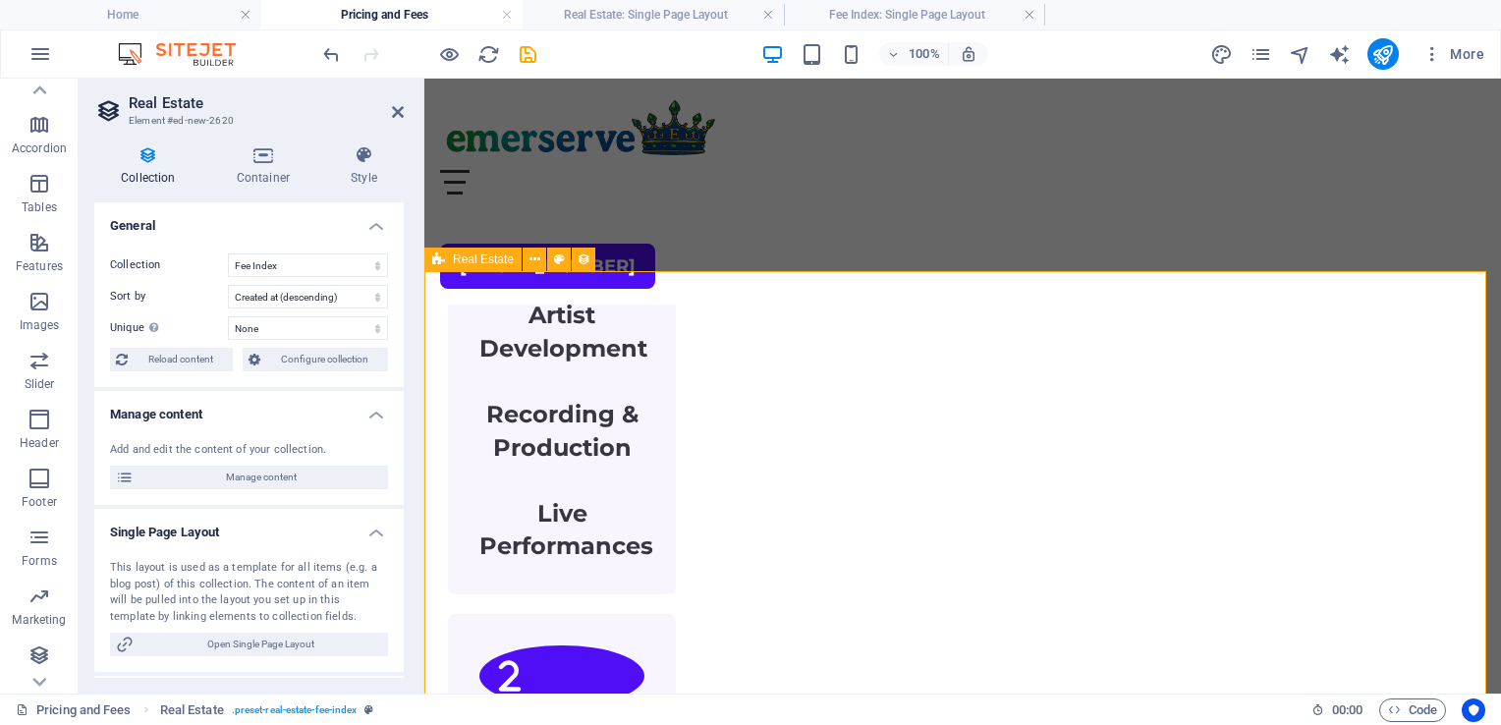
click at [40, 91] on icon at bounding box center [39, 90] width 27 height 27
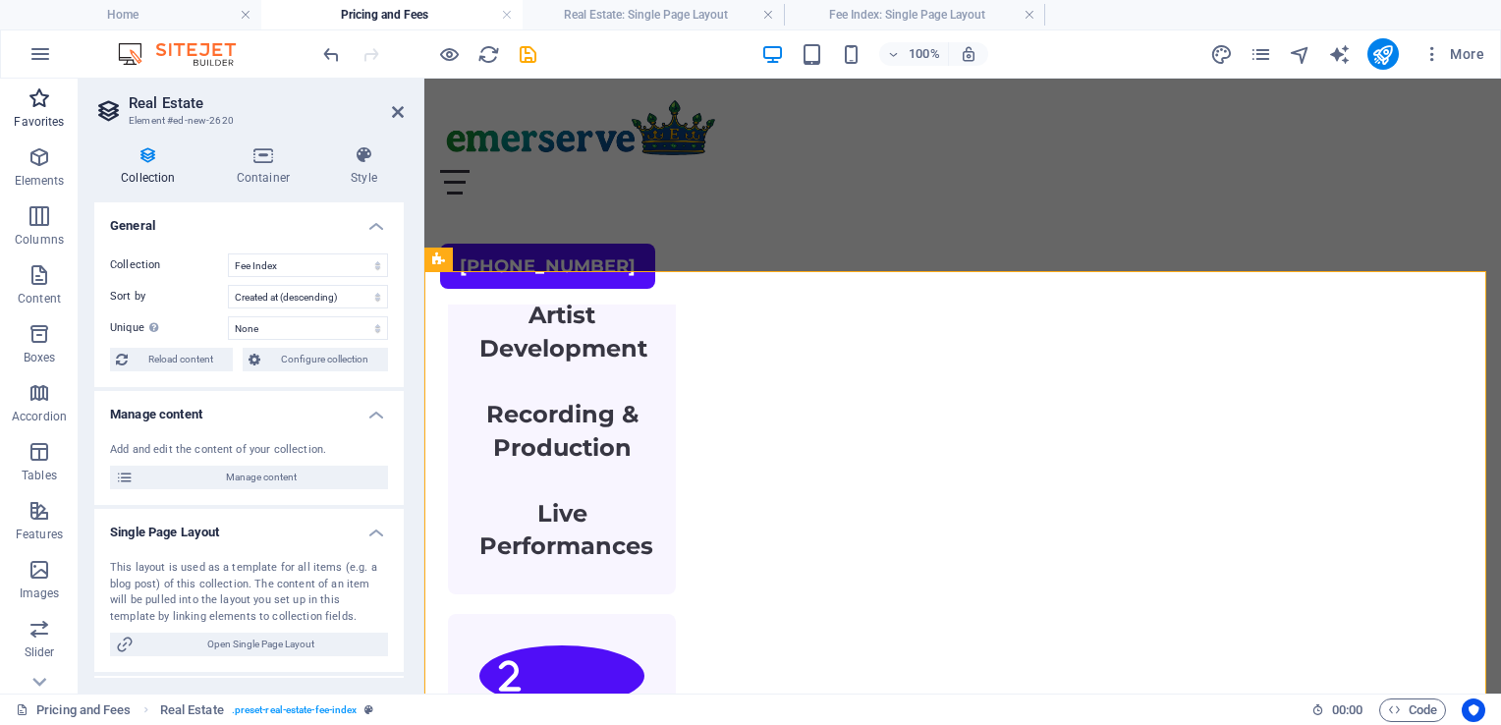
click at [35, 110] on span "Favorites" at bounding box center [39, 109] width 79 height 47
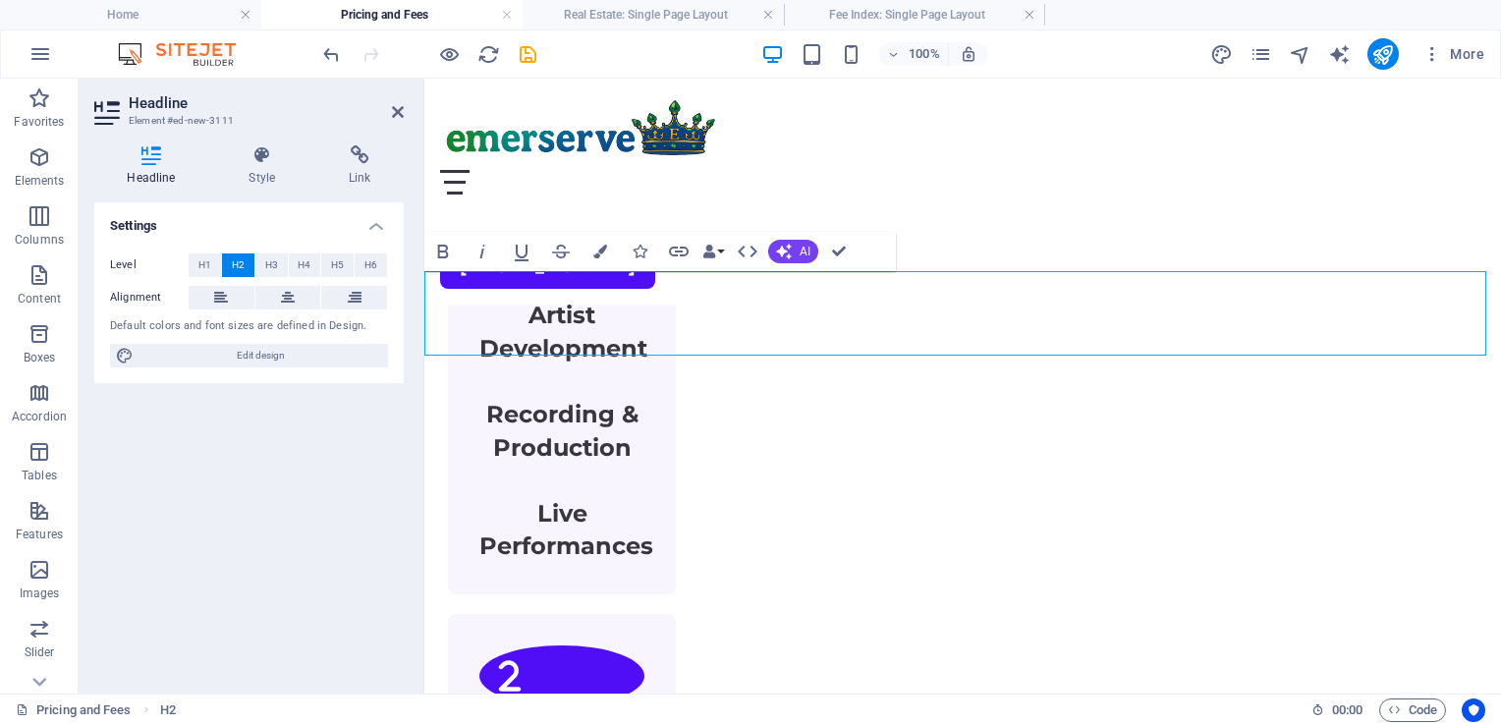
click at [794, 251] on button "AI" at bounding box center [793, 252] width 50 height 24
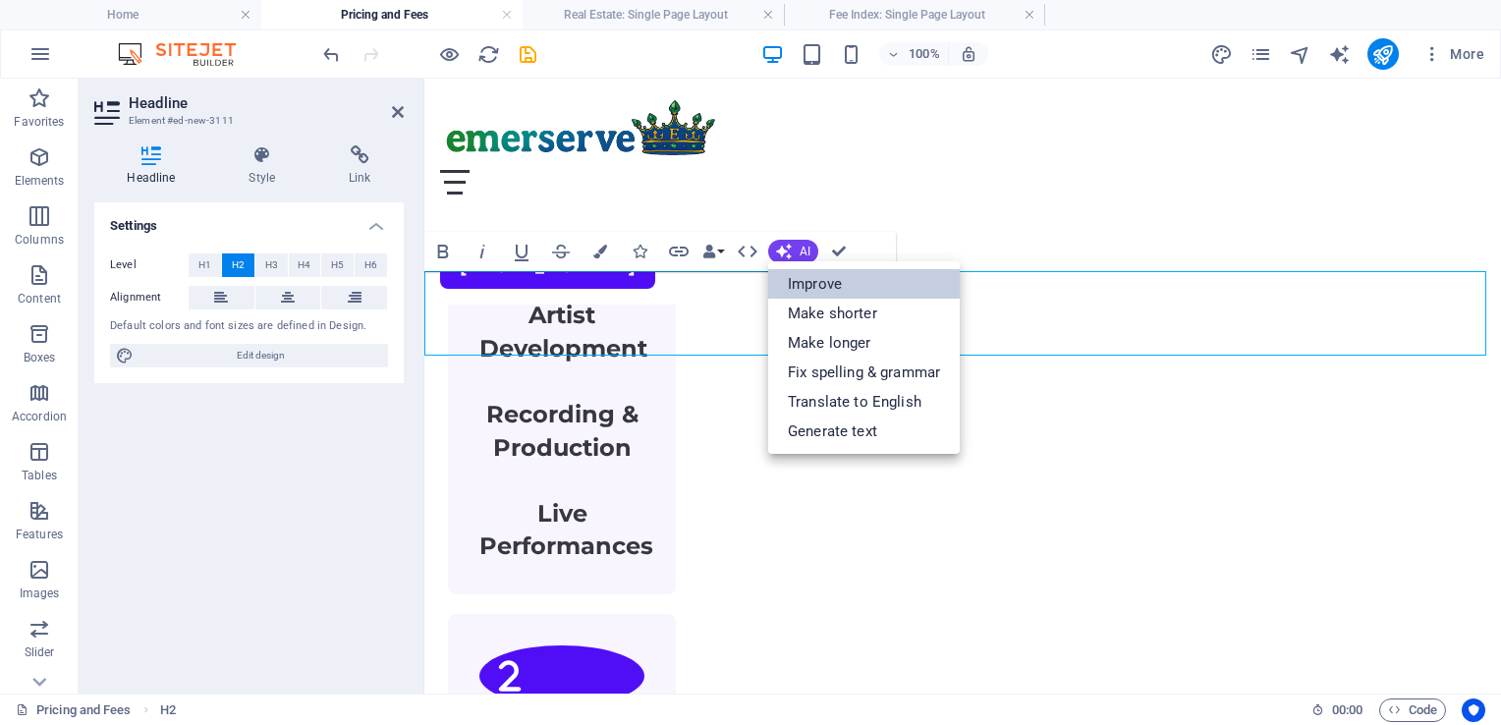
click at [797, 292] on link "Improve" at bounding box center [864, 283] width 192 height 29
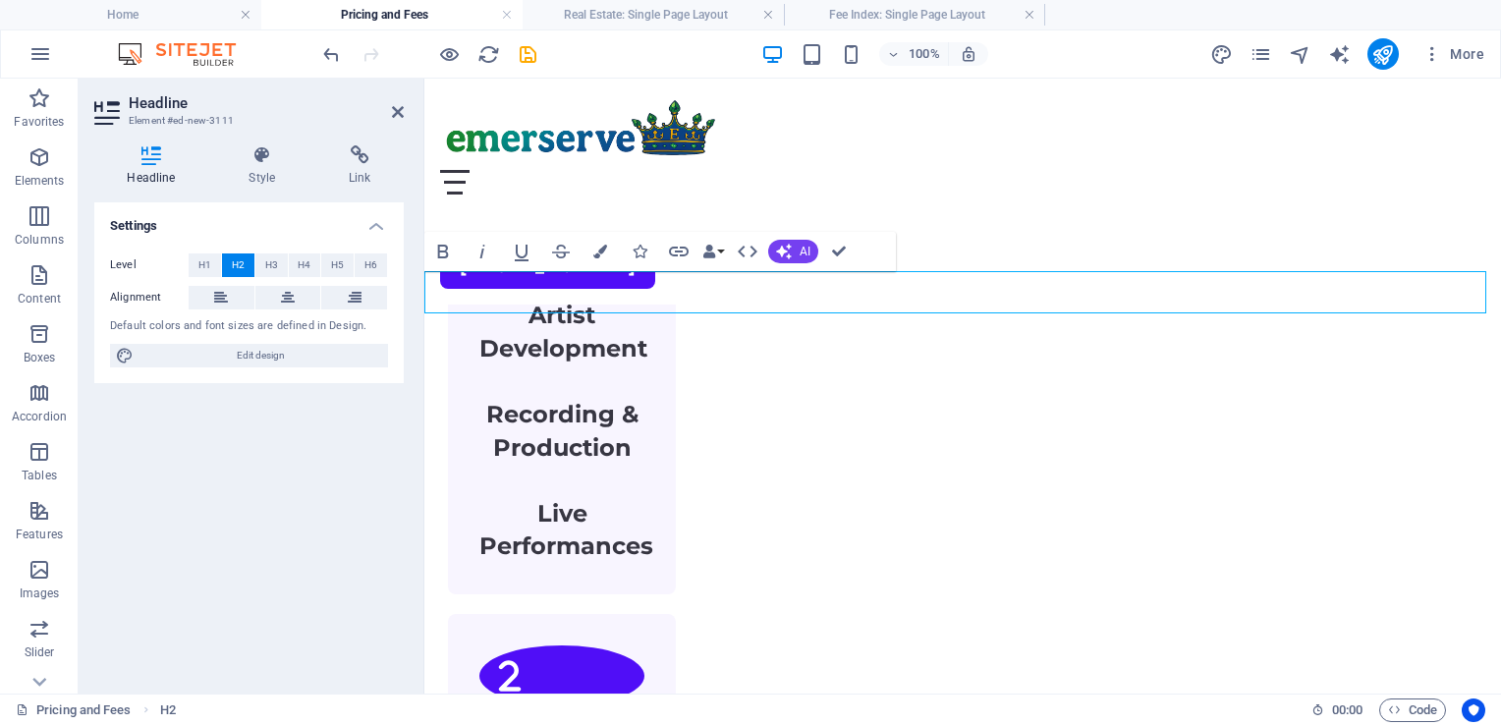
click at [782, 252] on icon "button" at bounding box center [784, 252] width 16 height 16
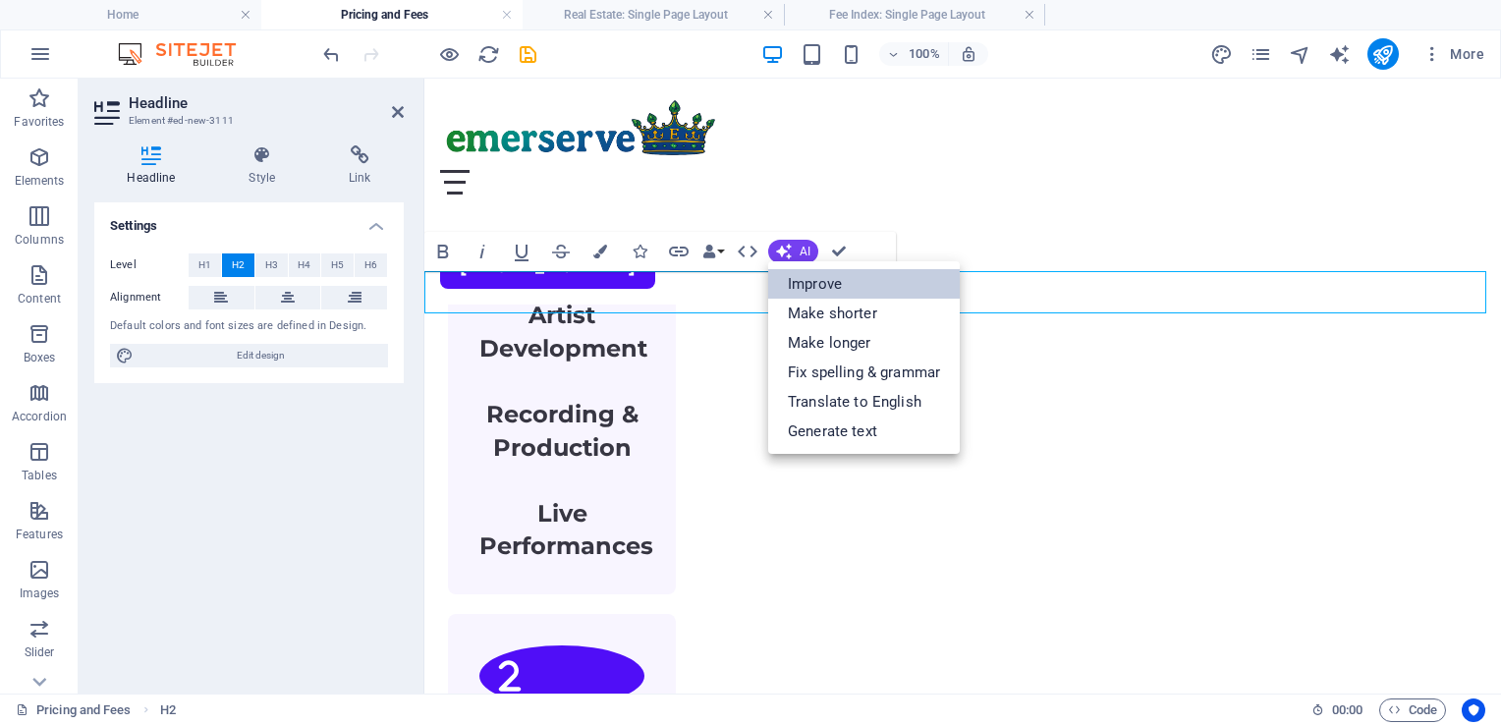
click at [801, 280] on link "Improve" at bounding box center [864, 283] width 192 height 29
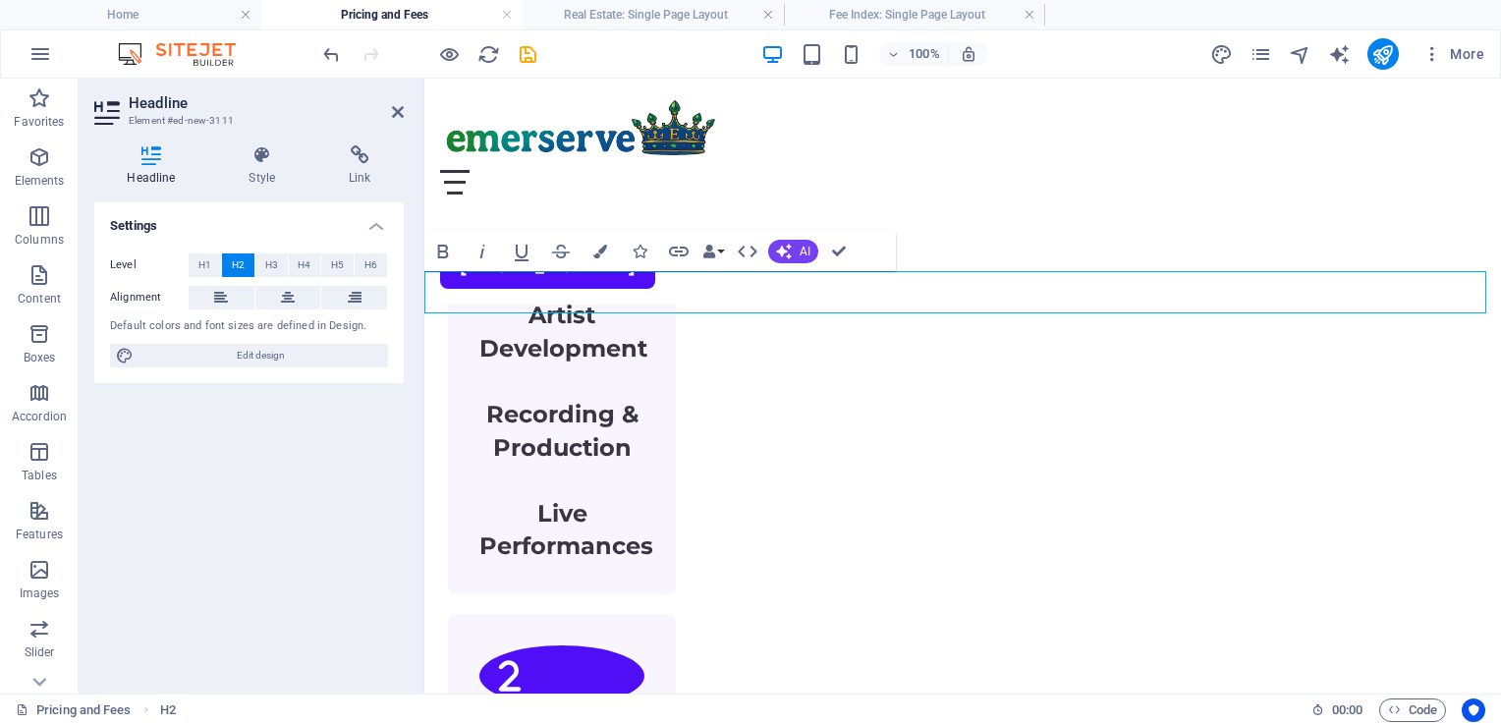
click at [790, 253] on icon "button" at bounding box center [784, 252] width 16 height 16
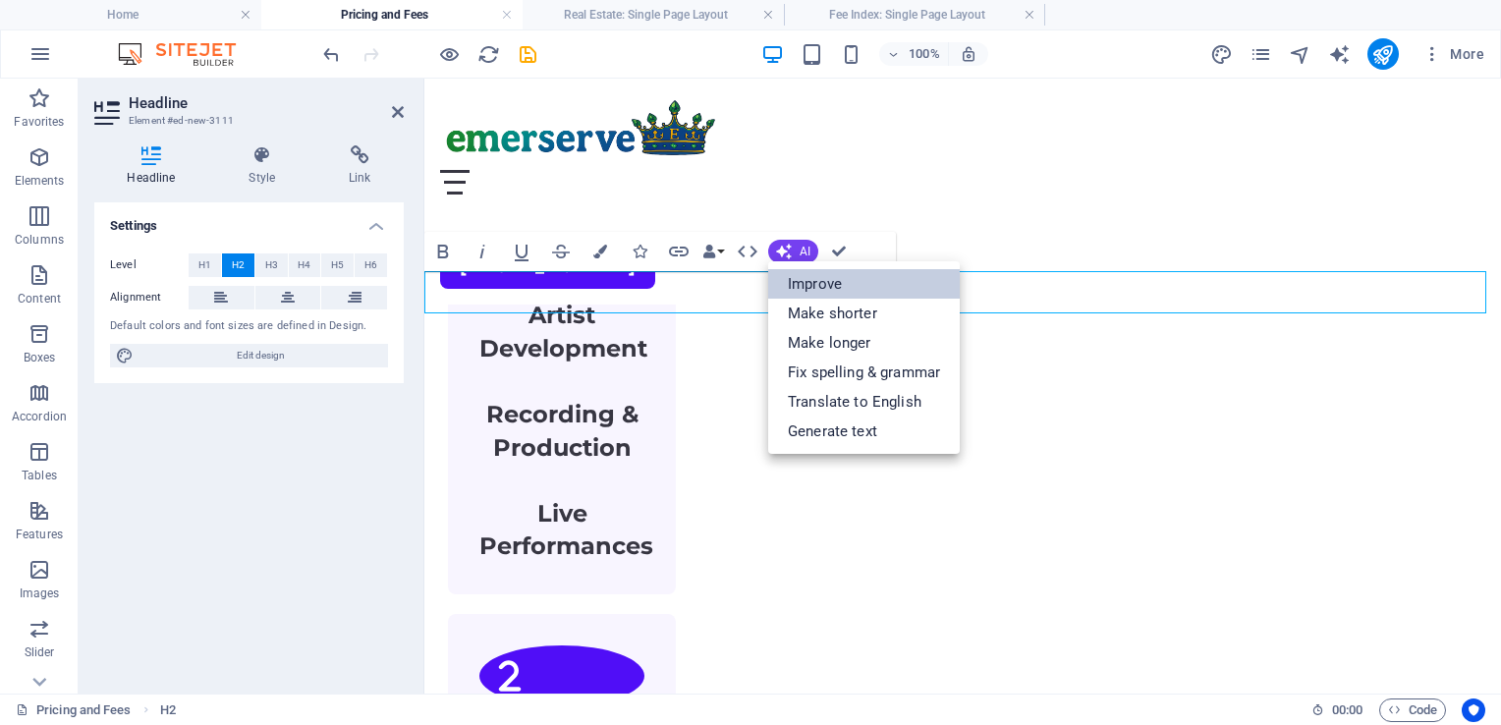
click at [797, 286] on link "Improve" at bounding box center [864, 283] width 192 height 29
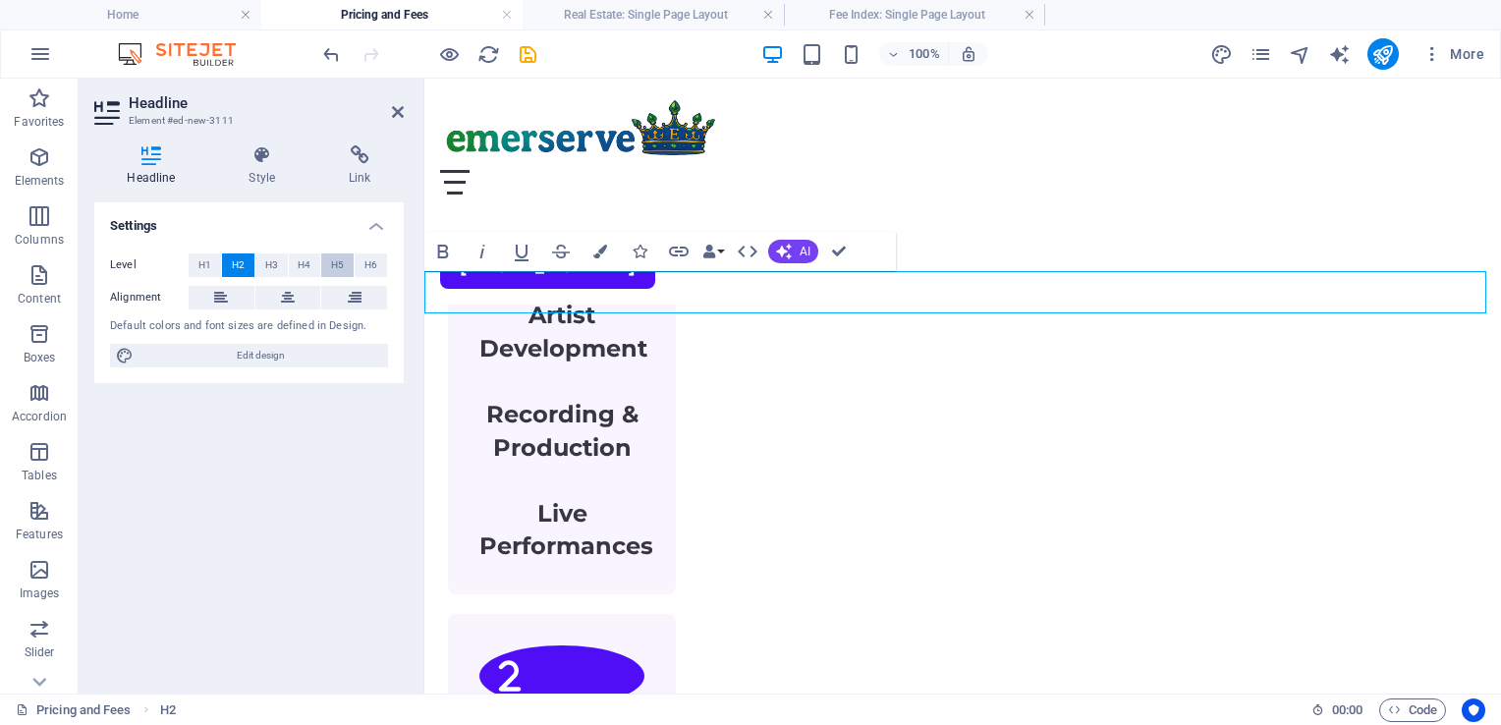
click at [336, 265] on span "H5" at bounding box center [337, 265] width 13 height 24
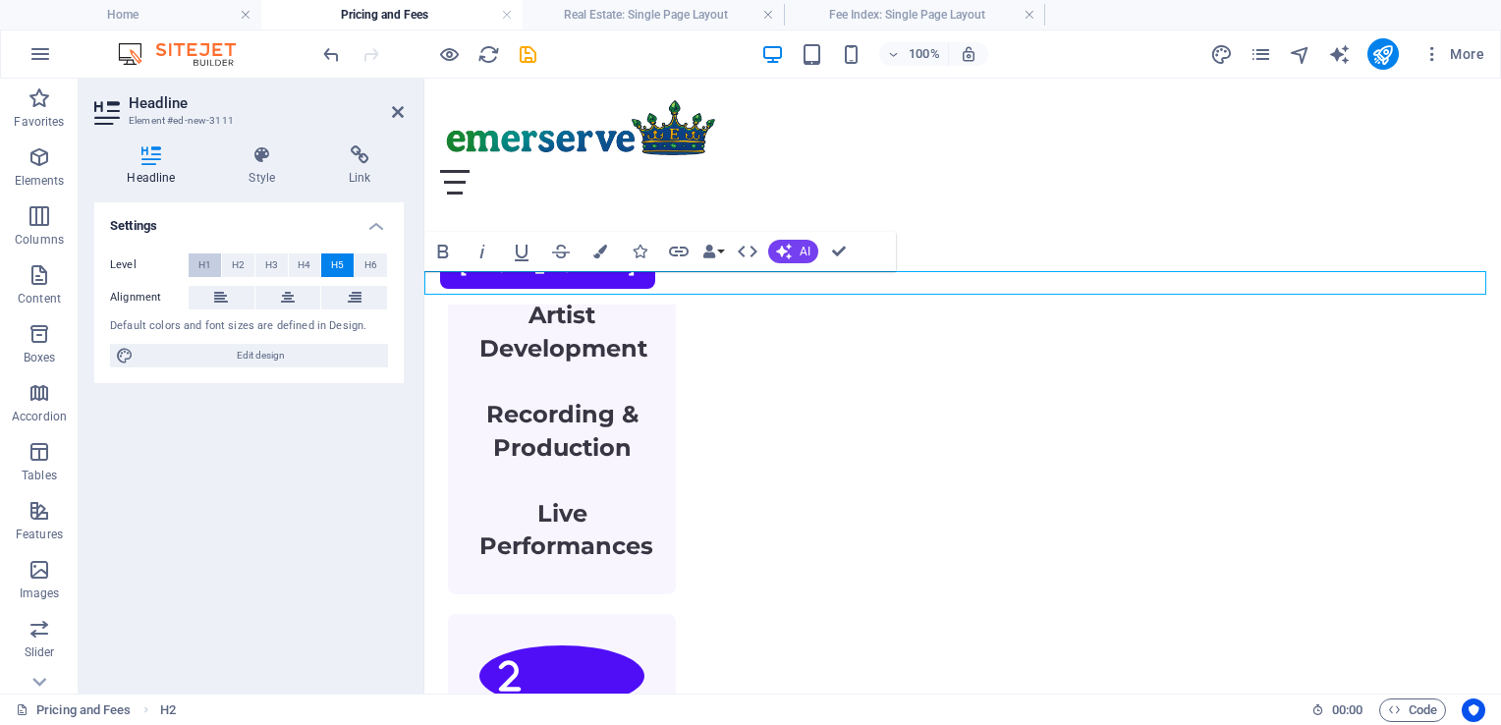
click at [204, 267] on span "H1" at bounding box center [204, 265] width 13 height 24
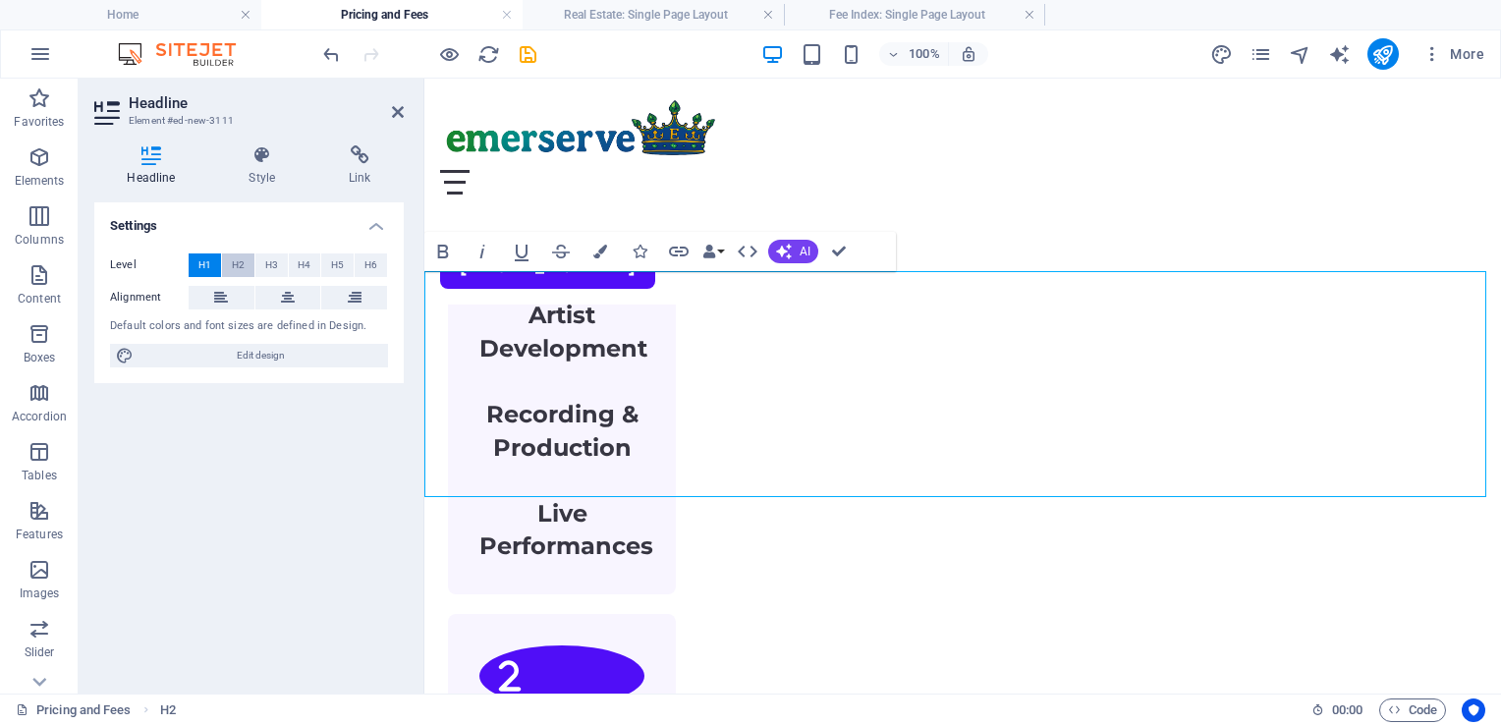
click at [244, 270] on button "H2" at bounding box center [238, 265] width 32 height 24
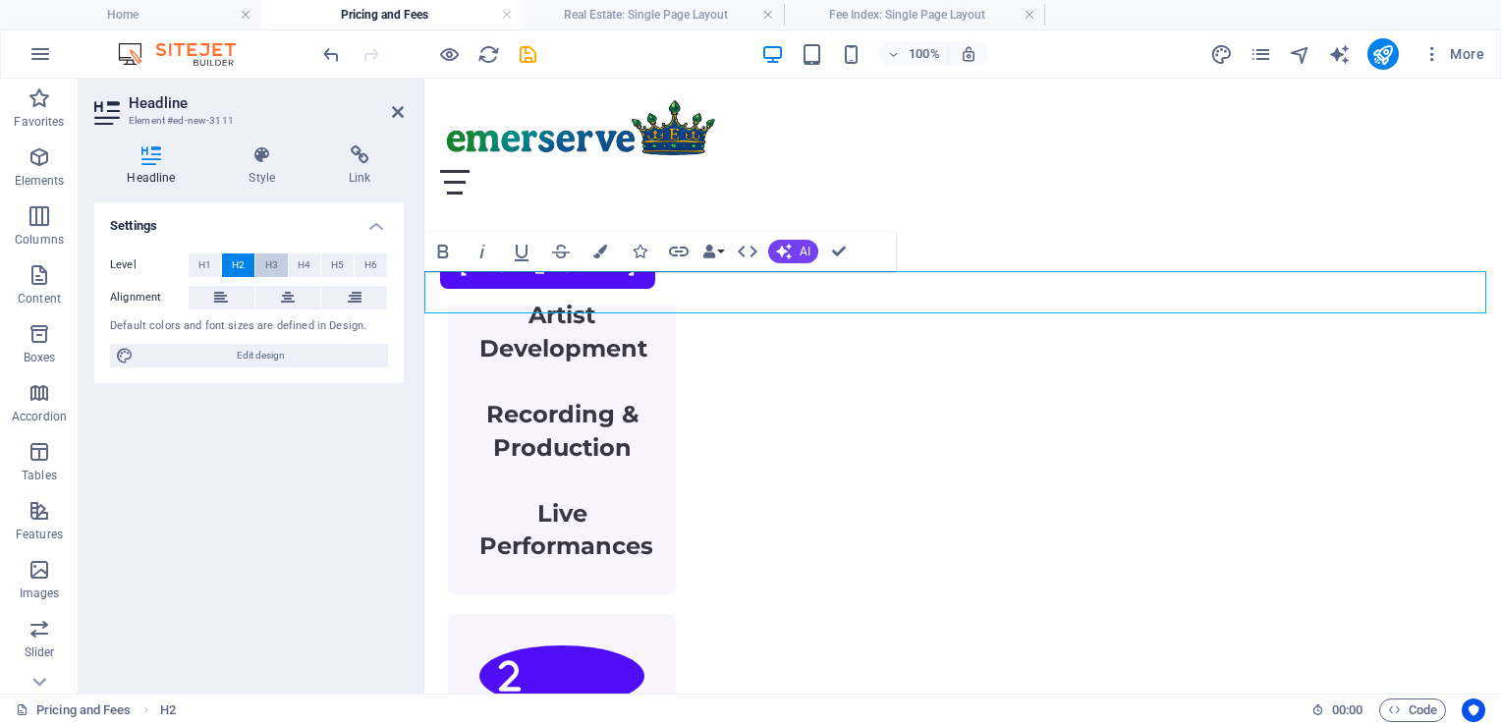
click at [265, 269] on span "H3" at bounding box center [271, 265] width 13 height 24
click at [236, 272] on span "H2" at bounding box center [238, 265] width 13 height 24
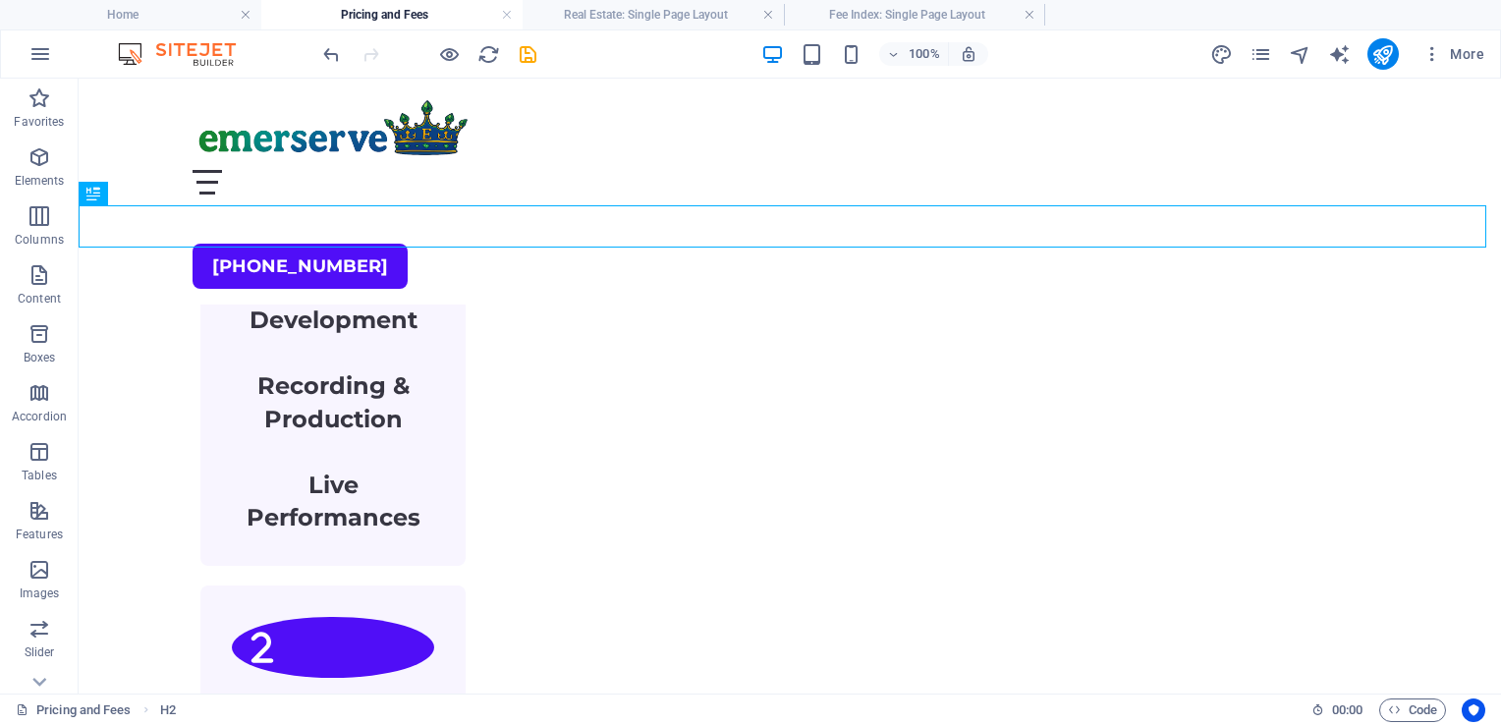
drag, startPoint x: 1485, startPoint y: 335, endPoint x: 1499, endPoint y: 235, distance: 101.1
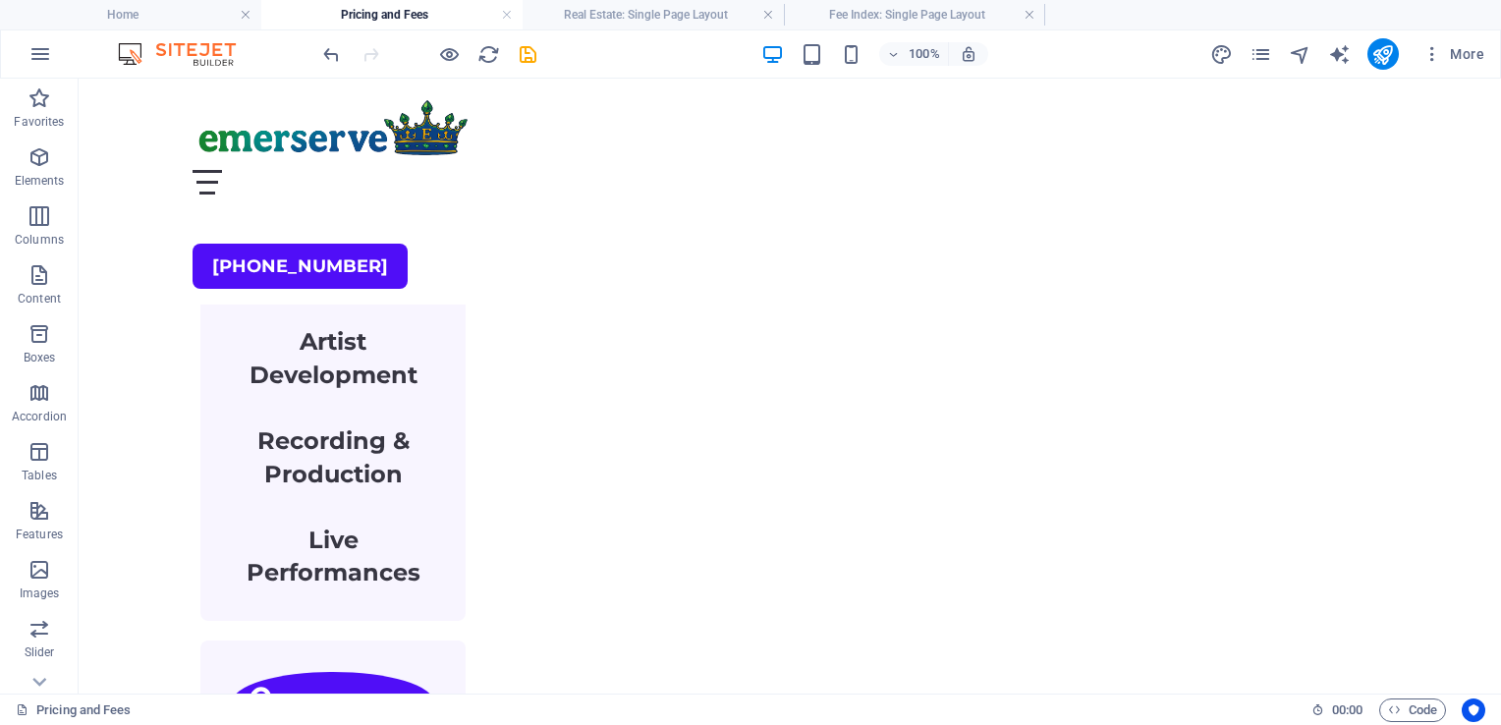
scroll to position [1402, 0]
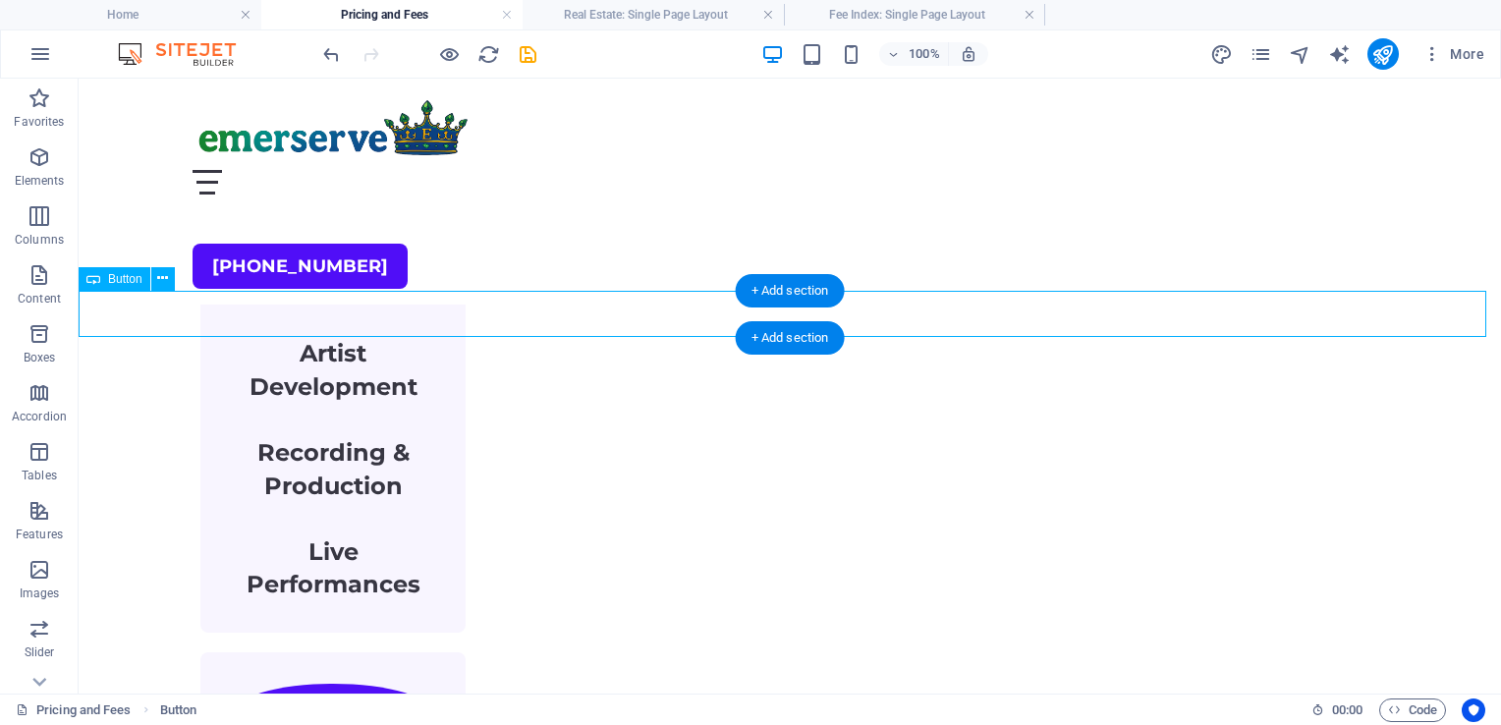
scroll to position [1364, 0]
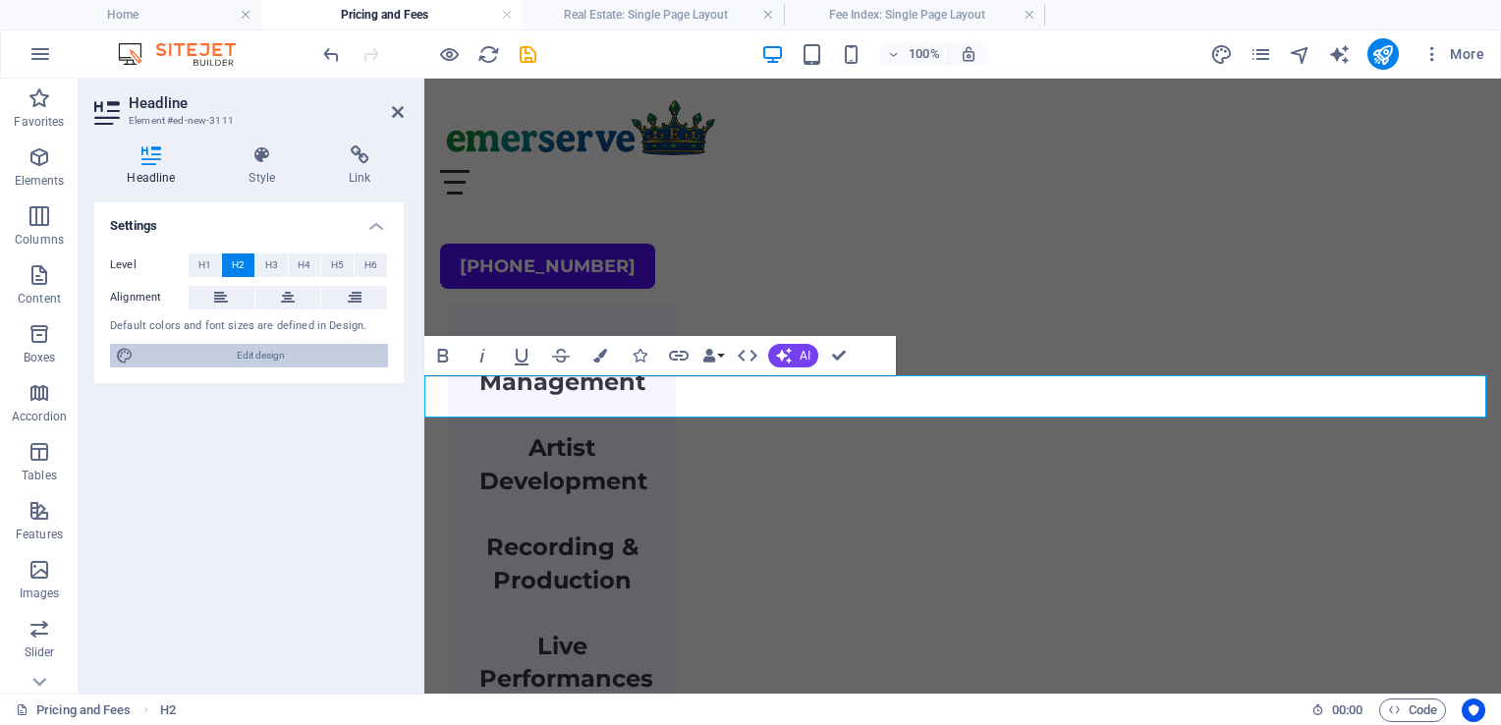
scroll to position [1393, 0]
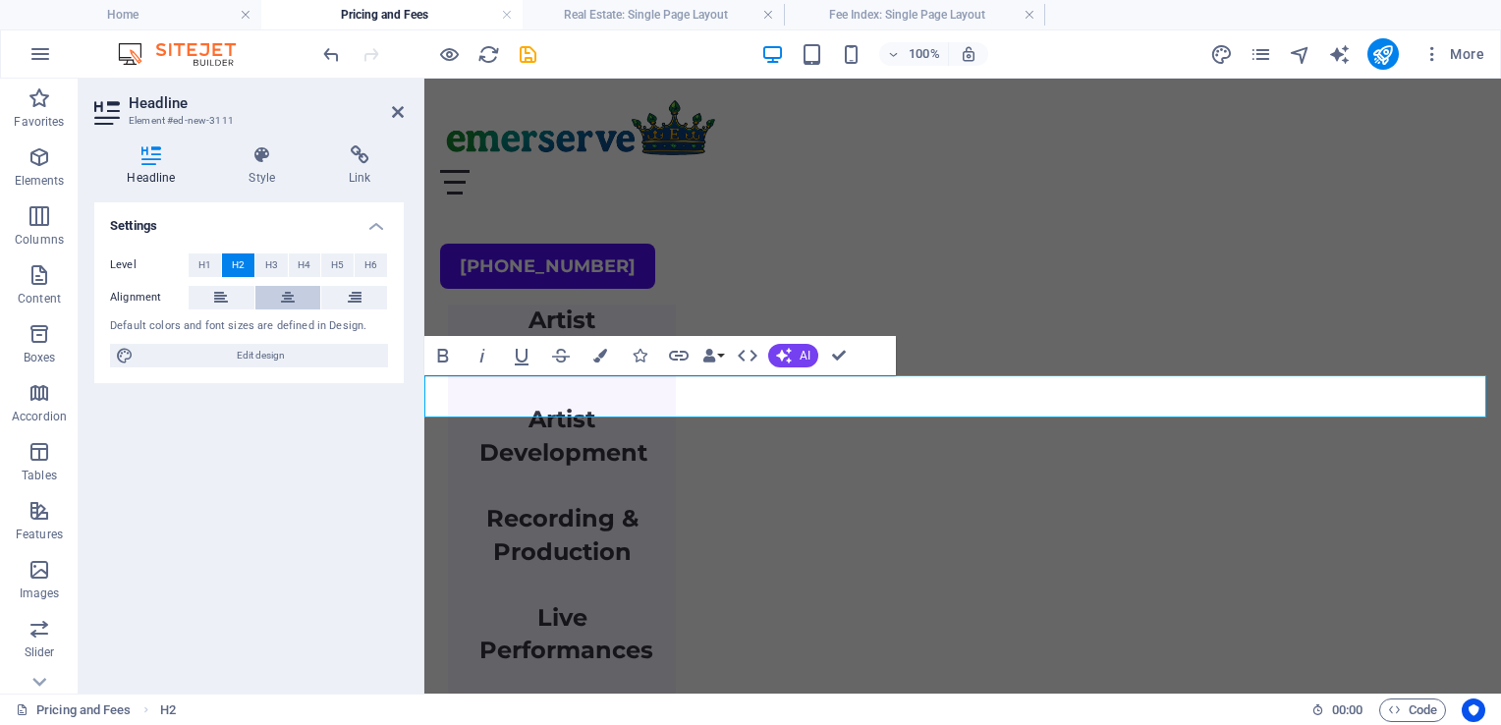
click at [287, 295] on icon at bounding box center [288, 298] width 14 height 24
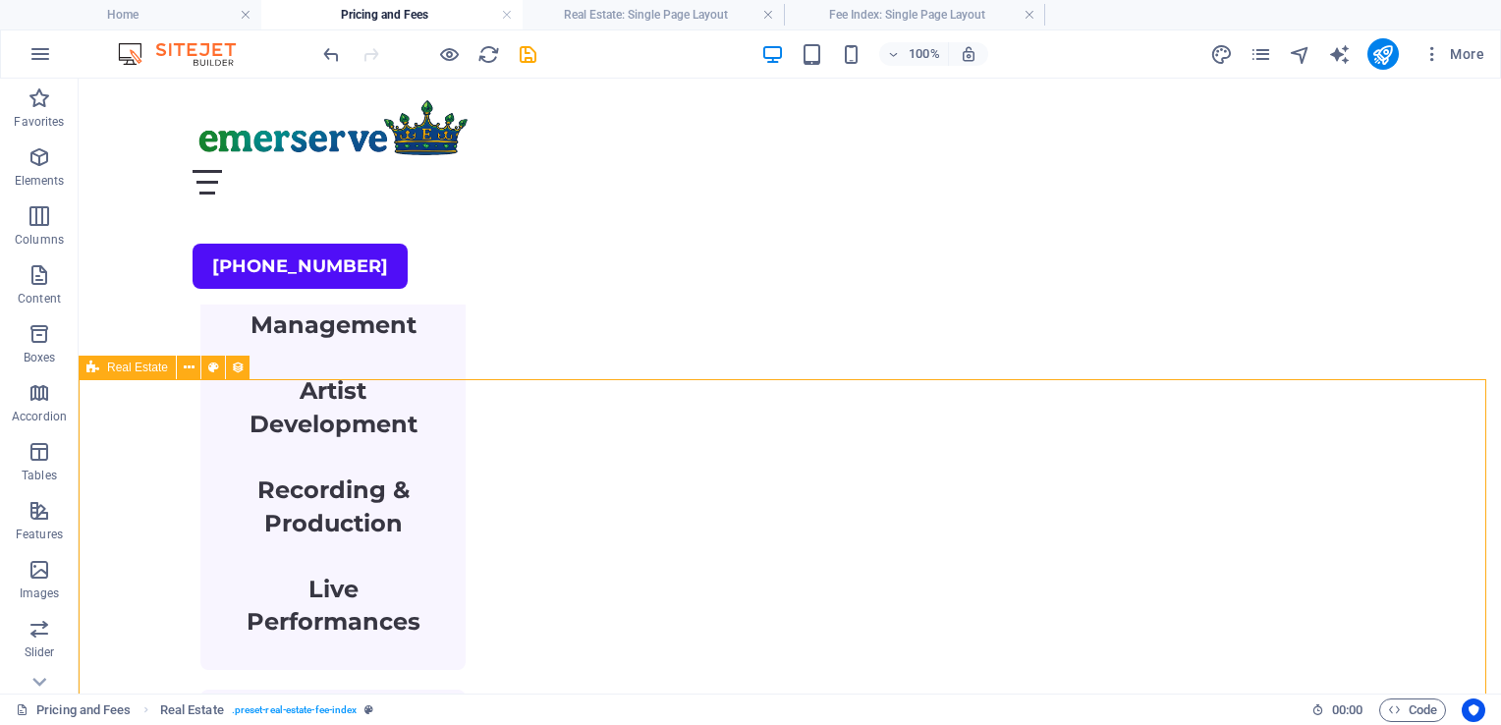
scroll to position [1364, 0]
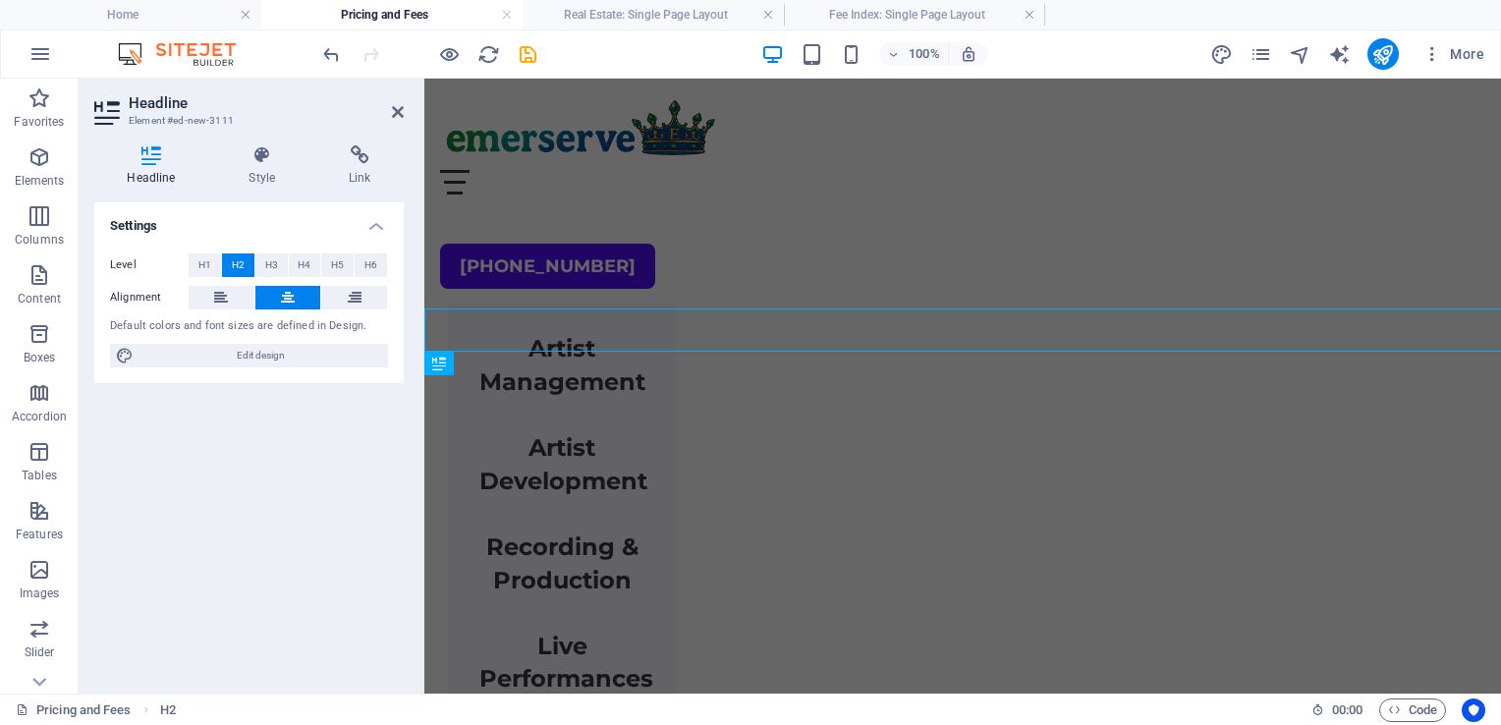
scroll to position [1393, 0]
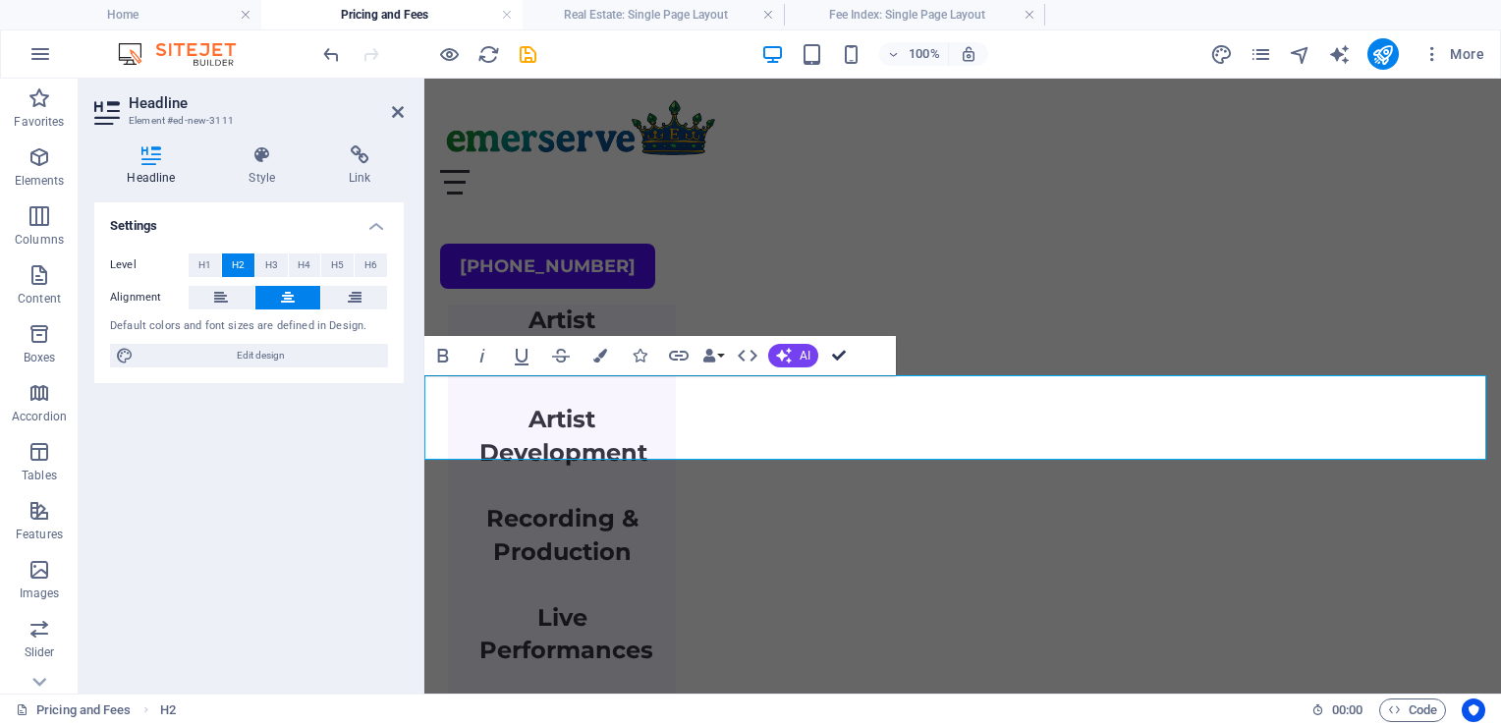
scroll to position [1327, 0]
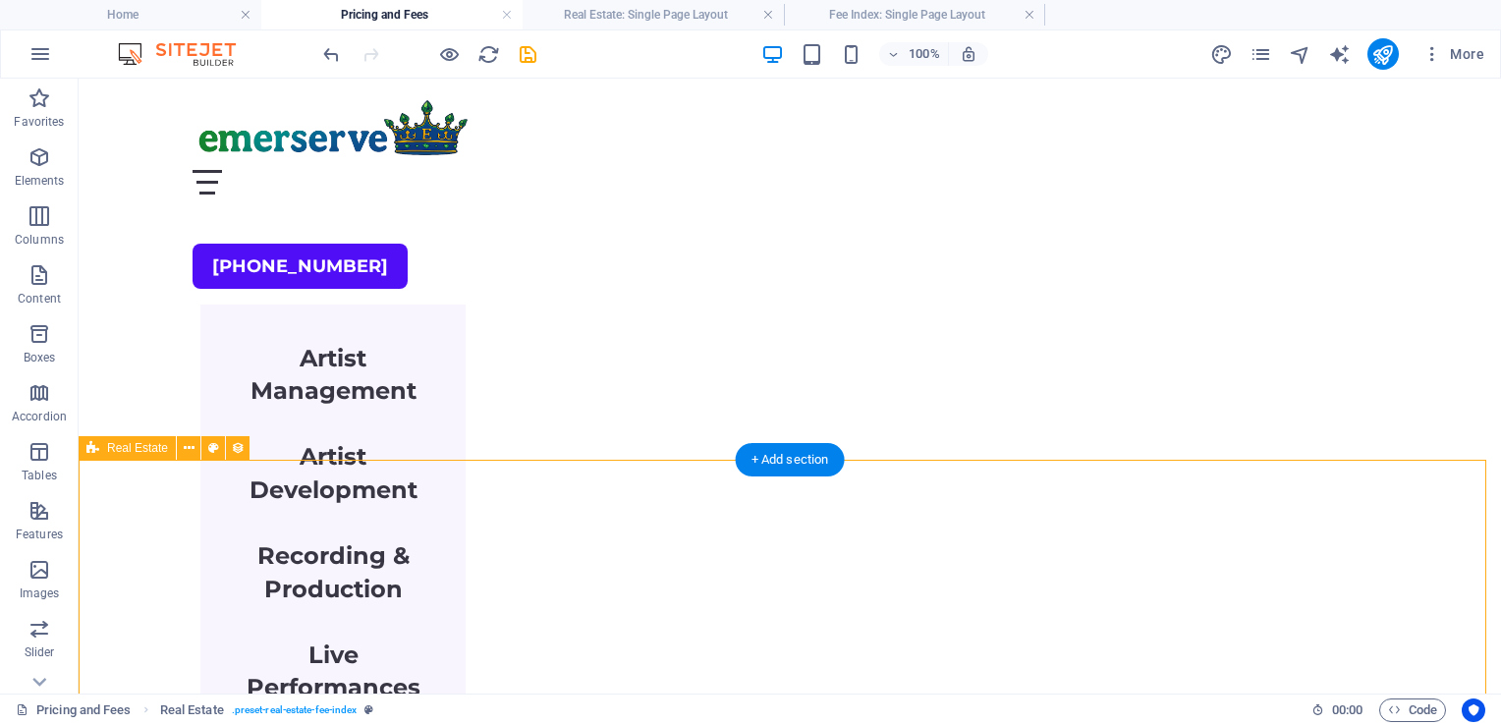
select select "68ddf8c17a0fb7b37302fd57"
select select "createdAt_DESC"
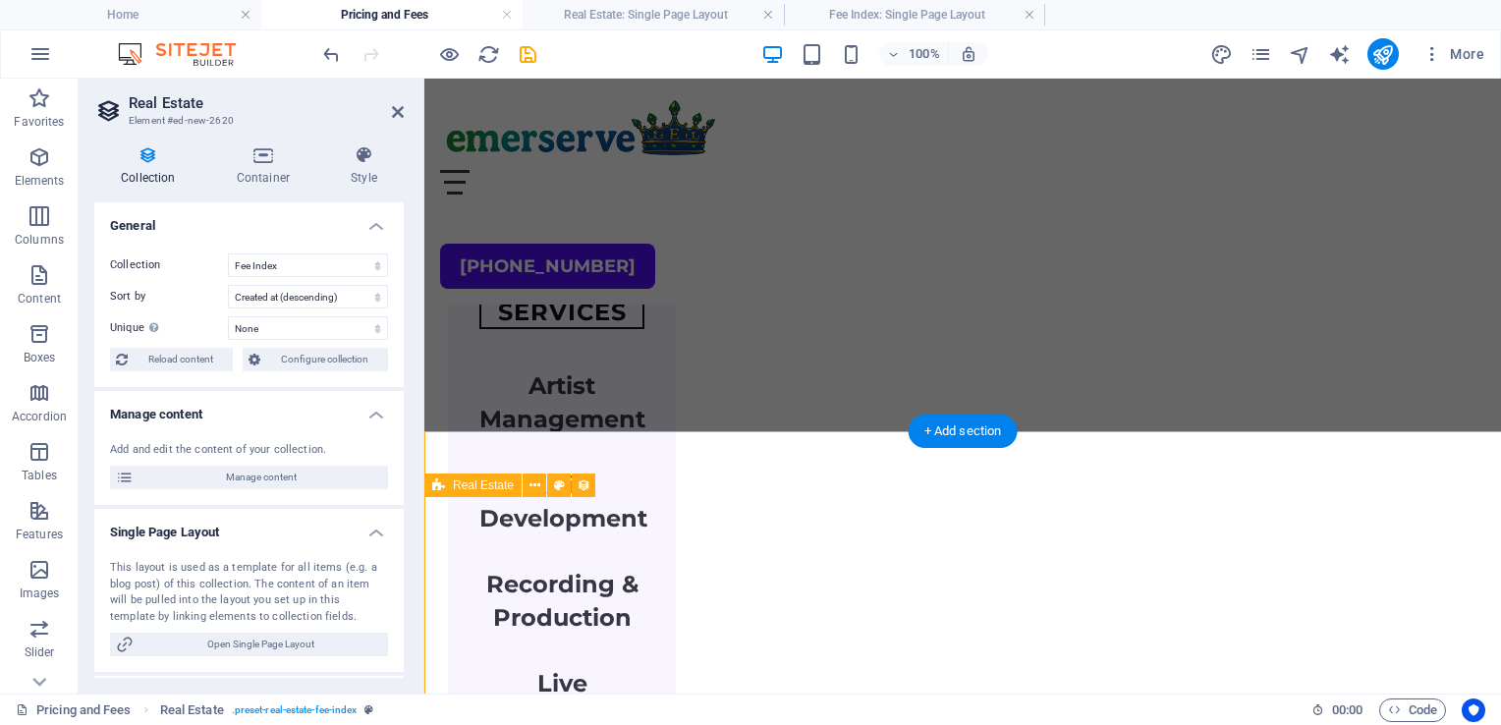
scroll to position [1355, 0]
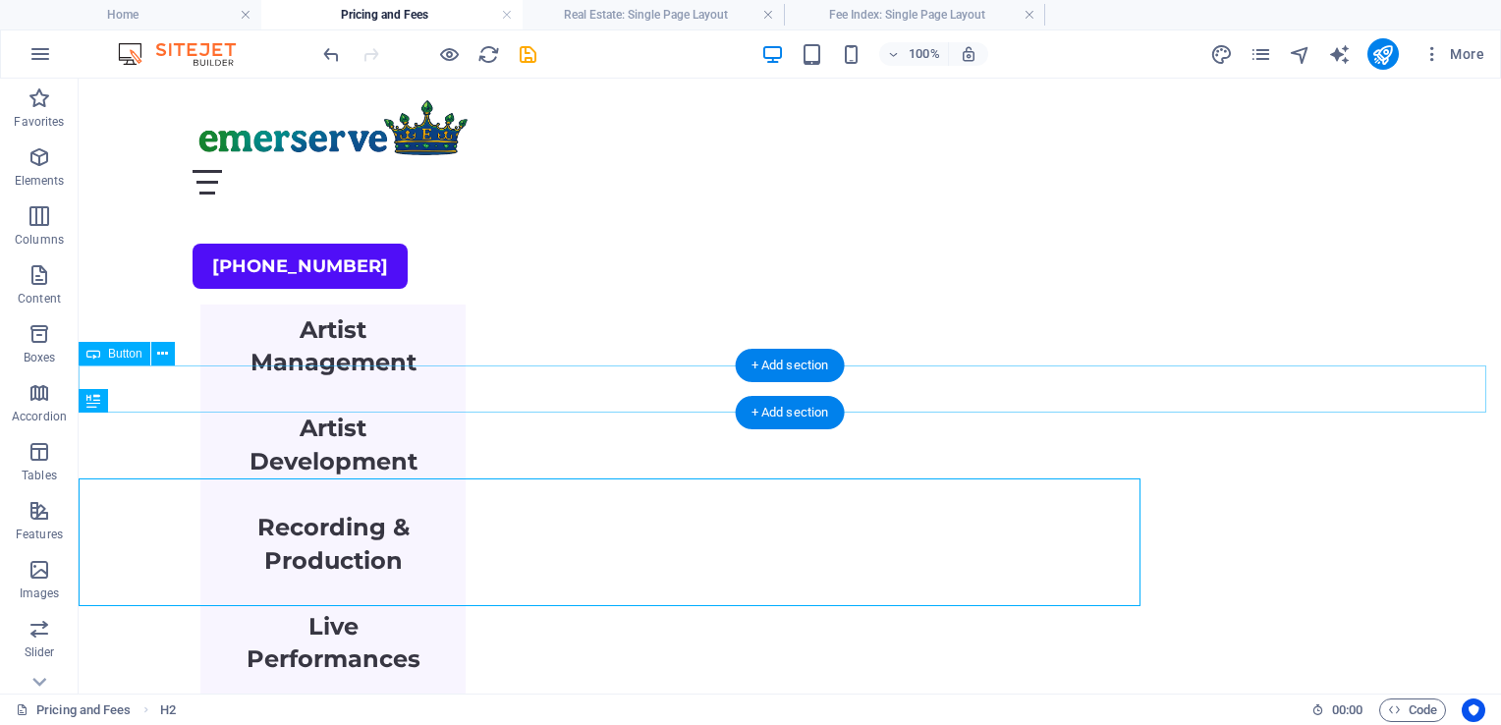
scroll to position [1289, 0]
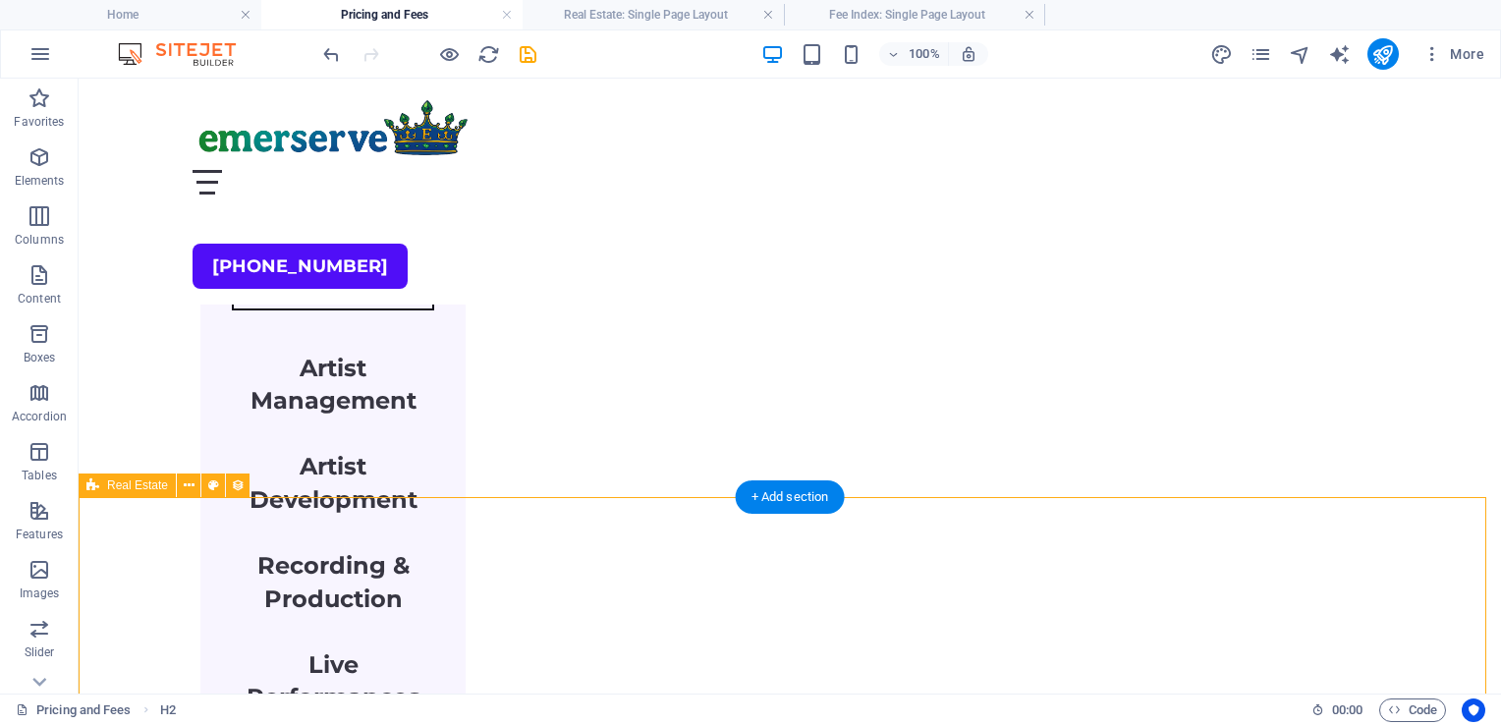
select select "68ddf8c17a0fb7b37302fd57"
select select "createdAt_DESC"
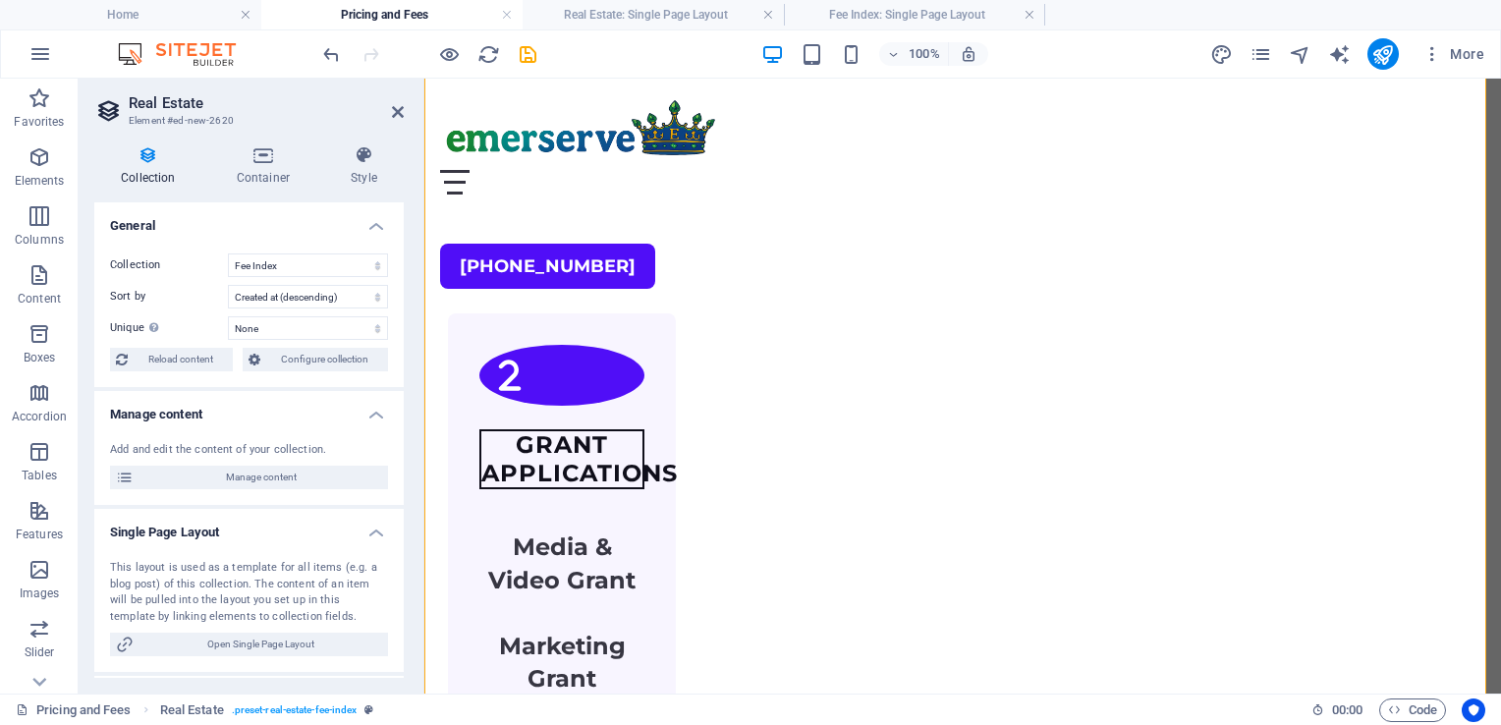
scroll to position [1730, 0]
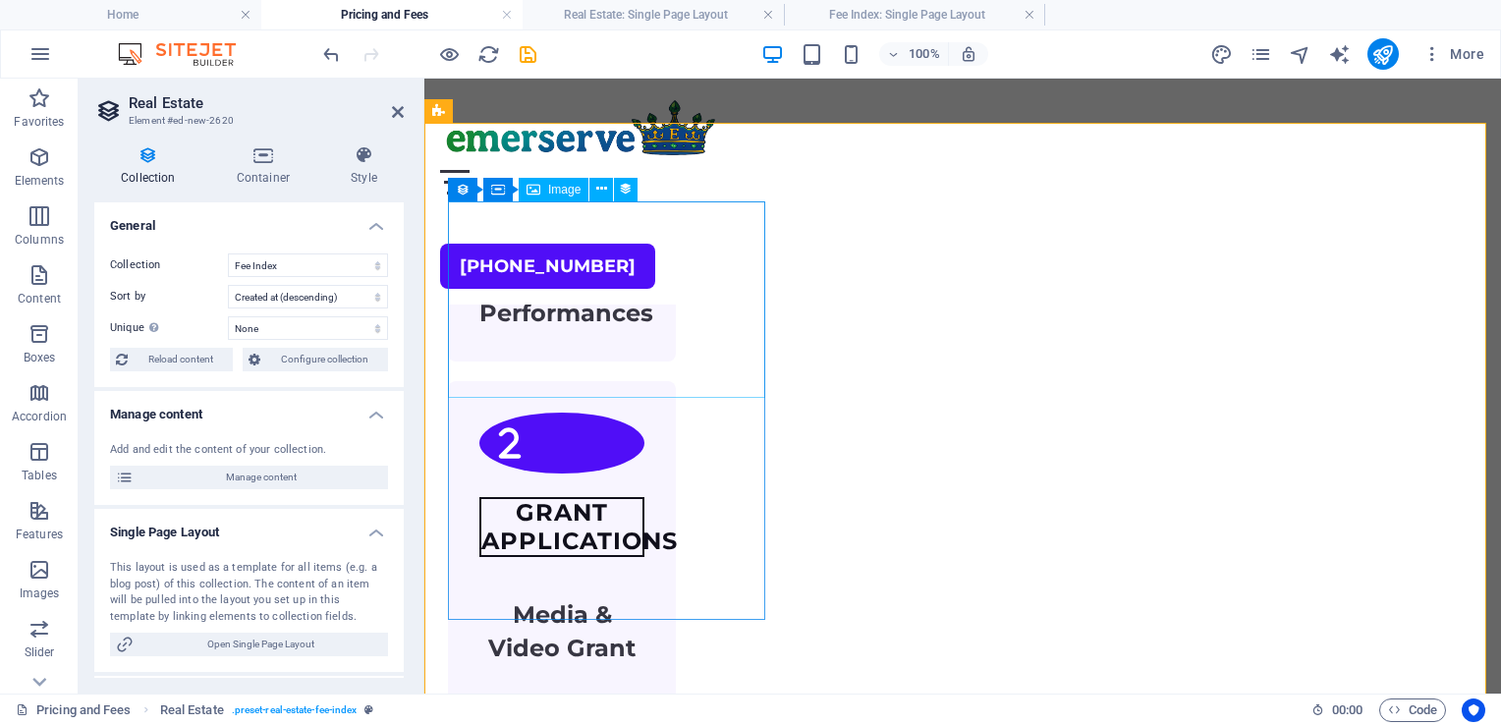
select select "px"
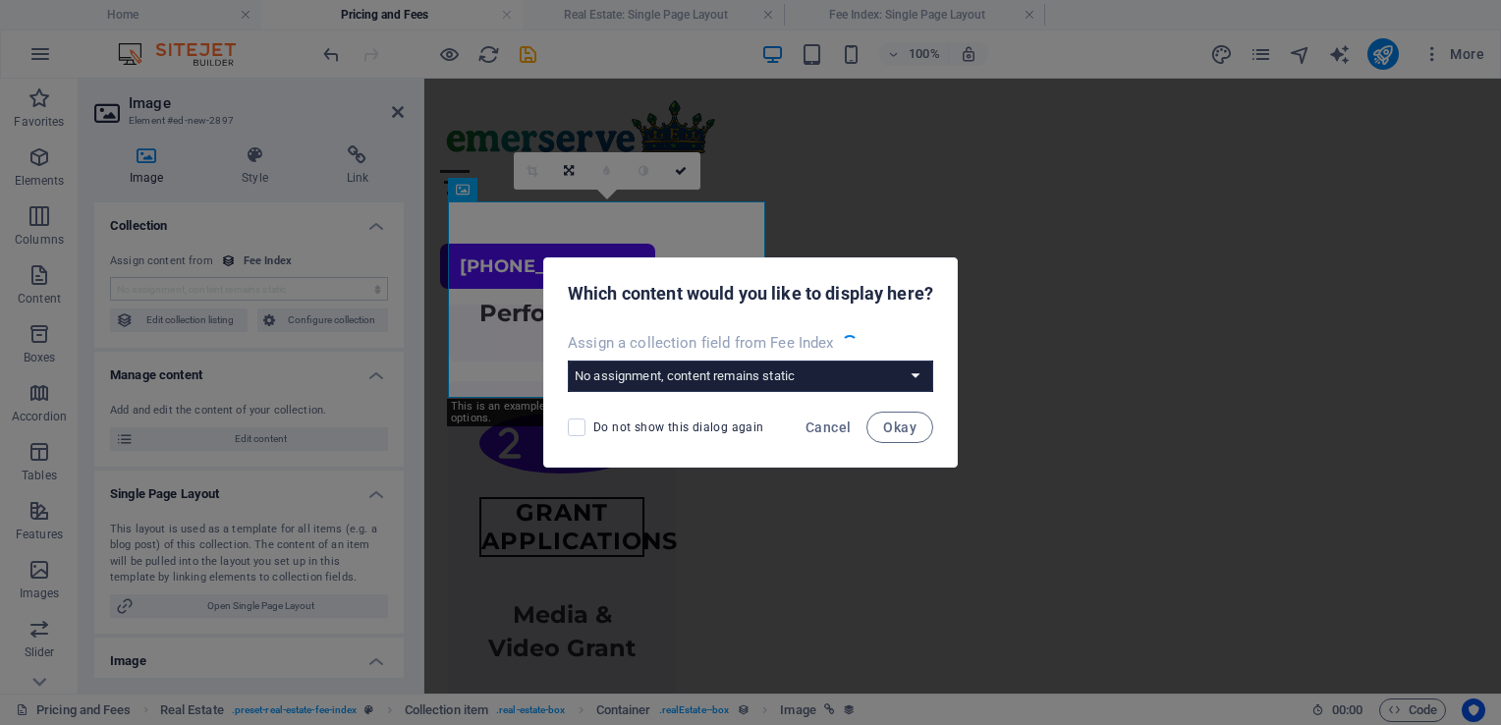
click at [563, 272] on div "Which content would you like to display here?" at bounding box center [750, 291] width 412 height 67
select select "image"
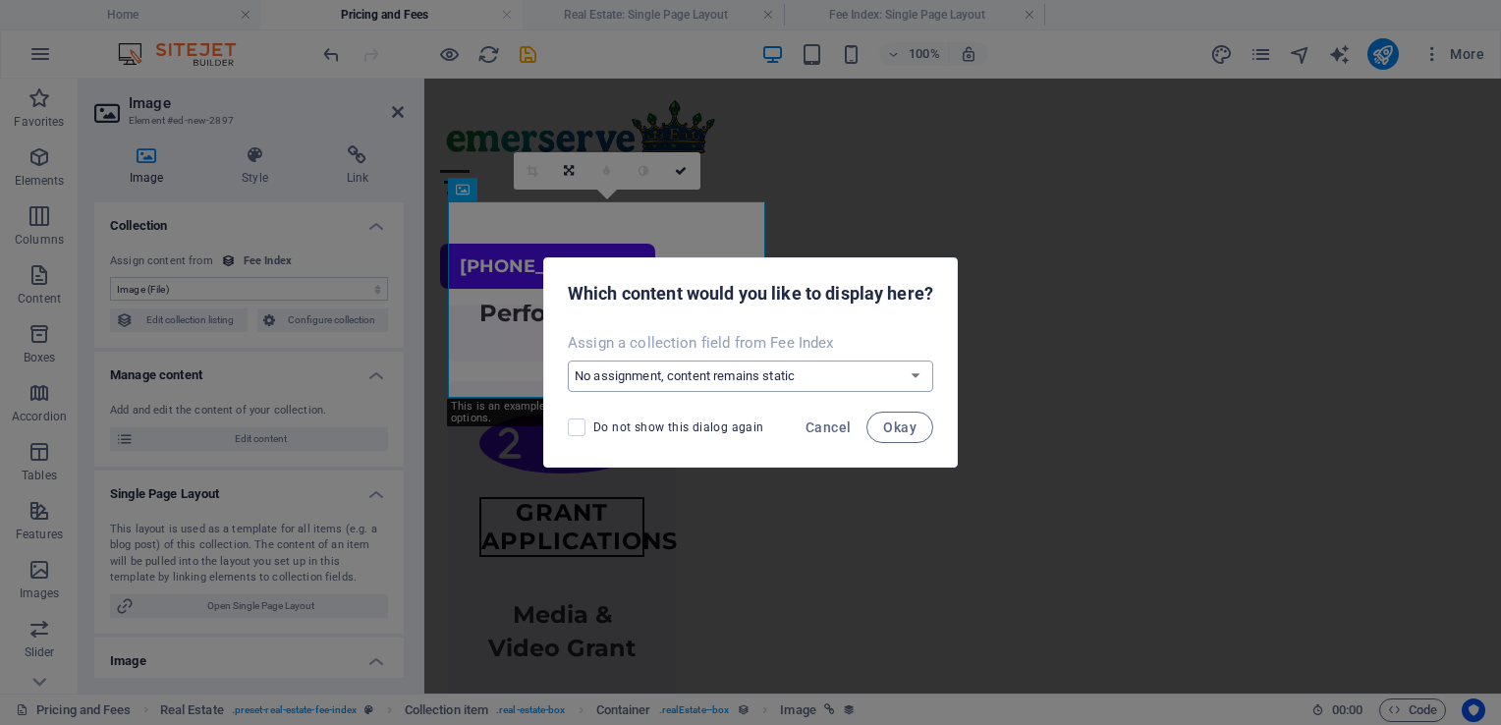
click at [917, 375] on select "No assignment, content remains static Create a new field Created at (Date) Upda…" at bounding box center [750, 375] width 365 height 31
click at [913, 375] on select "No assignment, content remains static Create a new field Created at (Date) Upda…" at bounding box center [750, 375] width 365 height 31
click at [568, 360] on select "No assignment, content remains static Create a new field Created at (Date) Upda…" at bounding box center [750, 375] width 365 height 31
click at [916, 379] on select "No assignment, content remains static Create a new field Created at (Date) Upda…" at bounding box center [750, 375] width 365 height 31
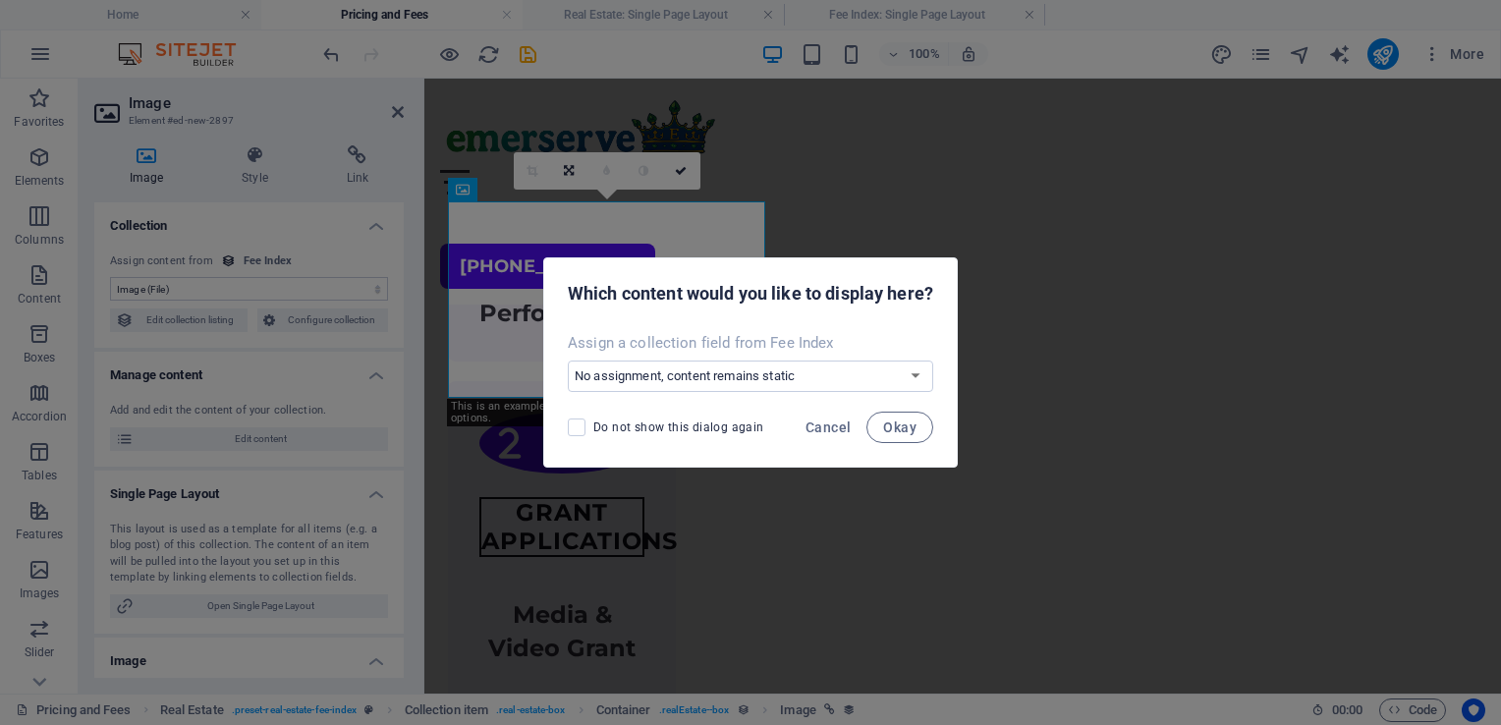
click at [568, 360] on select "No assignment, content remains static Create a new field Created at (Date) Upda…" at bounding box center [750, 375] width 365 height 31
click at [913, 371] on select "No assignment, content remains static Create a new field Created at (Date) Upda…" at bounding box center [750, 375] width 365 height 31
select select "image"
click at [568, 360] on select "No assignment, content remains static Create a new field Created at (Date) Upda…" at bounding box center [750, 375] width 365 height 31
click at [900, 437] on button "Okay" at bounding box center [899, 427] width 67 height 31
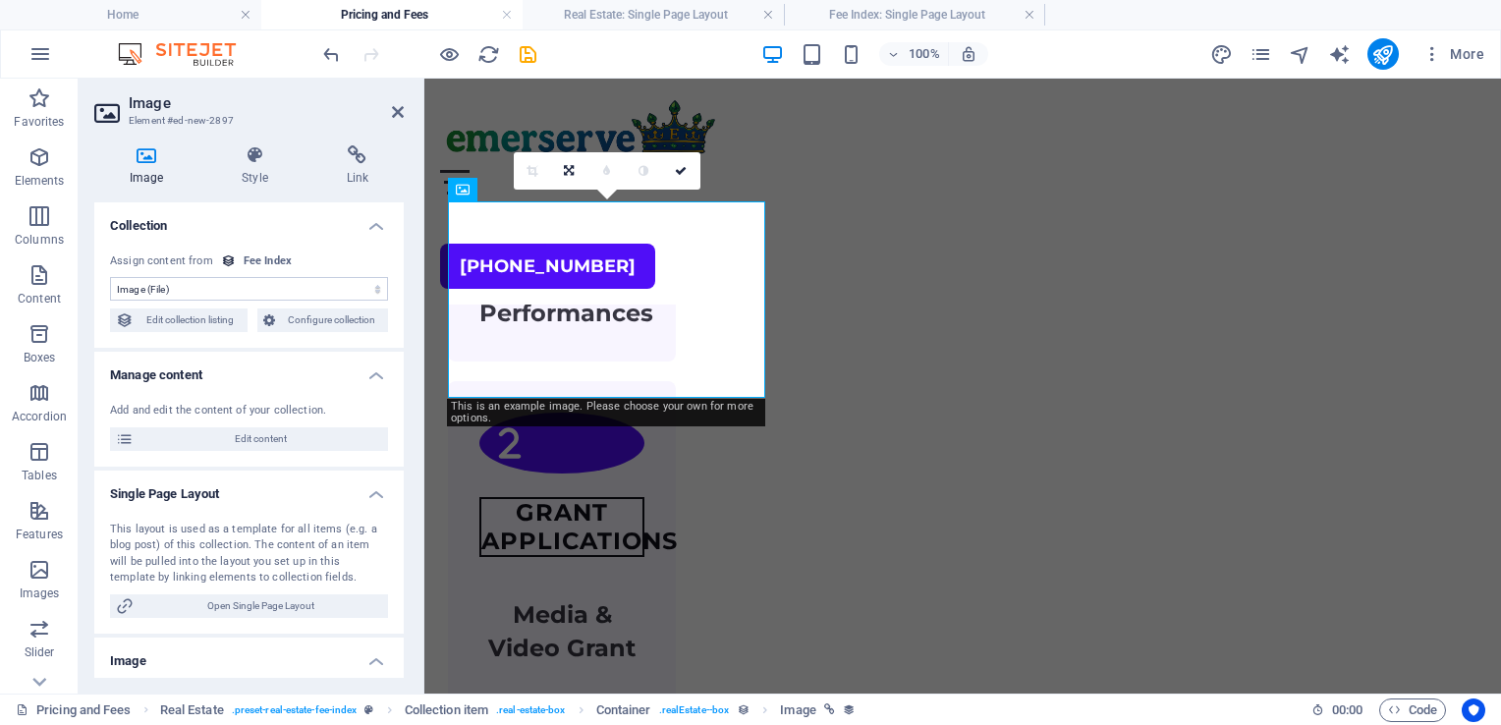
click at [146, 154] on icon at bounding box center [146, 155] width 104 height 20
click at [373, 294] on select "No assignment, content remains static Created at (Date) Updated at (Date) Name …" at bounding box center [249, 289] width 278 height 24
click at [336, 253] on div "Assign content from Fee Index" at bounding box center [249, 261] width 278 height 17
click at [271, 438] on span "Edit content" at bounding box center [260, 439] width 243 height 24
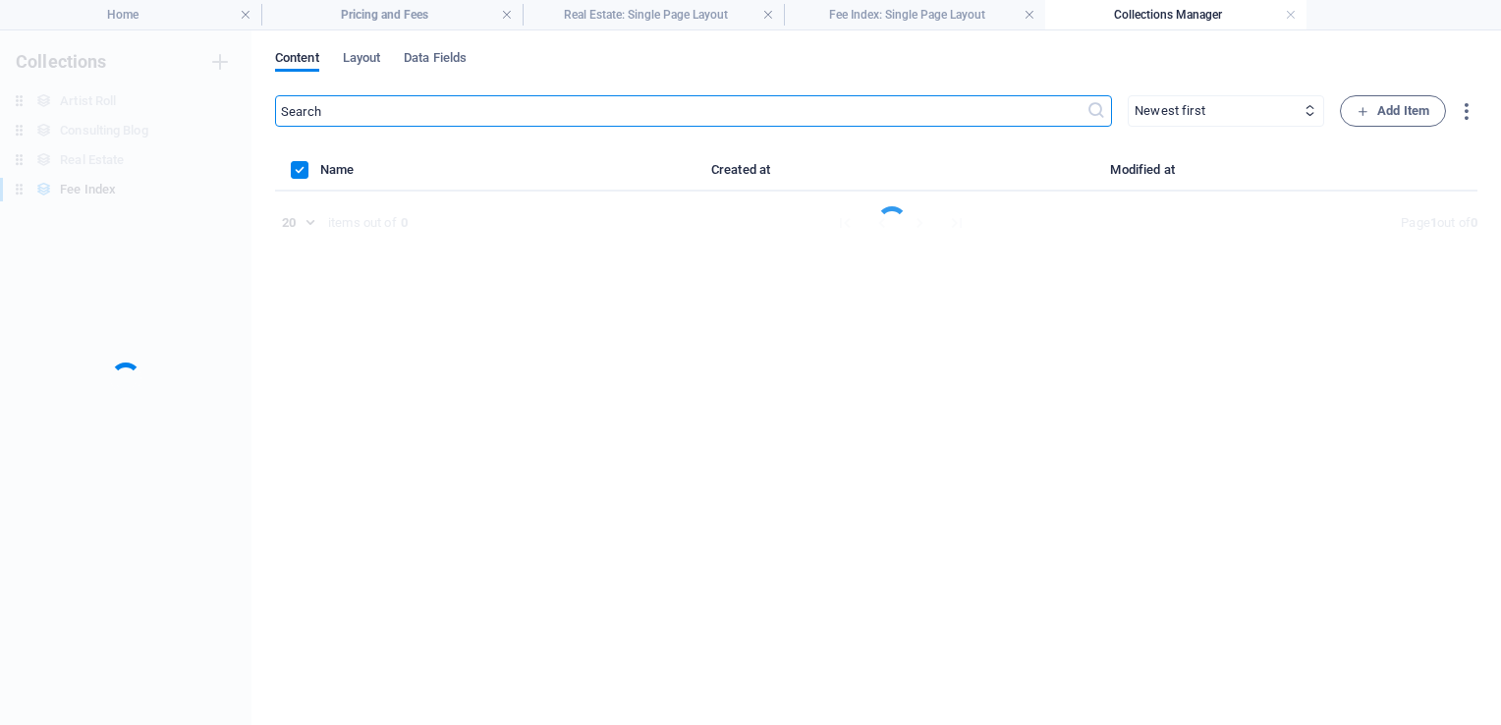
scroll to position [0, 0]
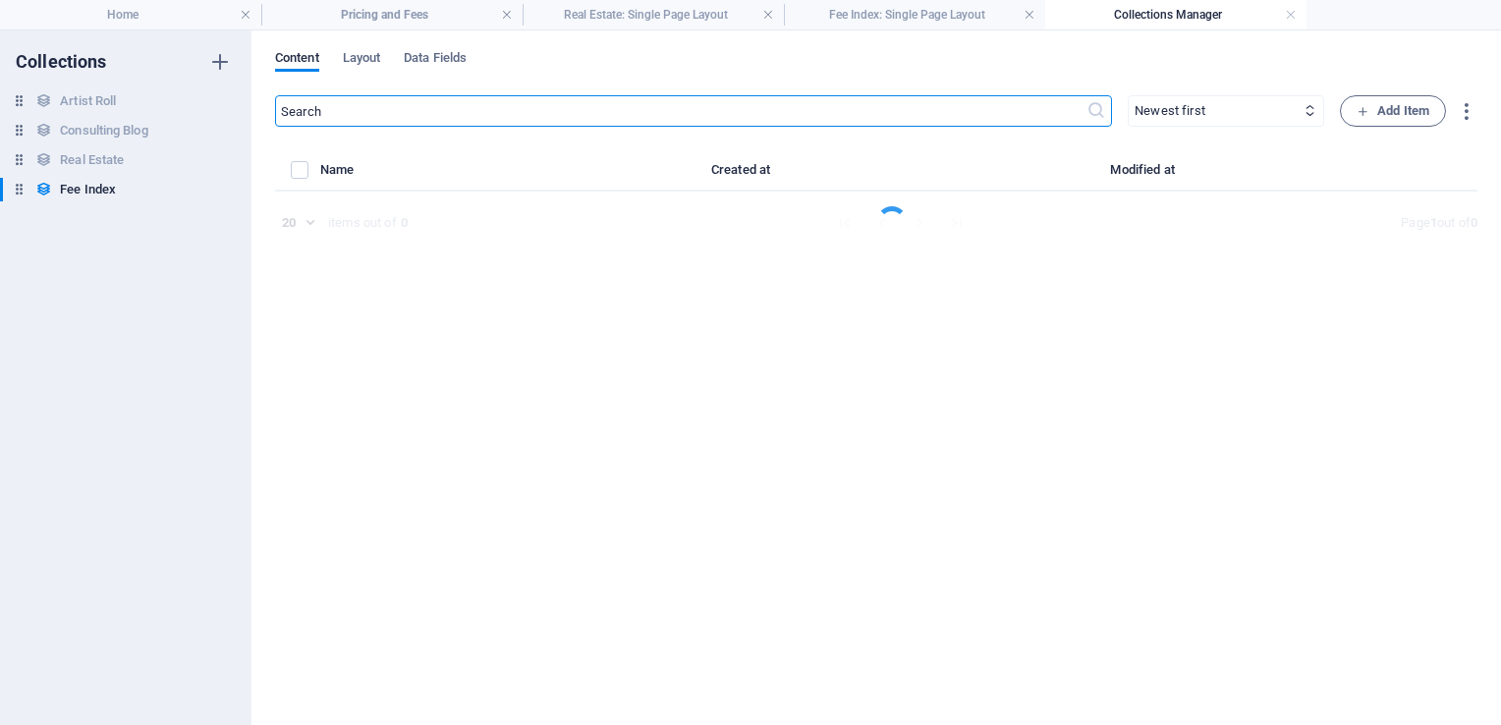
select select "Office"
select select "For Rent"
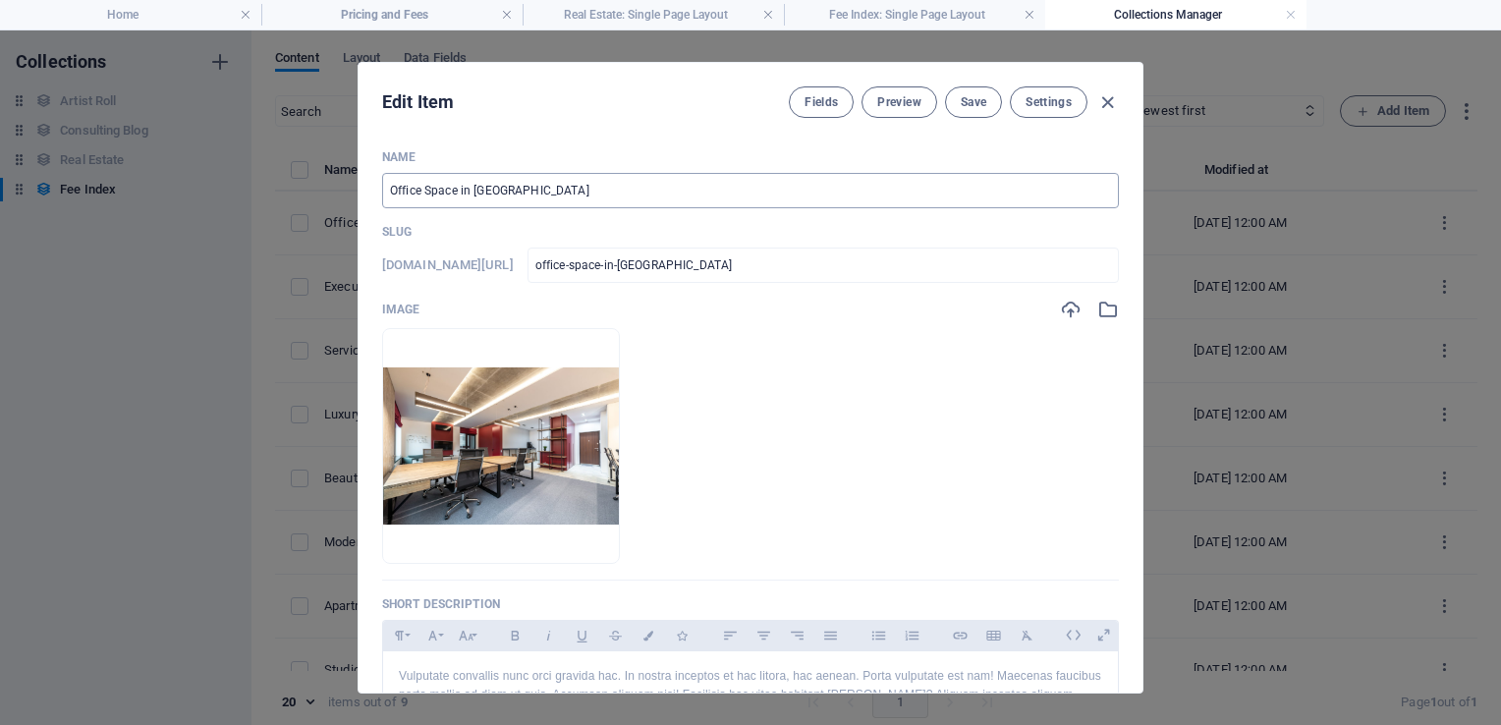
click at [461, 198] on input "Office Space in [GEOGRAPHIC_DATA]" at bounding box center [750, 190] width 737 height 35
type input "Ra"
type input "ra"
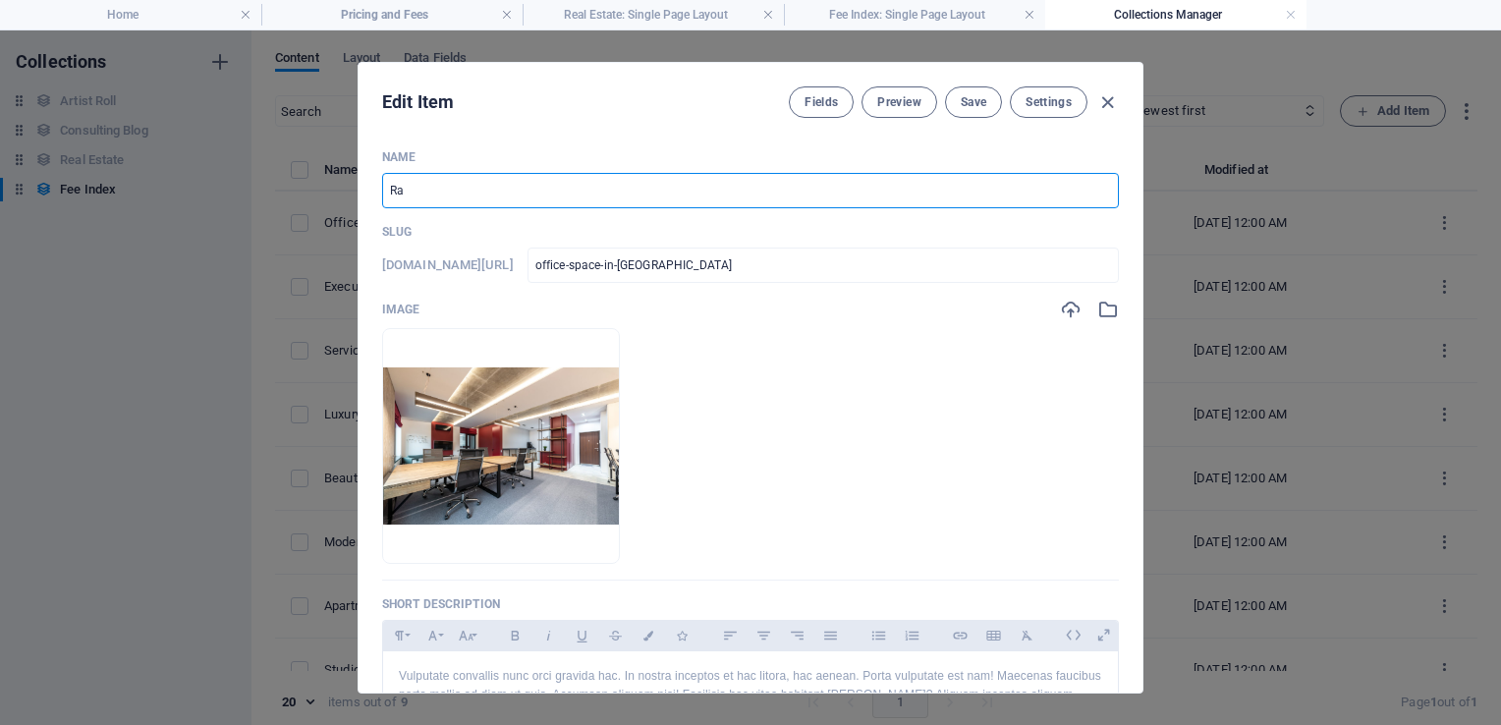
type input "ra"
type input "Rad"
type input "rad"
type input "Radi"
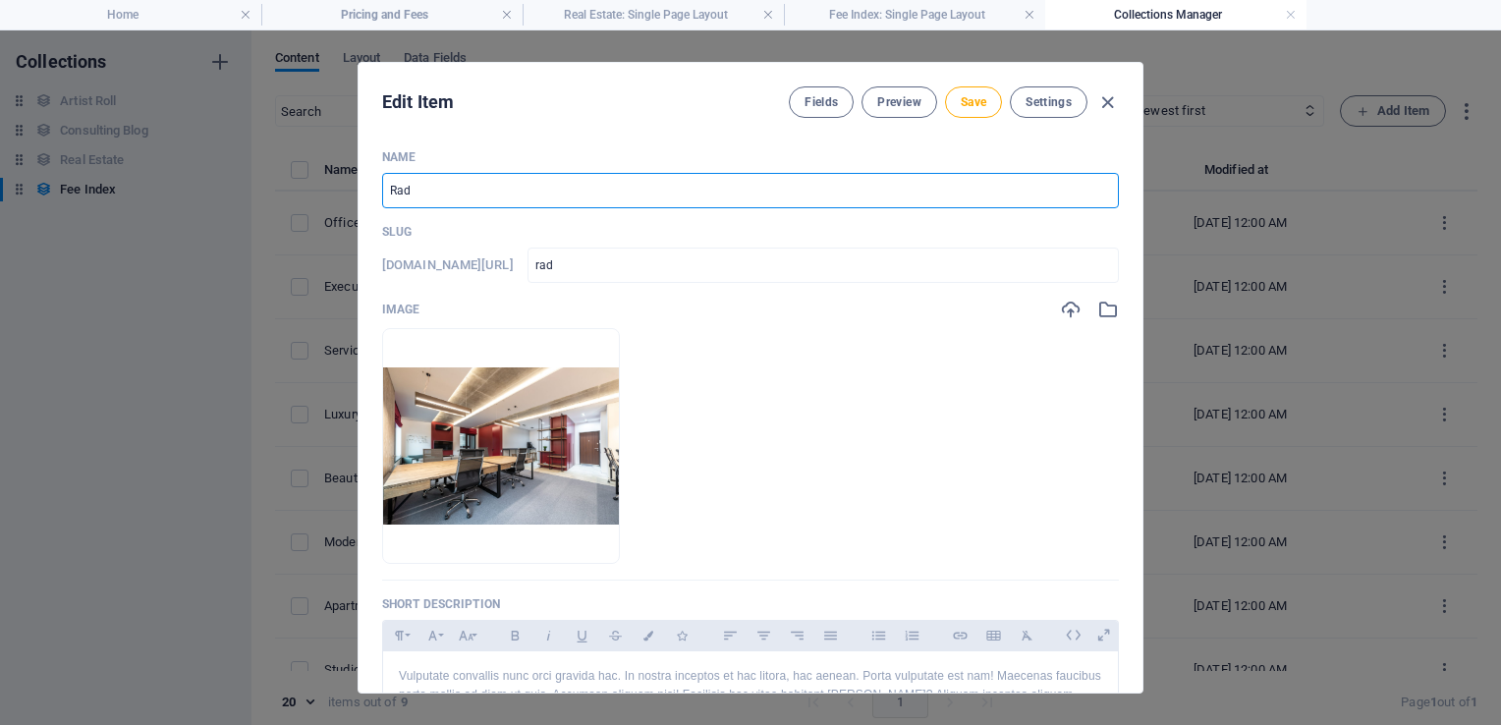
type input "radi"
type input "Radio"
type input "radio"
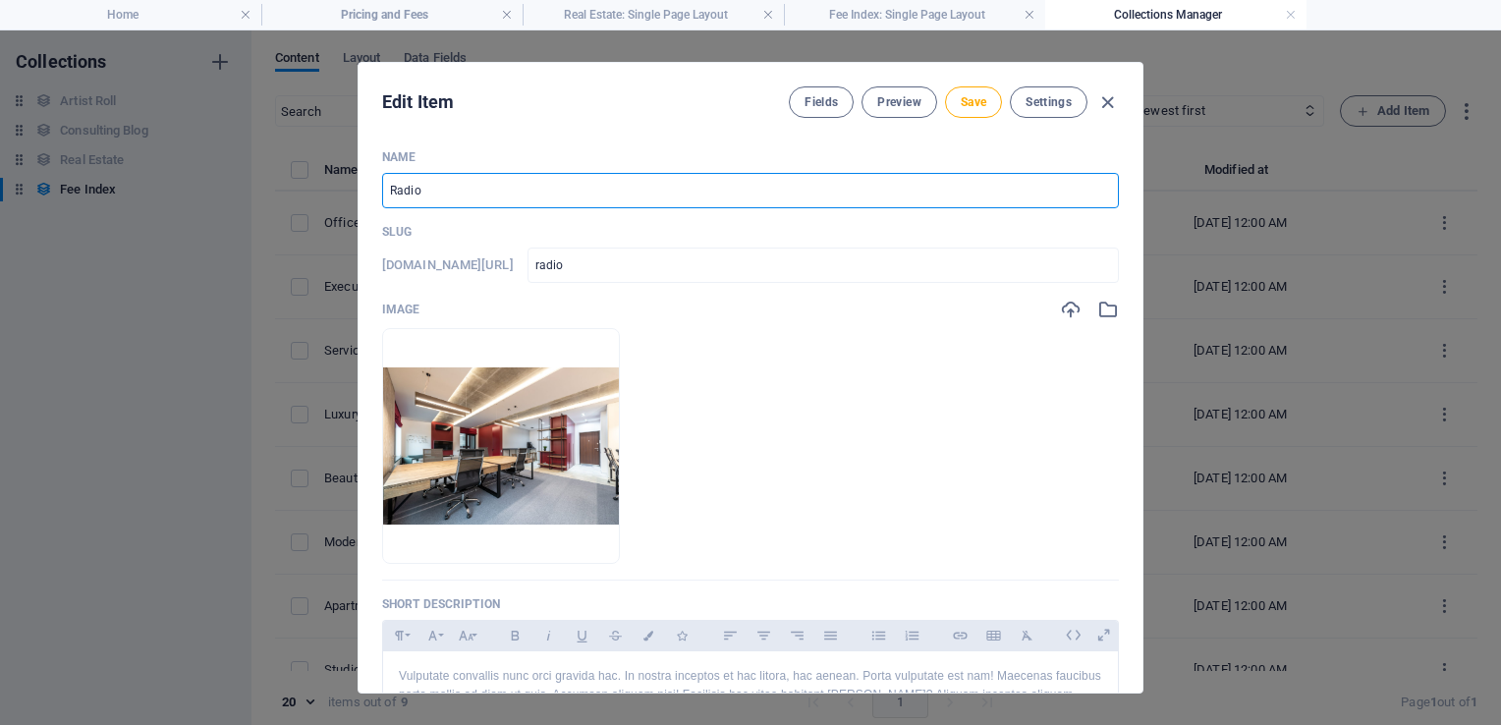
type input "Radio P"
type input "radio-p"
type input "Radio Pl"
type input "radio-pl"
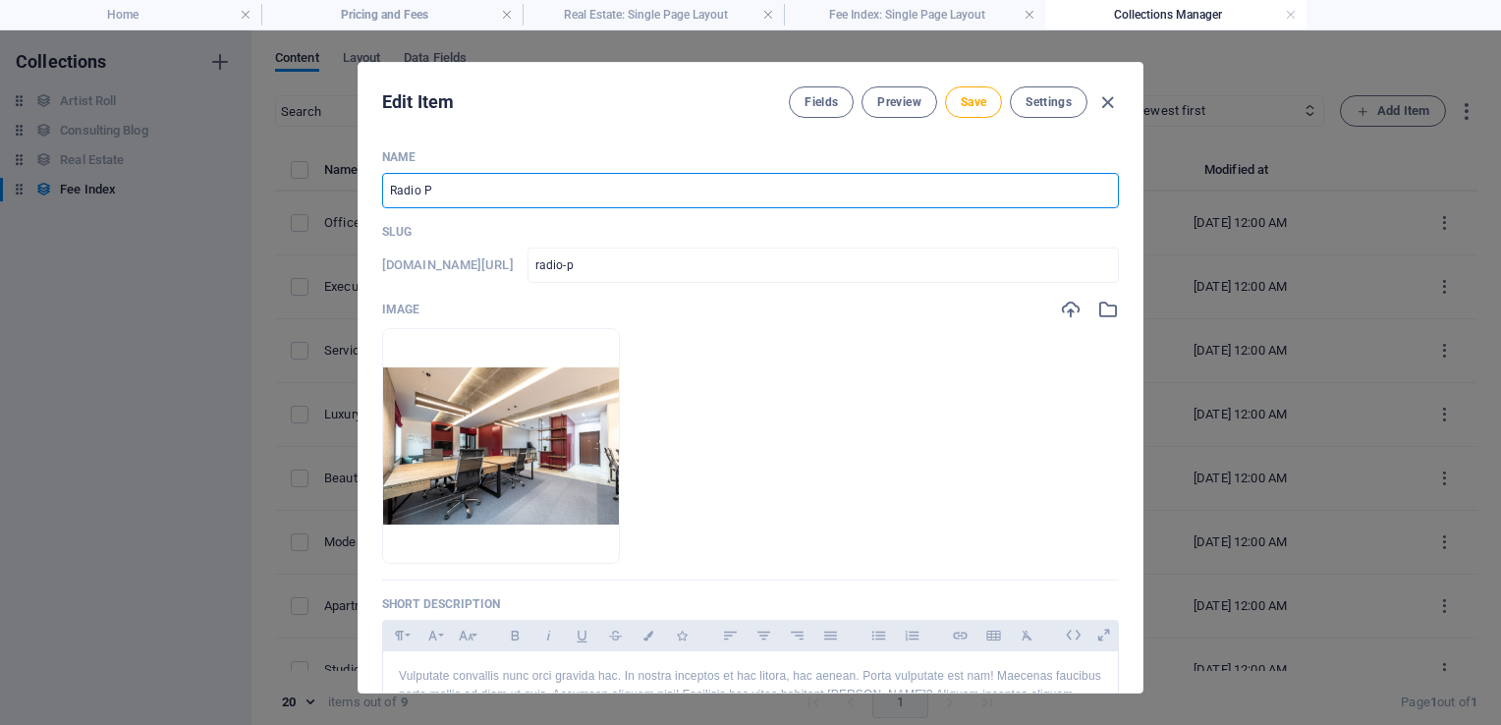
type input "radio-pl"
type input "Radio Pla"
type input "radio-pla"
type input "Radio Plac"
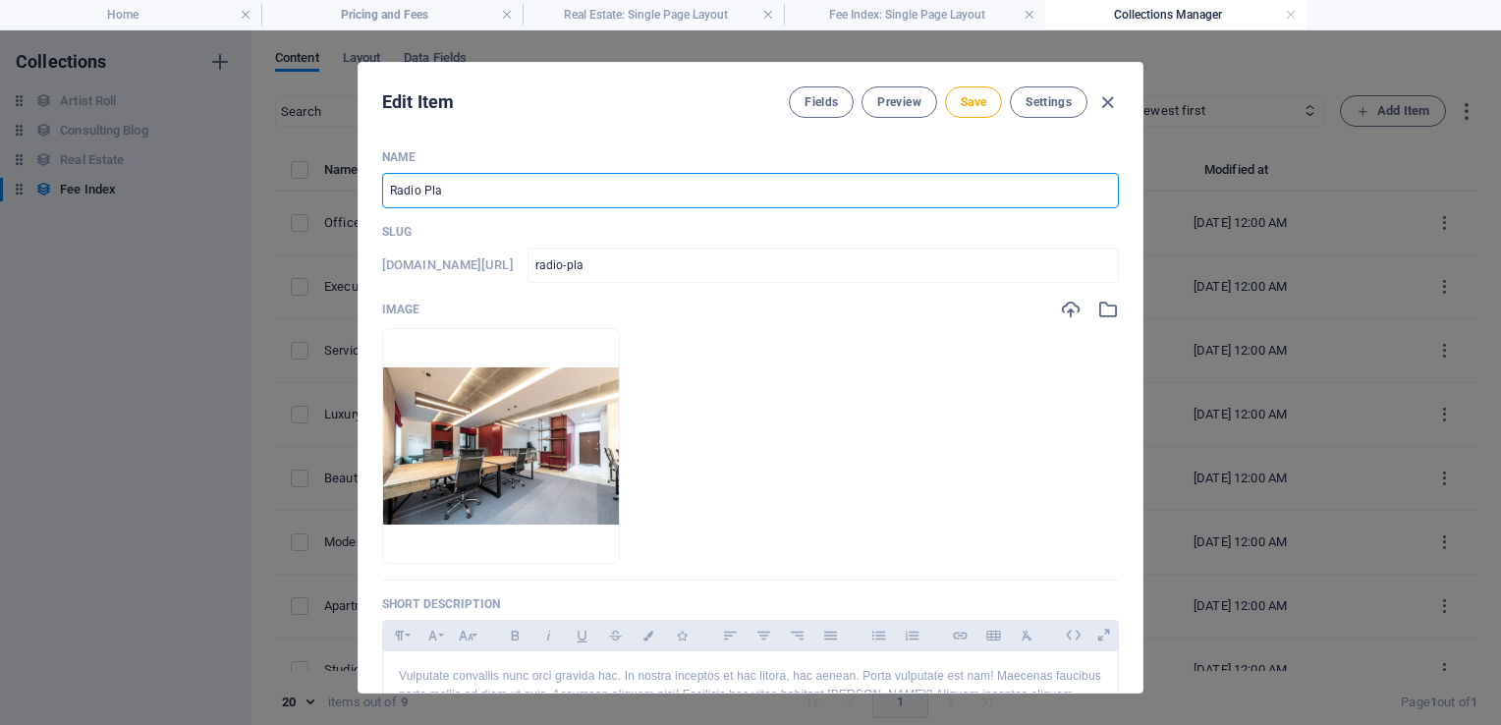
type input "radio-plac"
type input "Radio Placem"
type input "radio-placem"
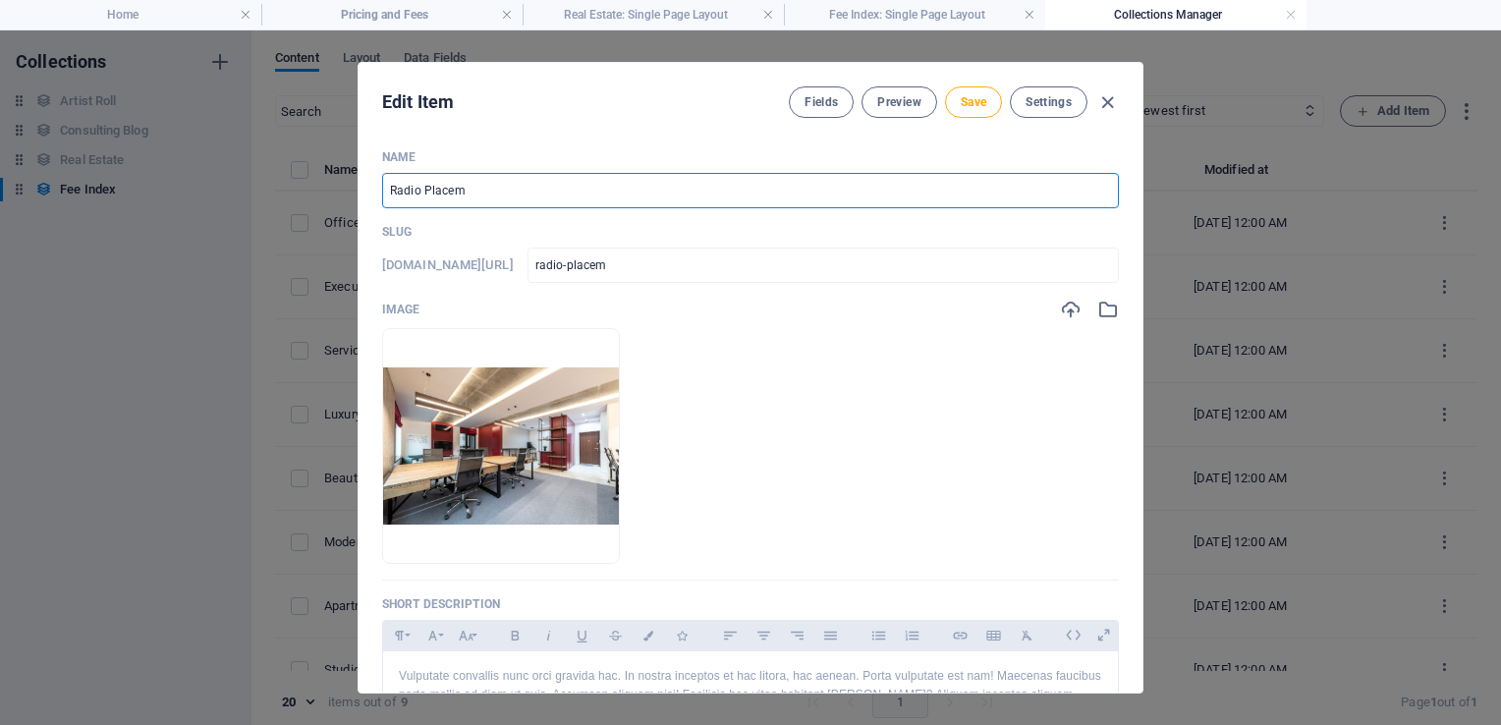
type input "Radio Placeme"
type input "radio-placeme"
type input "Radio Placemen"
type input "radio-placemen"
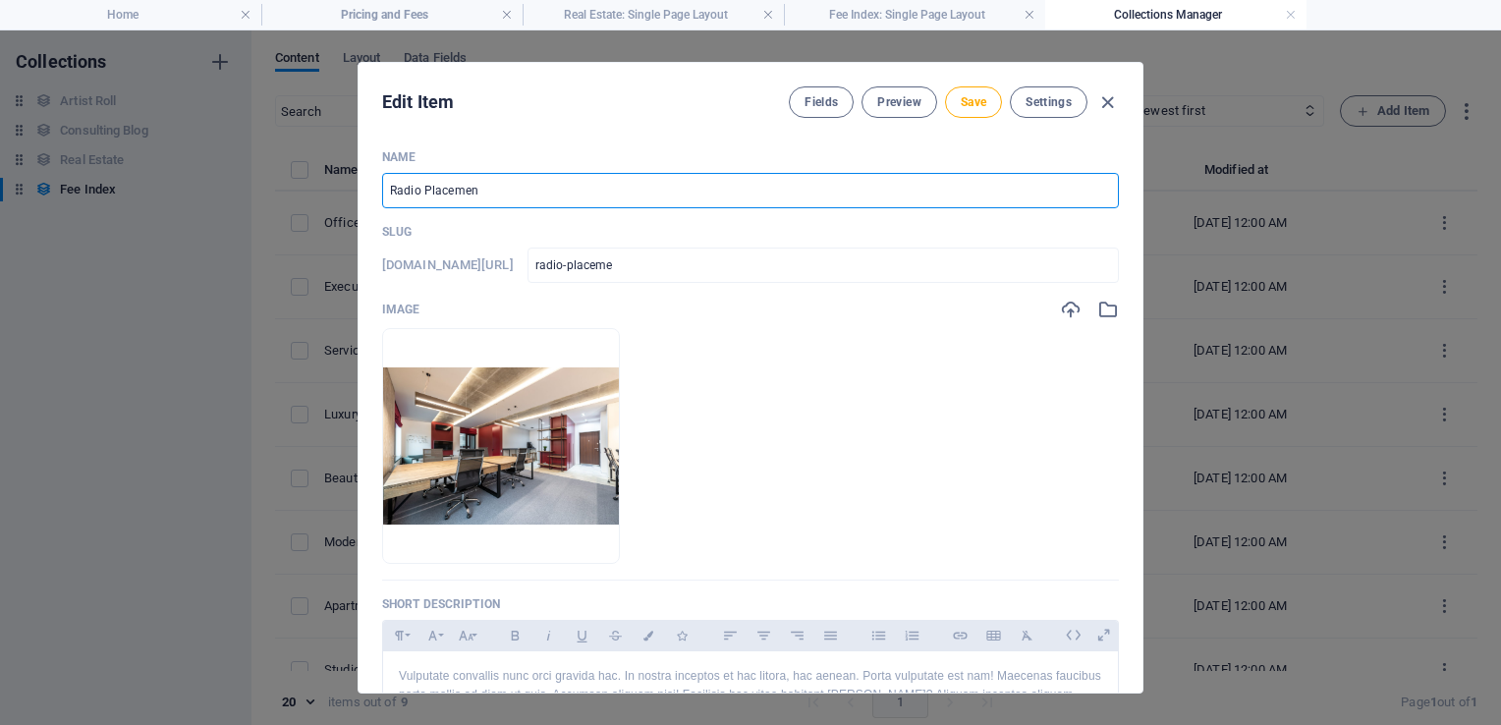
type input "radio-placemen"
type input "Radio Placement"
type input "radio-placement"
type input "Radio Placement N"
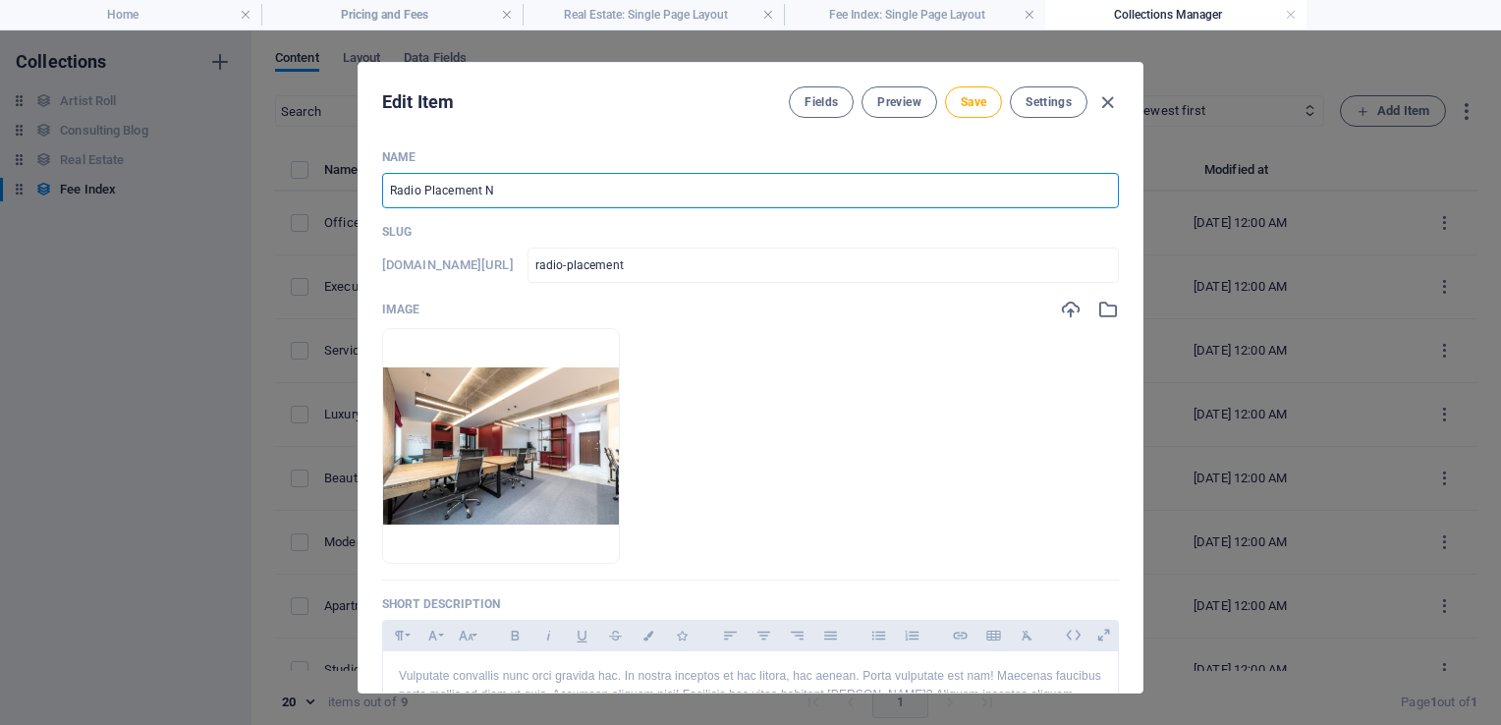
type input "radio-placement-n"
type input "Radio Placement"
type input "radio-placement"
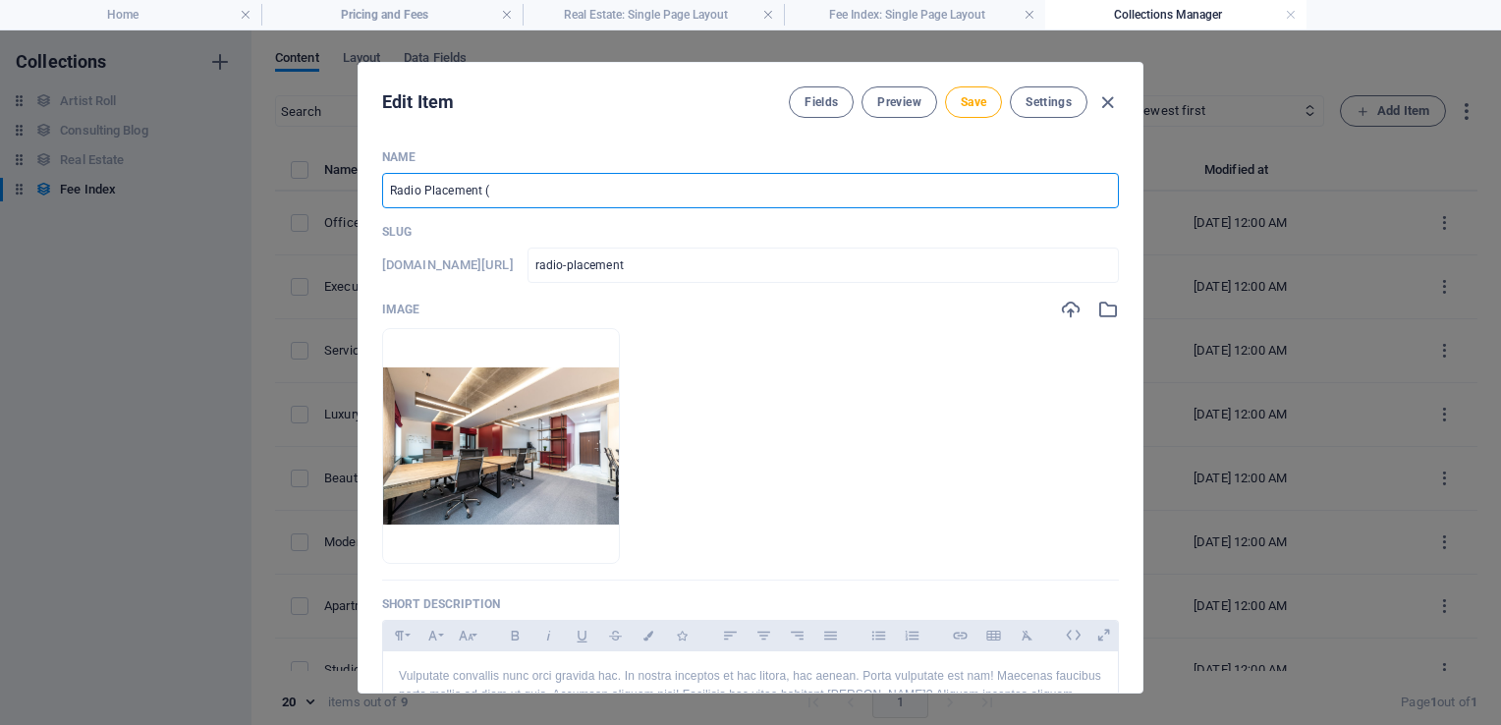
type input "Radio Placement (N"
type input "radio-placement-n"
type input "Radio Placement (No"
type input "radio-placement-no"
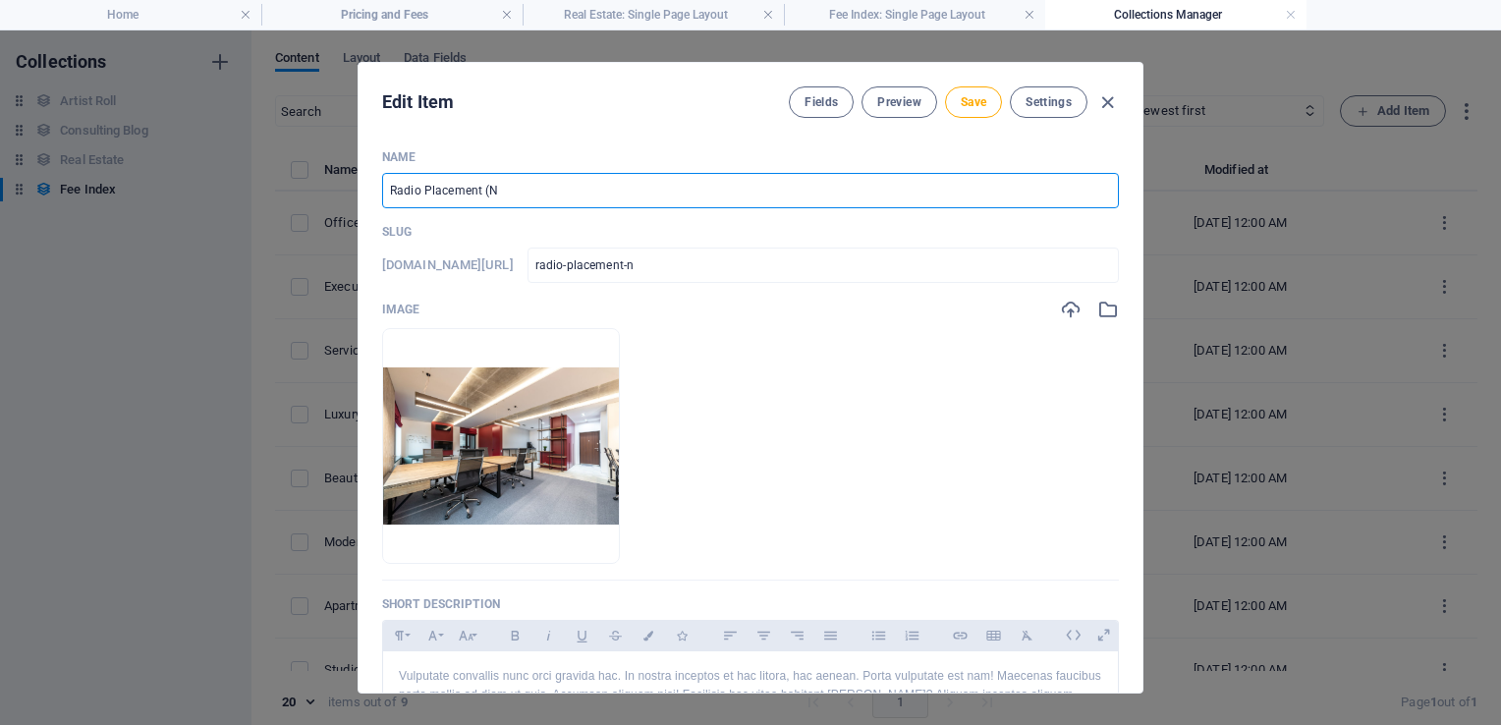
type input "radio-placement-no"
type input "Radio Placement (Nor"
type input "radio-placement-nor"
type input "Radio Placement (North"
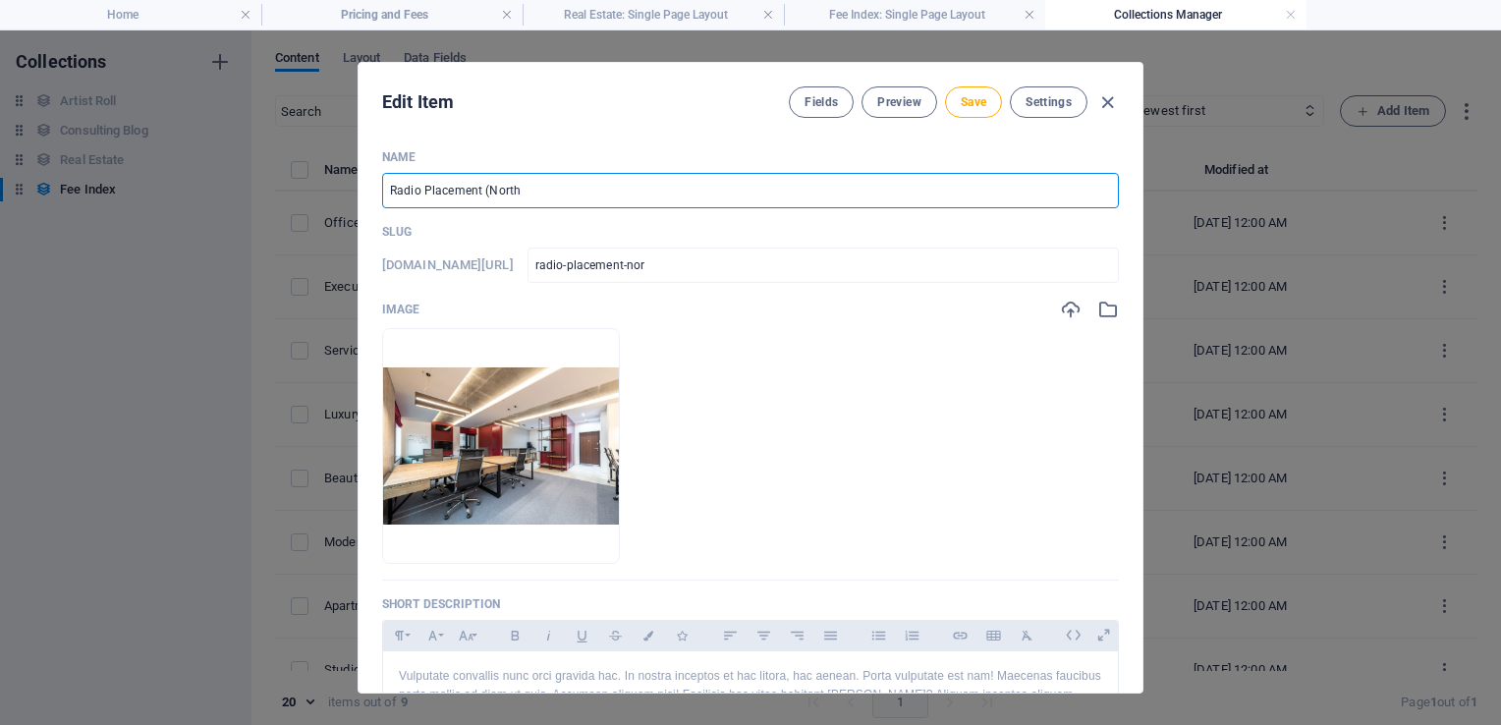
type input "radio-placement-north"
type input "Radio Placement (North a"
type input "radio-placement-north-a"
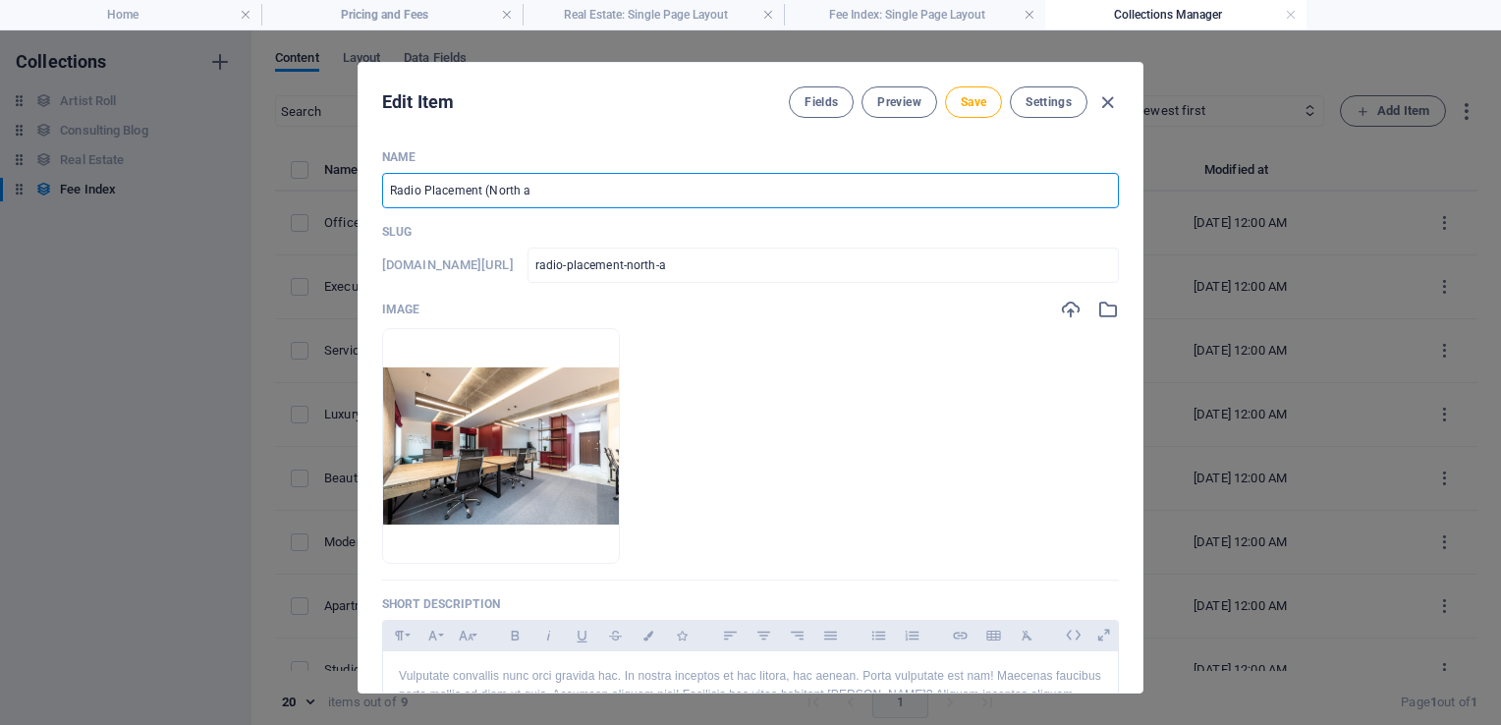
type input "Radio Placement (North"
type input "radio-placement-north"
type input "Radio Placement (North A"
type input "radio-placement-north-a"
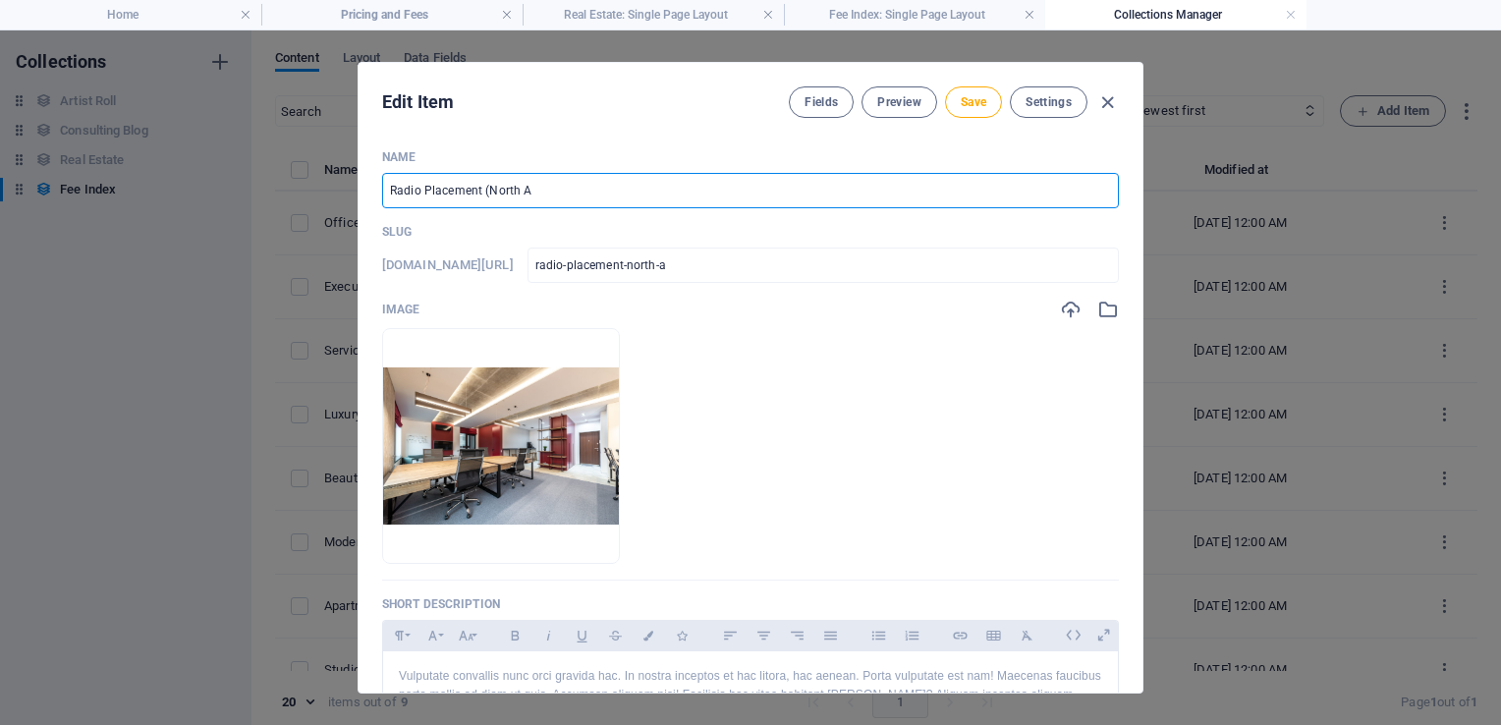
type input "radio-placement-north-a"
type input "Radio Placement ([GEOGRAPHIC_DATA]"
type input "radio-placement-north-am"
type input "Radio Placement ([GEOGRAPHIC_DATA]"
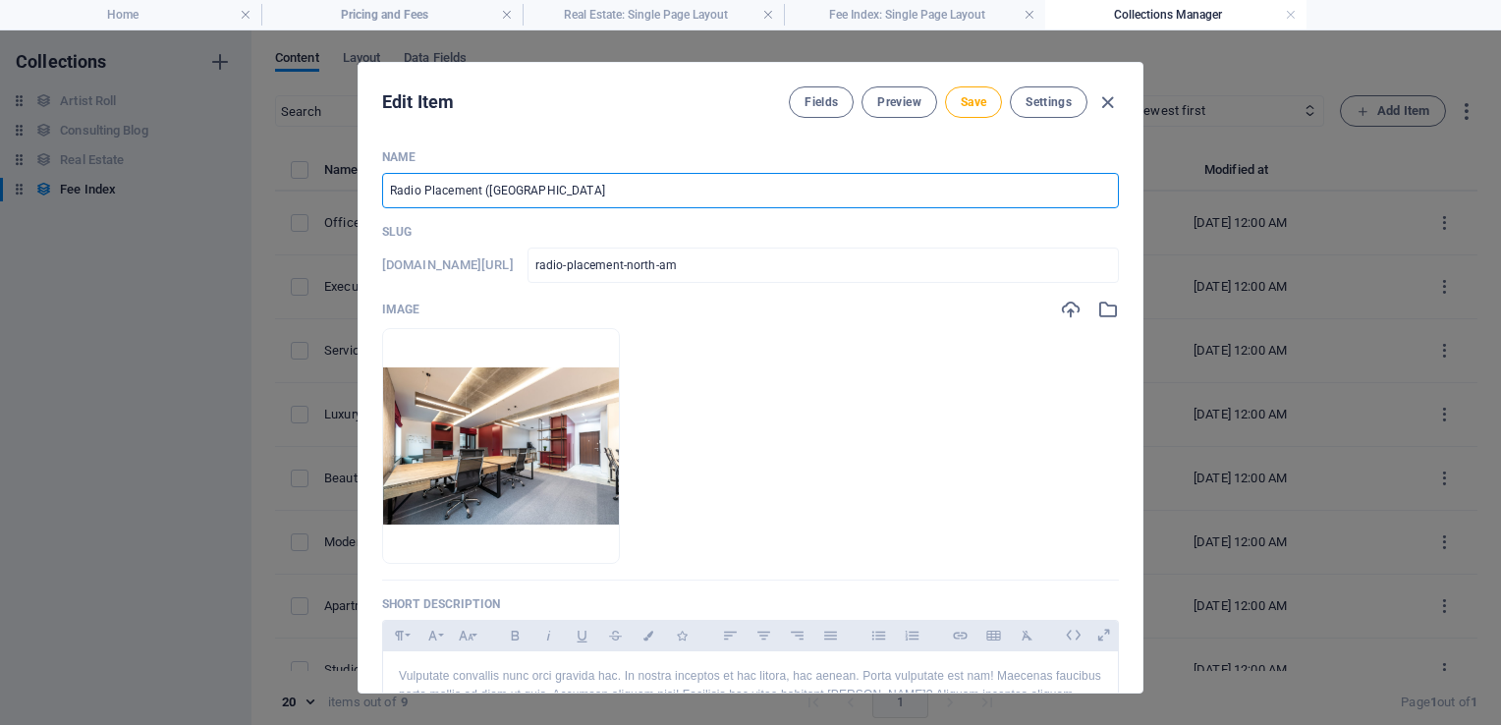
type input "radio-placement-north-ame"
type input "Radio Placement ([GEOGRAPHIC_DATA]"
type input "radio-placement-[GEOGRAPHIC_DATA]"
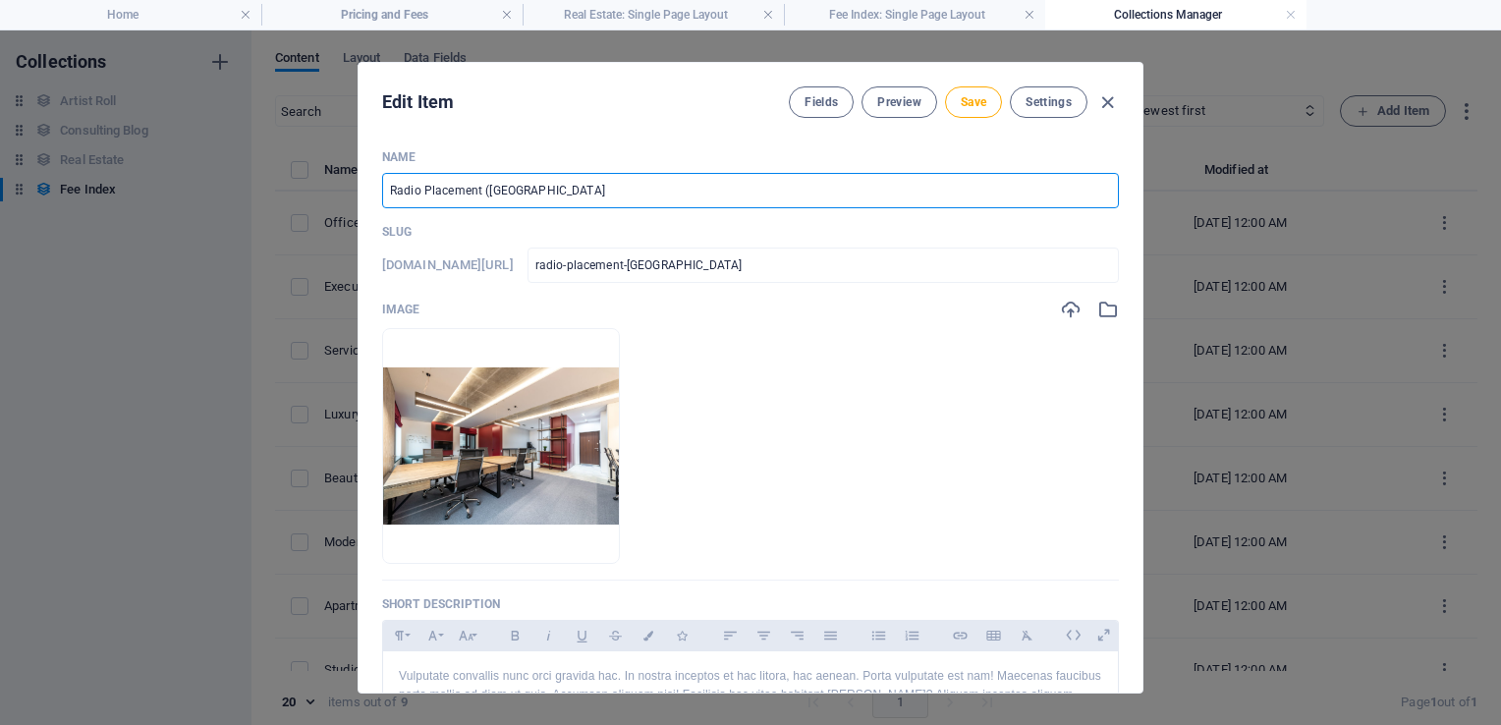
type input "Radio Placement ([GEOGRAPHIC_DATA]"
type input "radio-placement-north-ameri"
type input "Radio Placement ([GEOGRAPHIC_DATA]"
type input "radio-placement-north-americ"
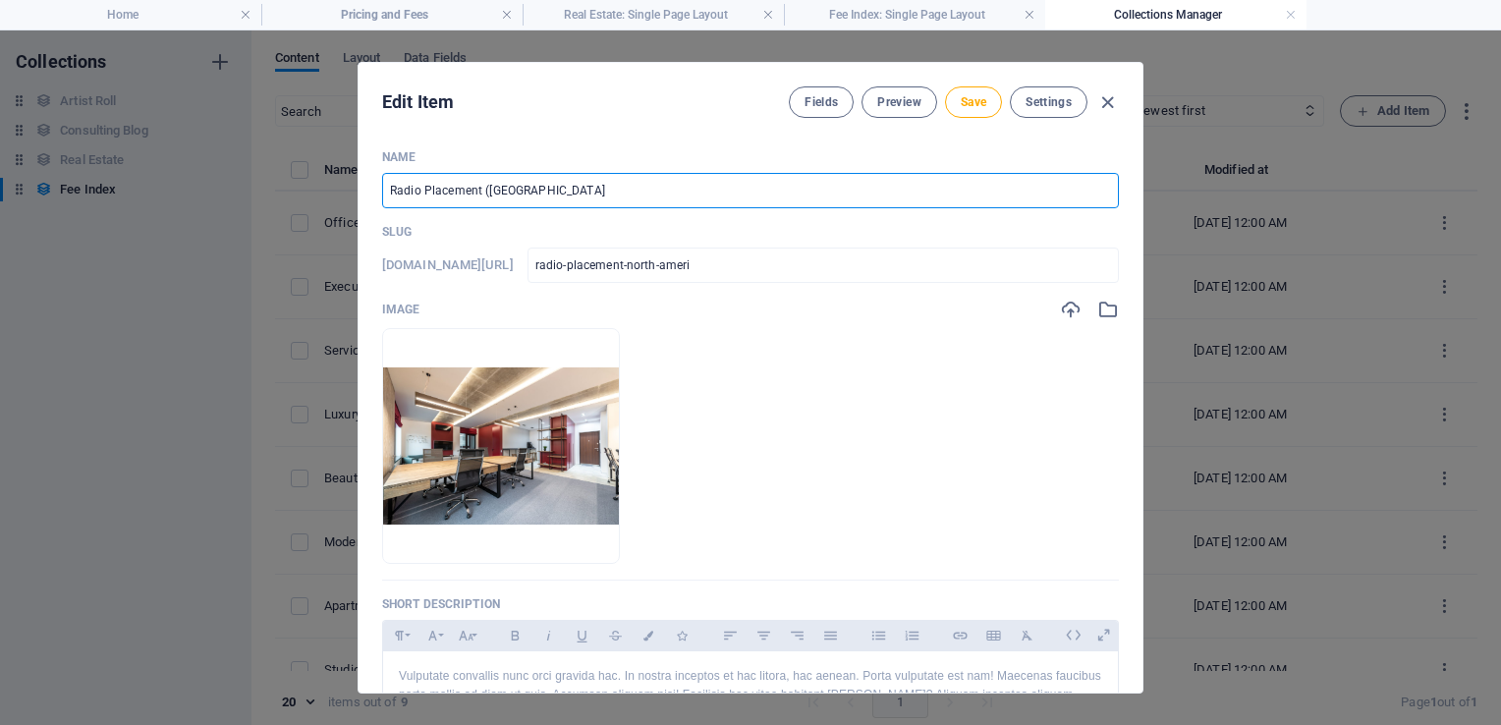
type input "radio-placement-north-americ"
type input "Radio Placement ([GEOGRAPHIC_DATA]"
type input "radio-placement-[GEOGRAPHIC_DATA]"
type input "Radio Placement ([GEOGRAPHIC_DATA])"
